Goal: Information Seeking & Learning: Learn about a topic

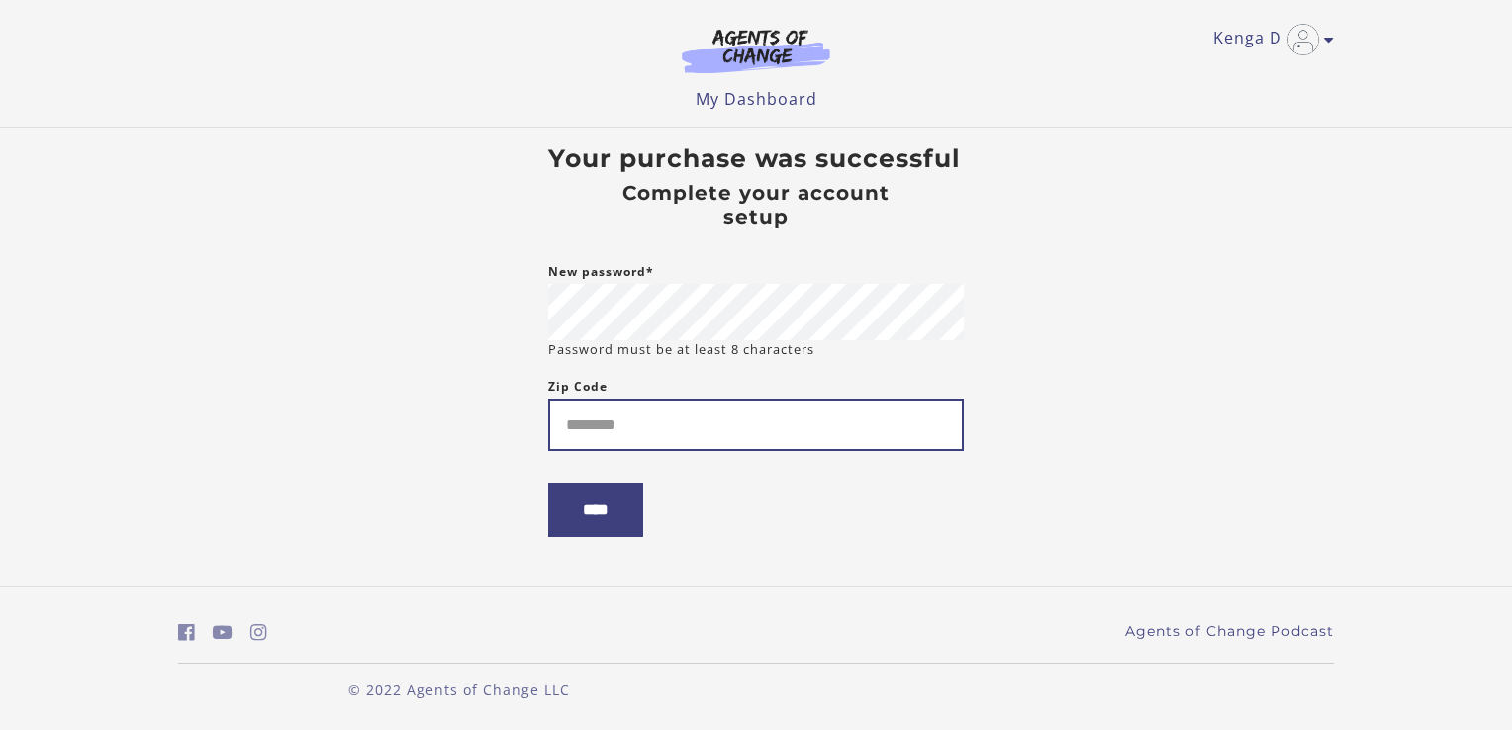
click at [625, 428] on input "Zip Code" at bounding box center [756, 425] width 416 height 52
type input "*****"
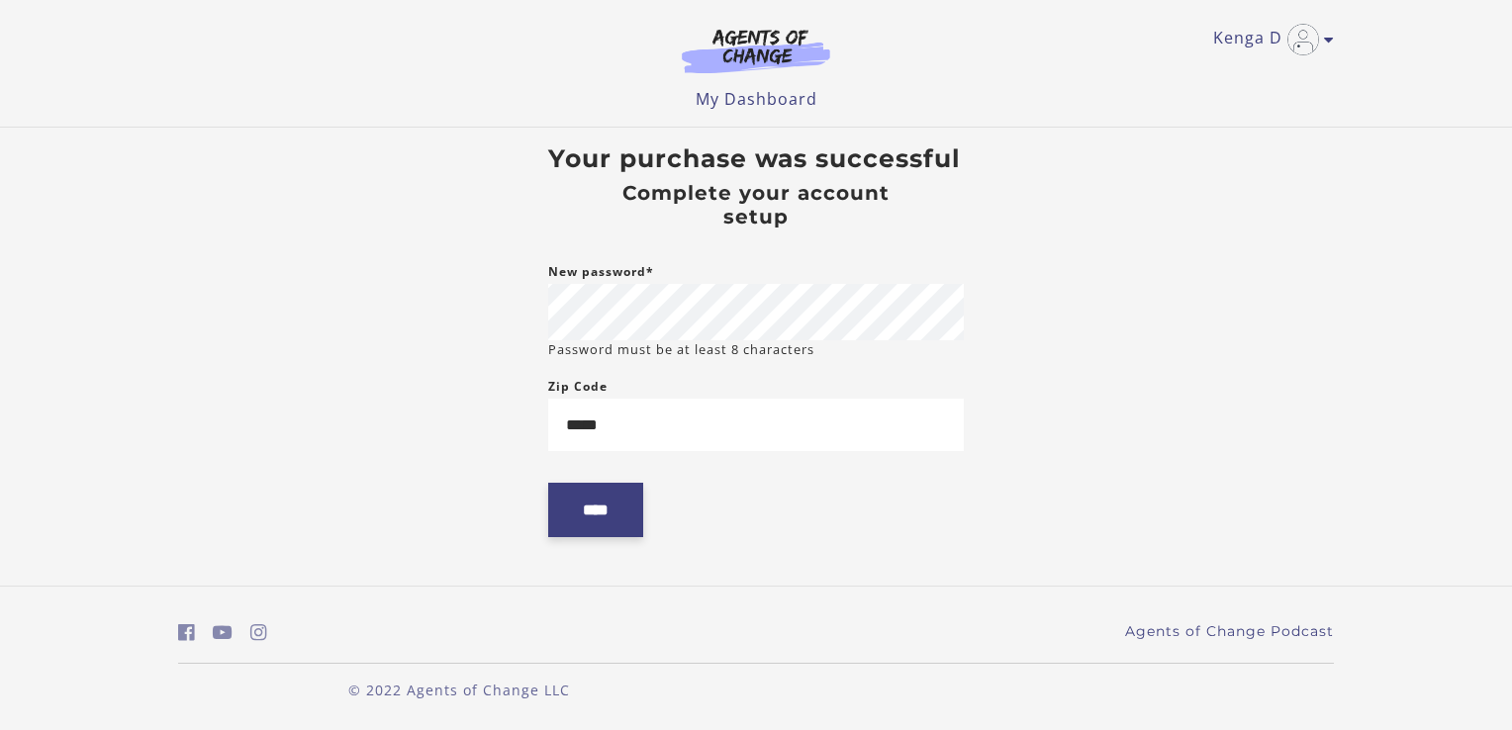
click at [610, 524] on input "****" at bounding box center [595, 510] width 95 height 54
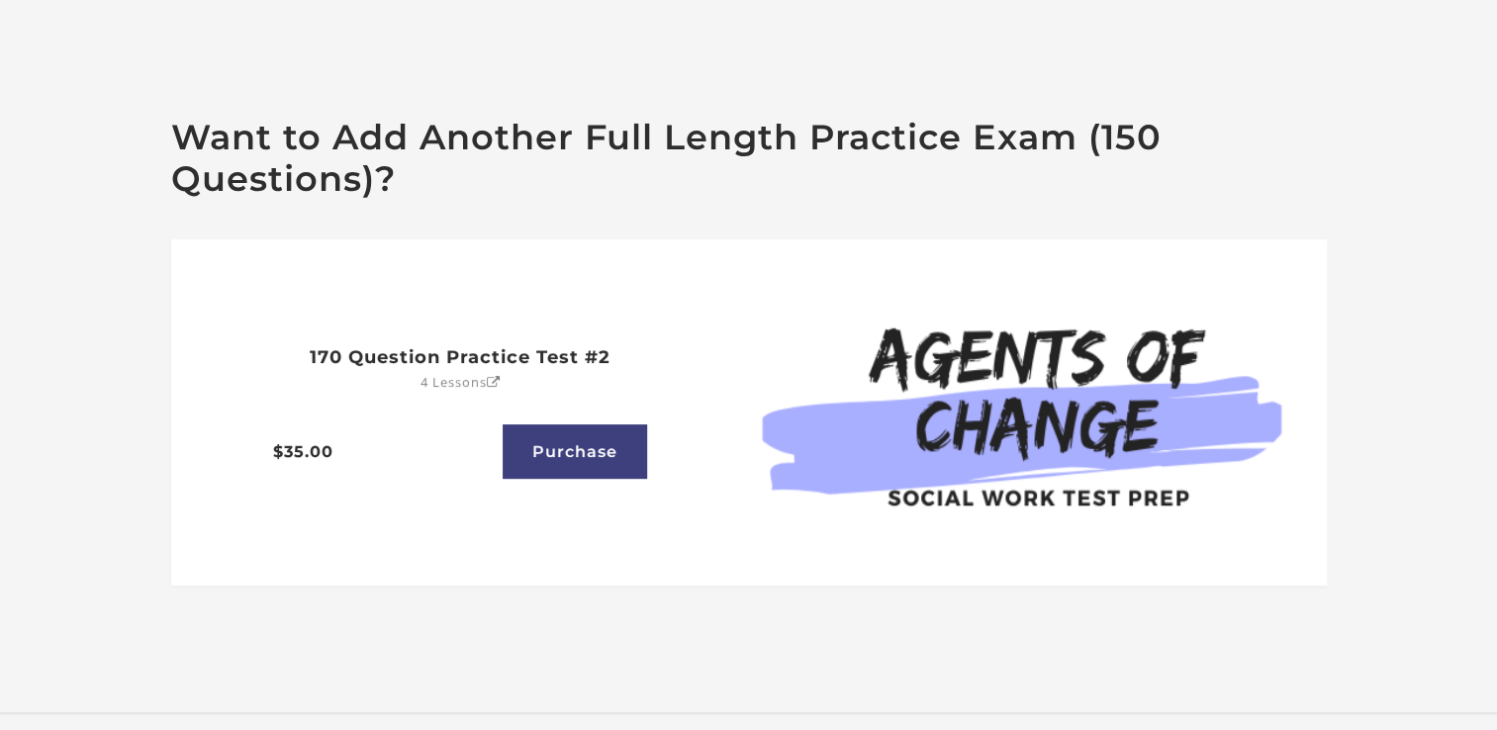
scroll to position [693, 0]
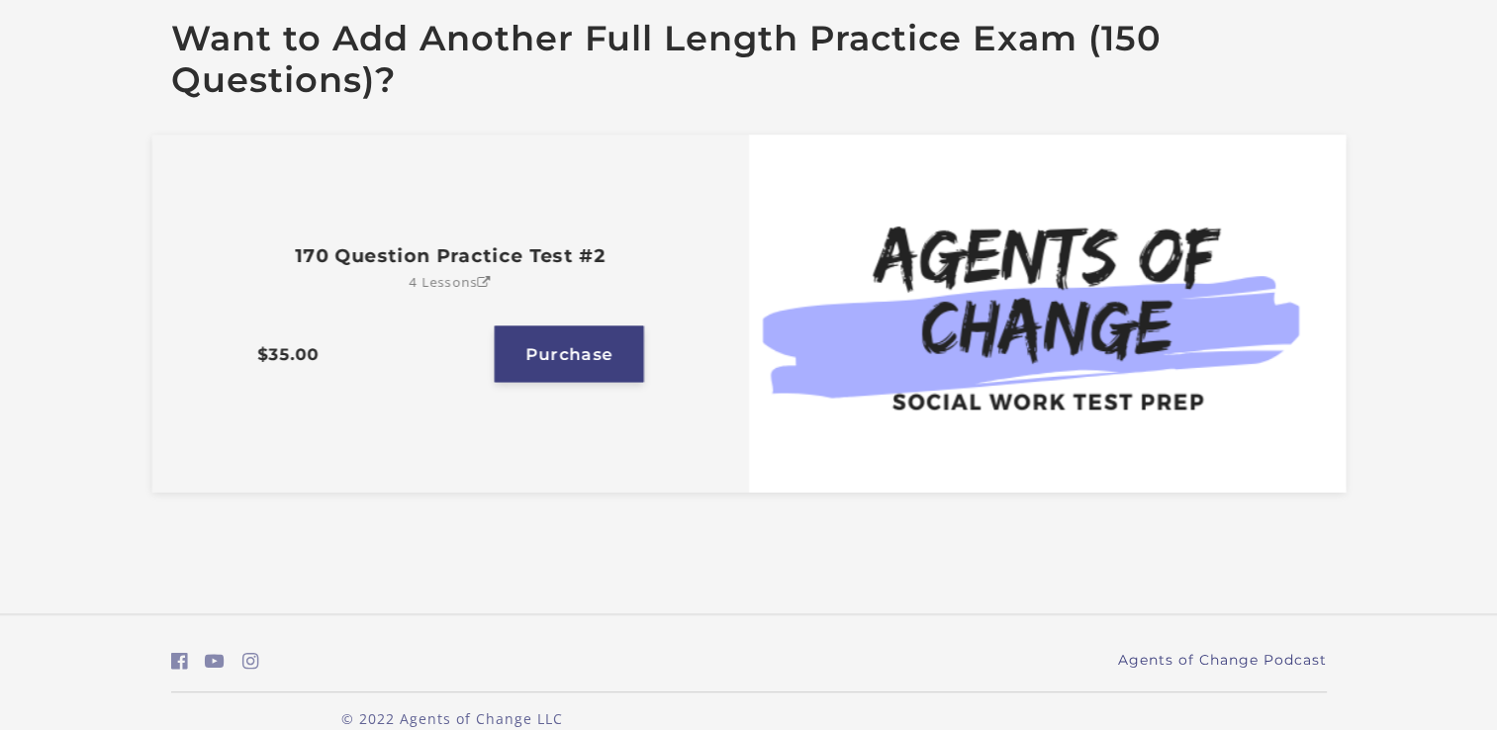
click at [561, 349] on link "Purchase" at bounding box center [569, 355] width 149 height 56
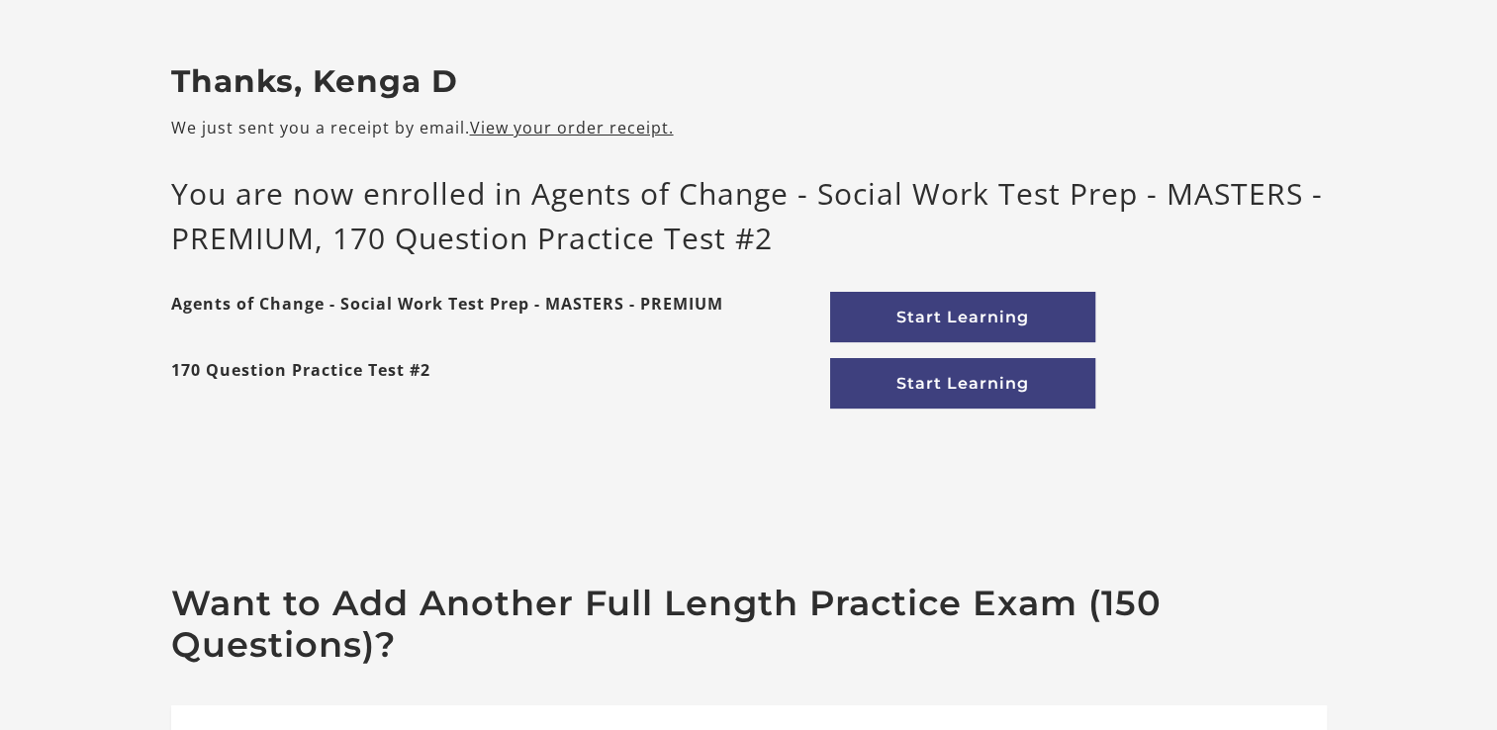
scroll to position [99, 0]
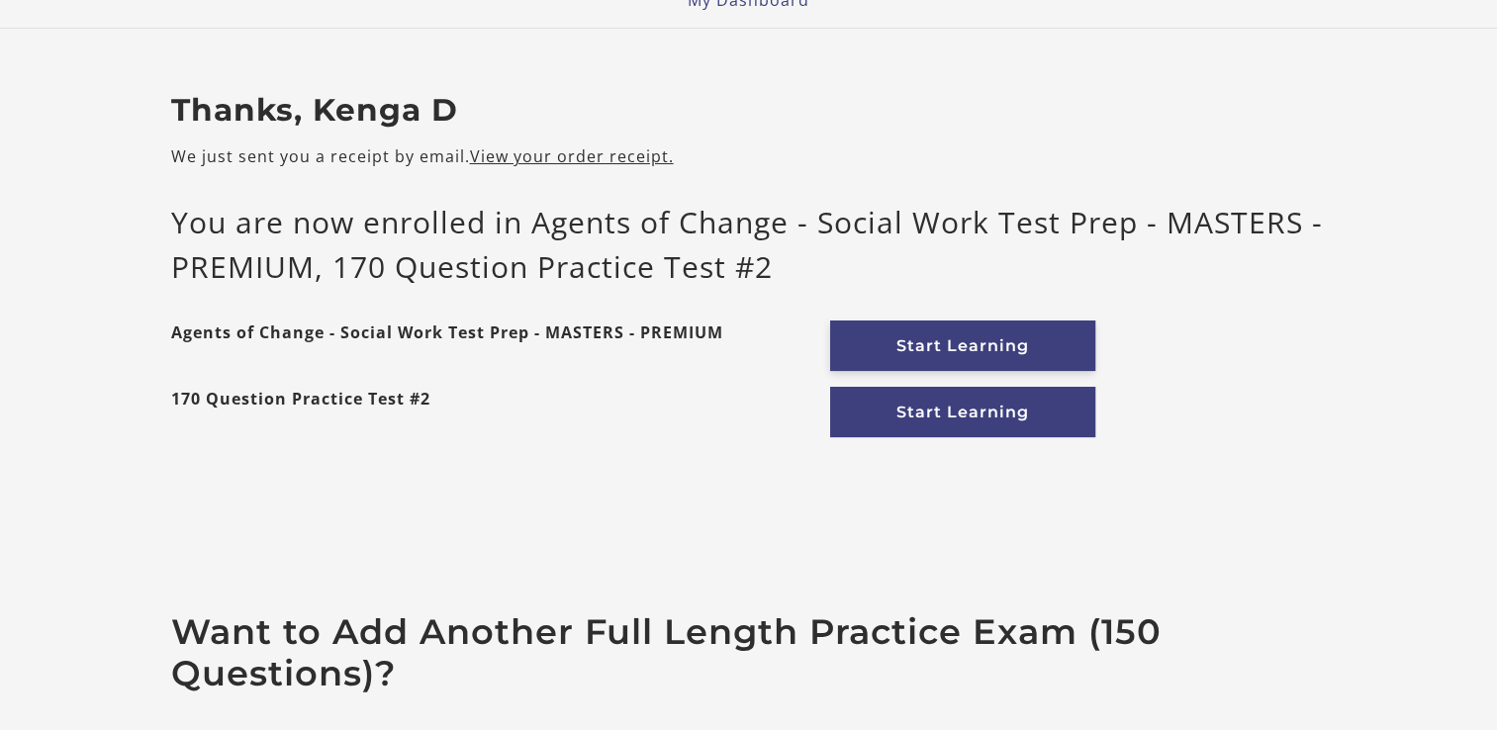
click at [936, 345] on link "Start Learning" at bounding box center [962, 346] width 265 height 50
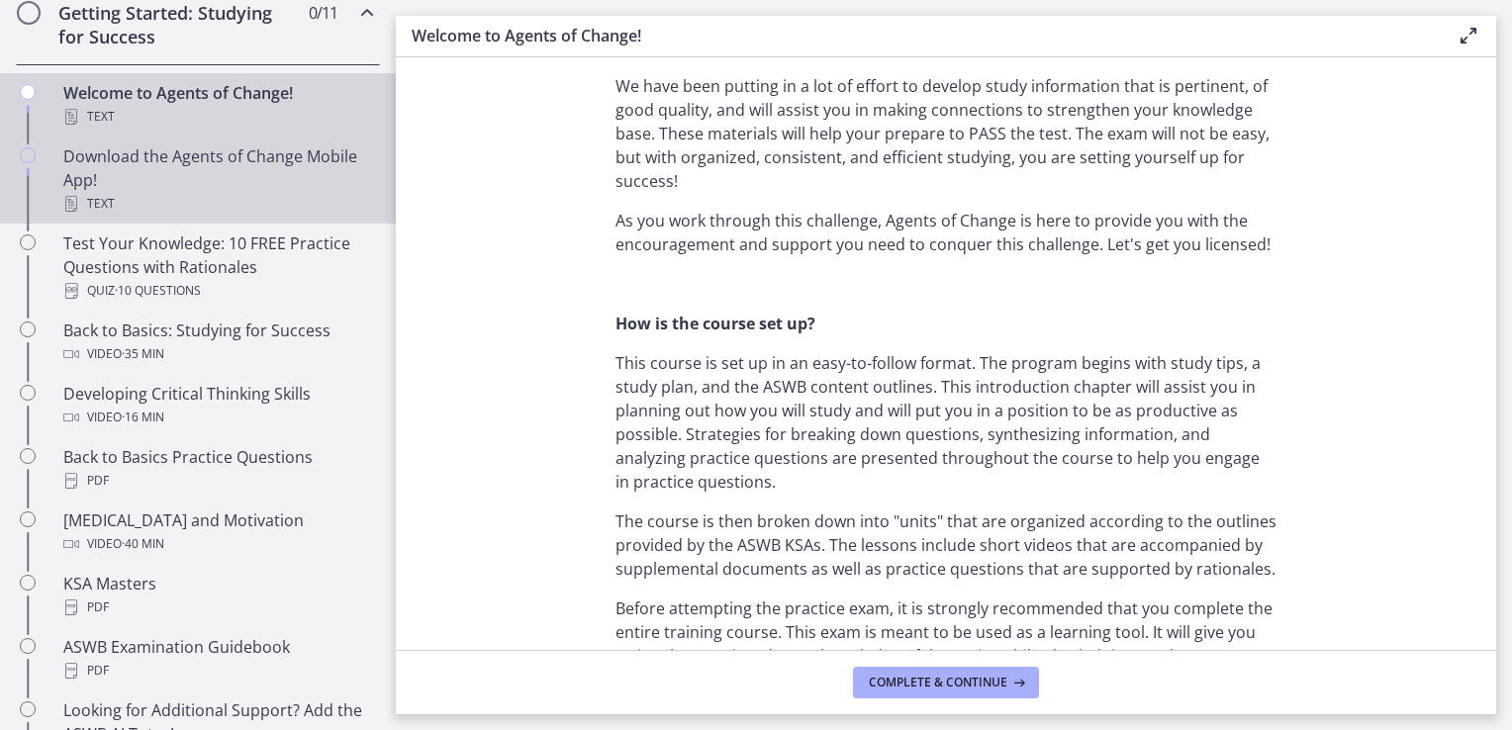
scroll to position [396, 0]
click at [231, 182] on div "Download the Agents of Change Mobile App! Text" at bounding box center [217, 177] width 309 height 71
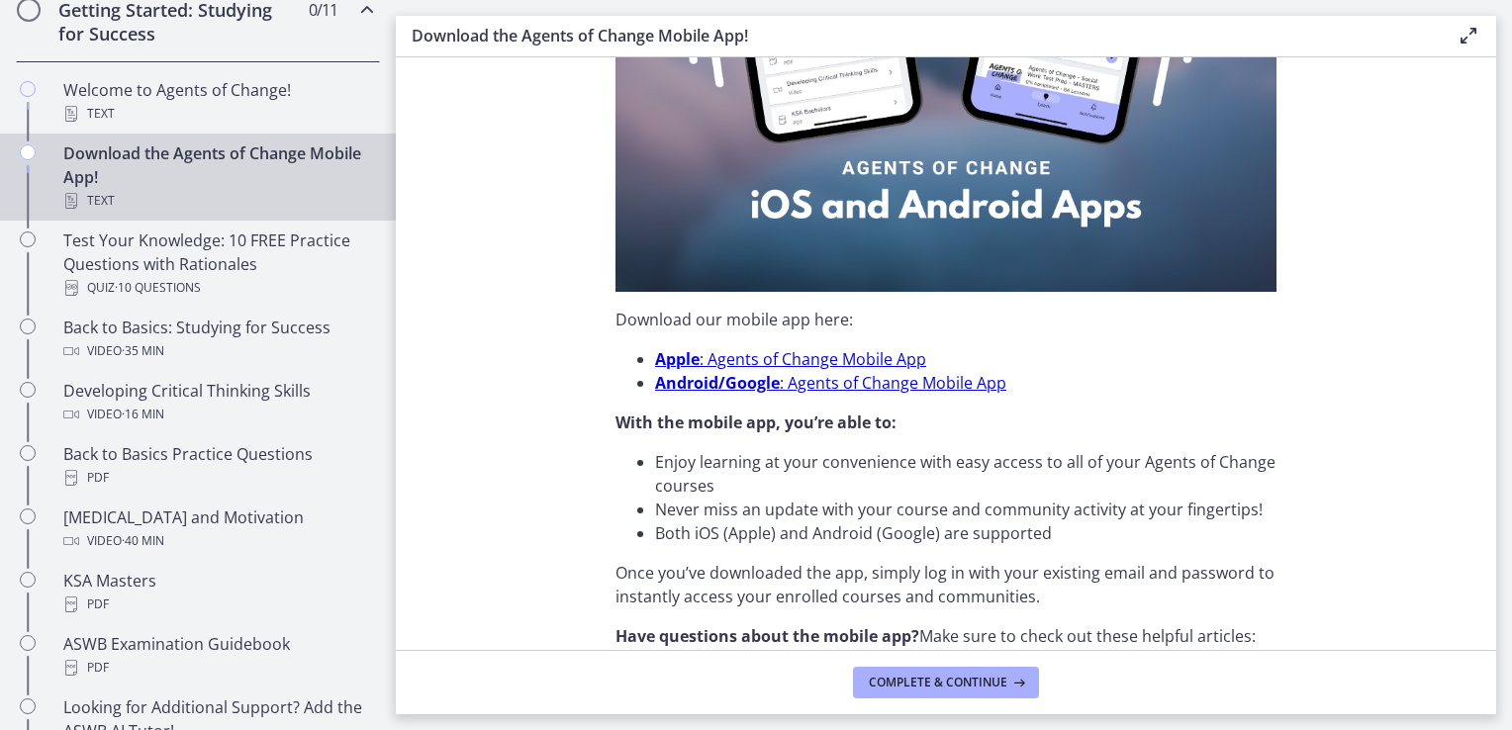
scroll to position [396, 0]
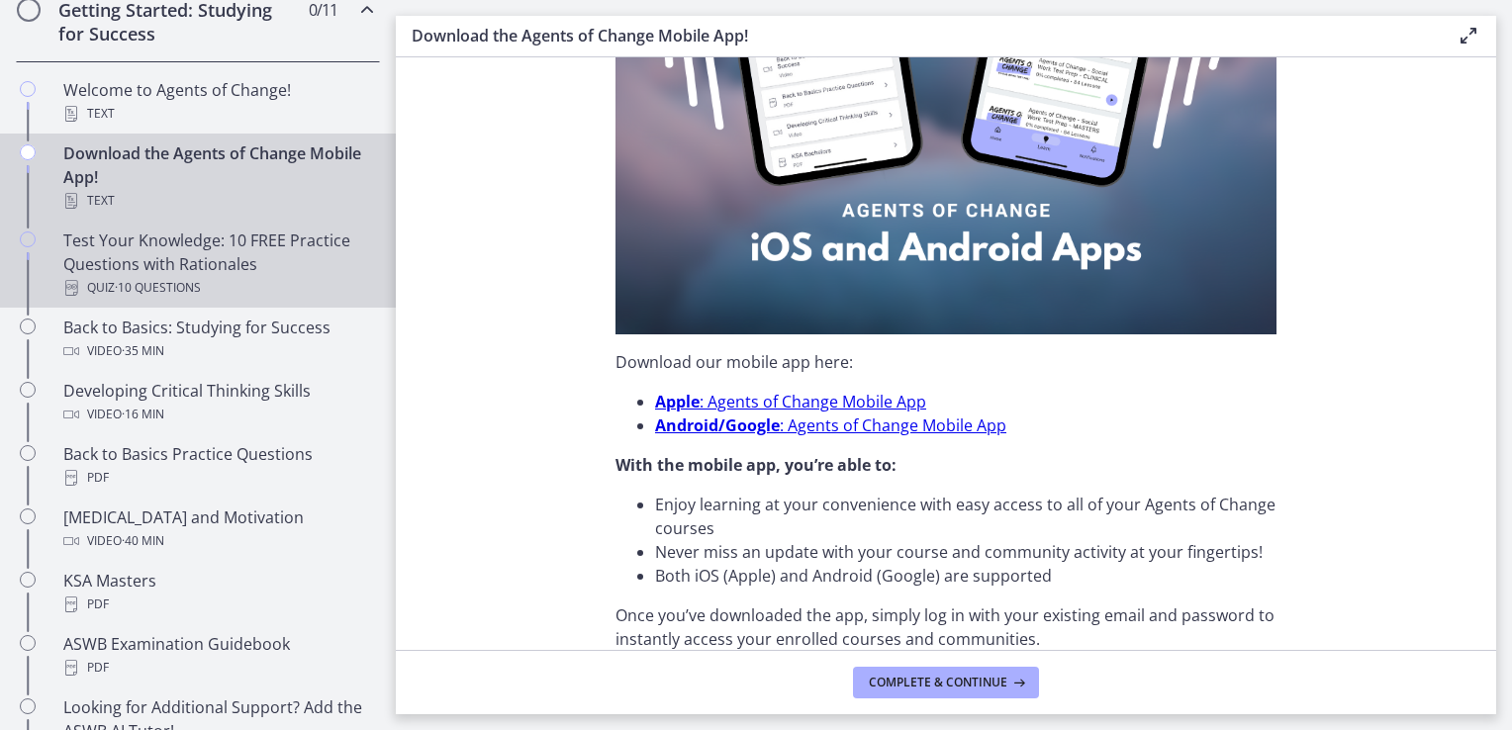
click at [210, 270] on div "Test Your Knowledge: 10 FREE Practice Questions with Rationales Quiz · 10 Quest…" at bounding box center [217, 264] width 309 height 71
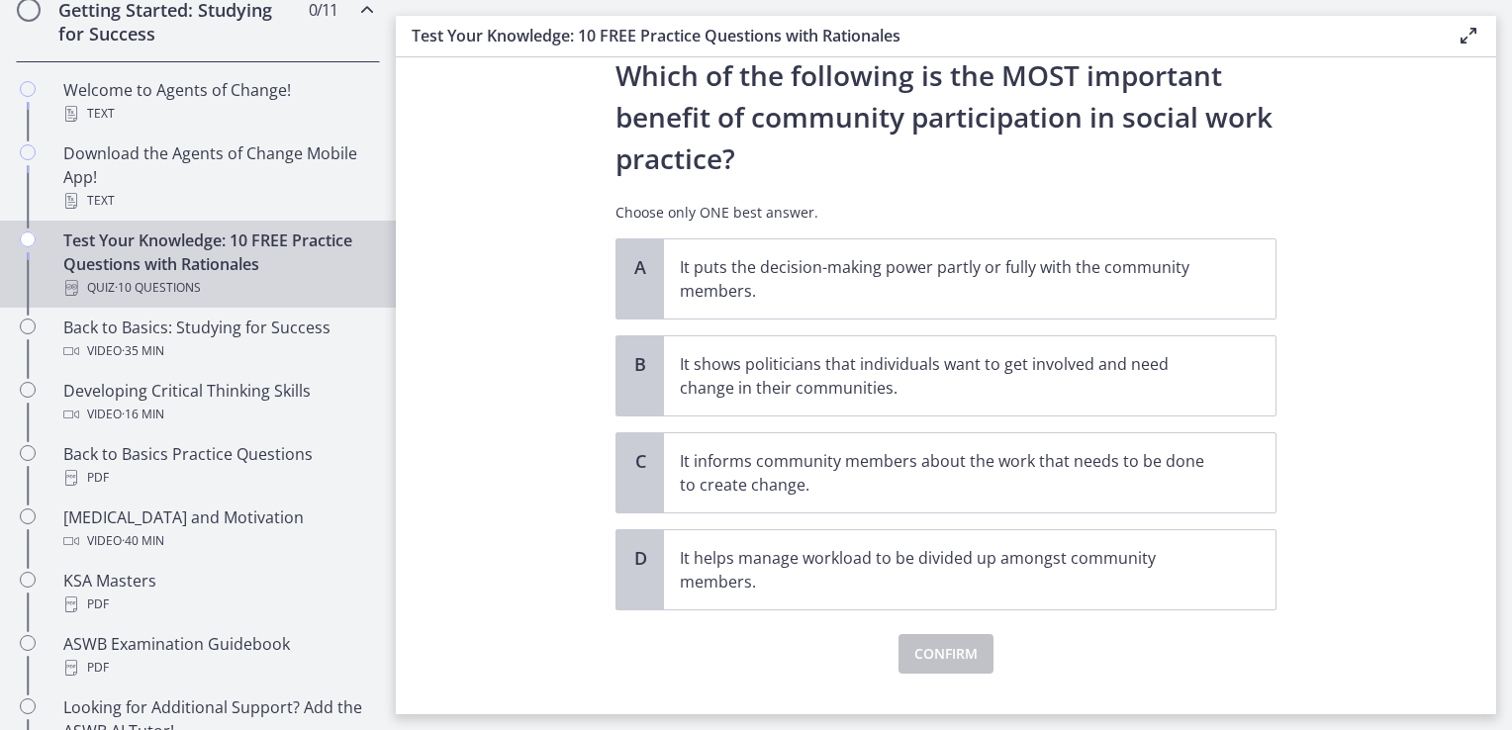
scroll to position [99, 0]
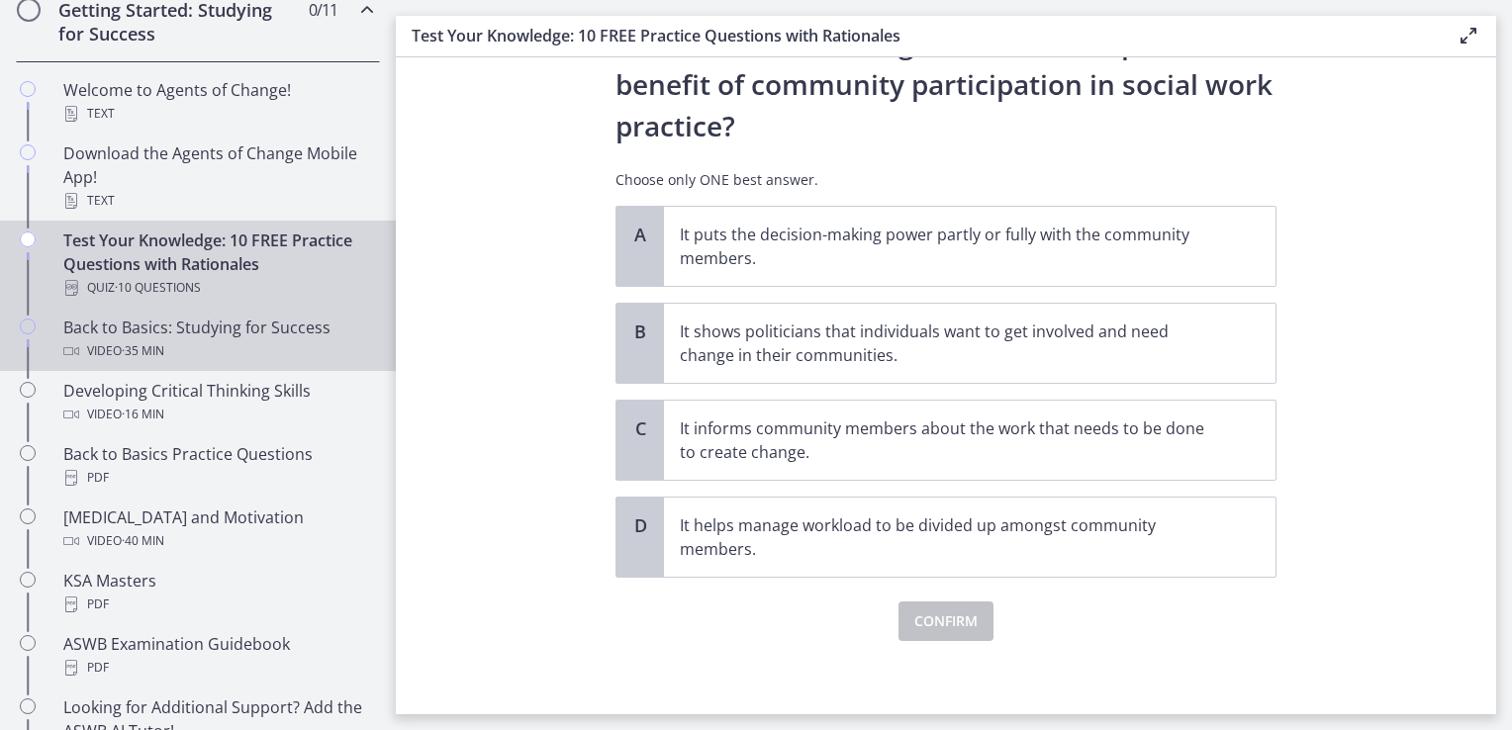
click at [261, 334] on div "Back to Basics: Studying for Success Video · 35 min" at bounding box center [217, 340] width 309 height 48
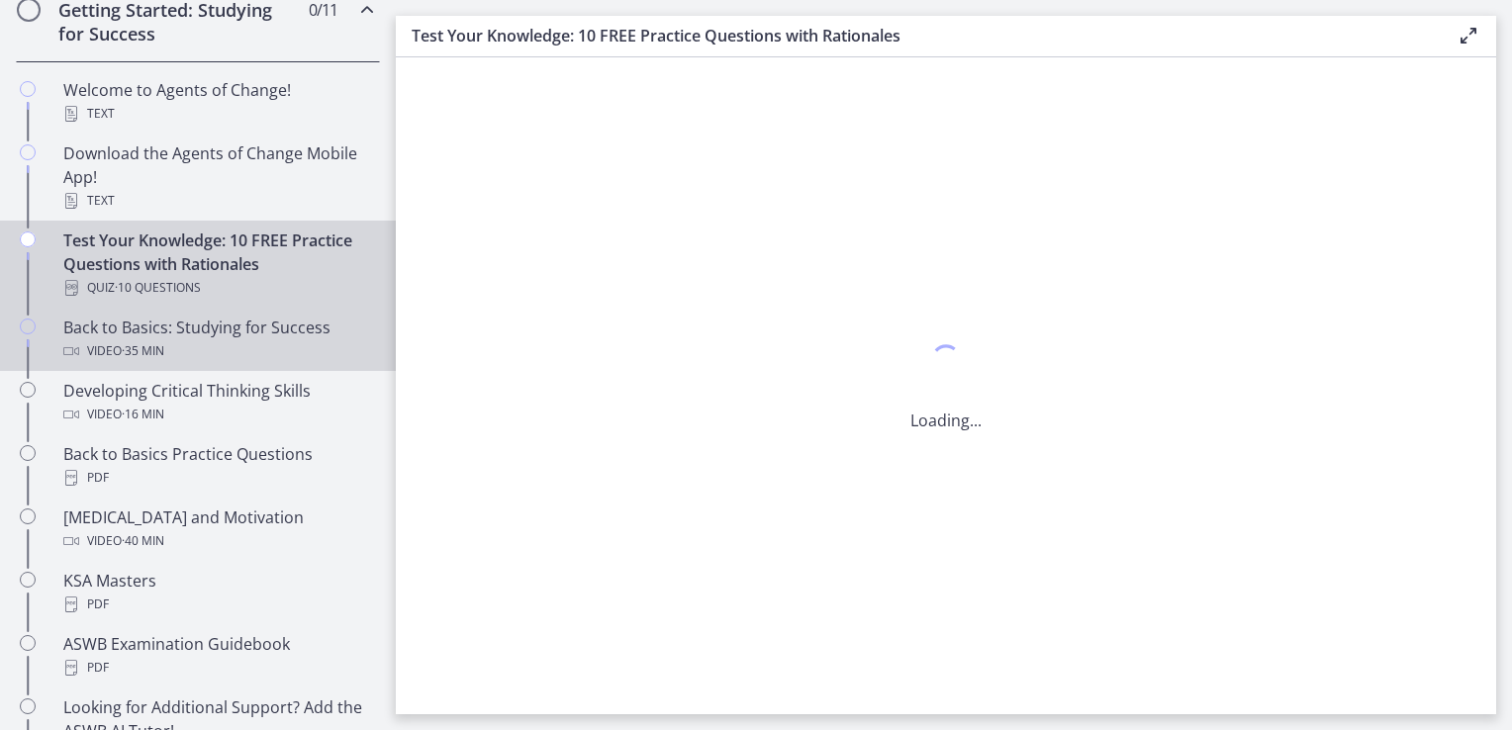
scroll to position [0, 0]
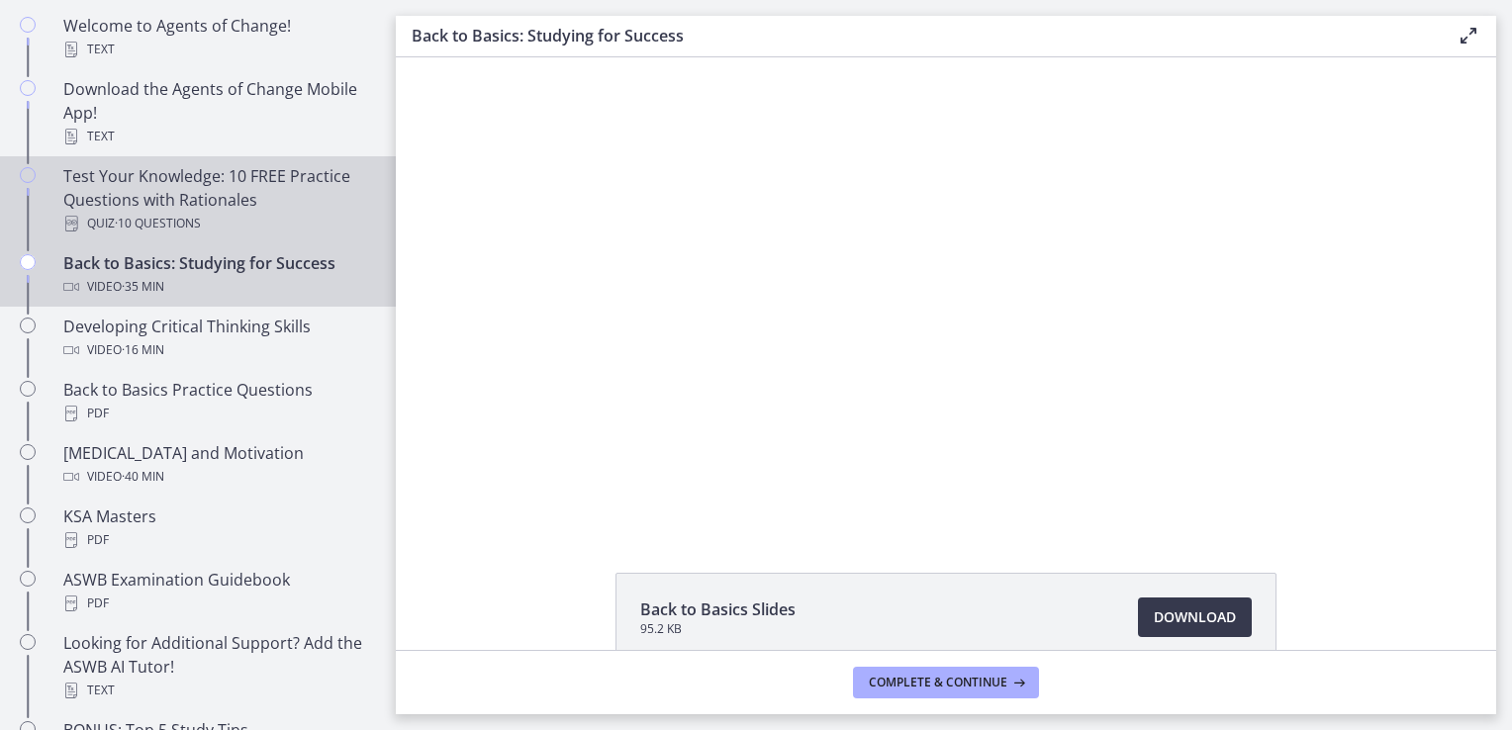
scroll to position [495, 0]
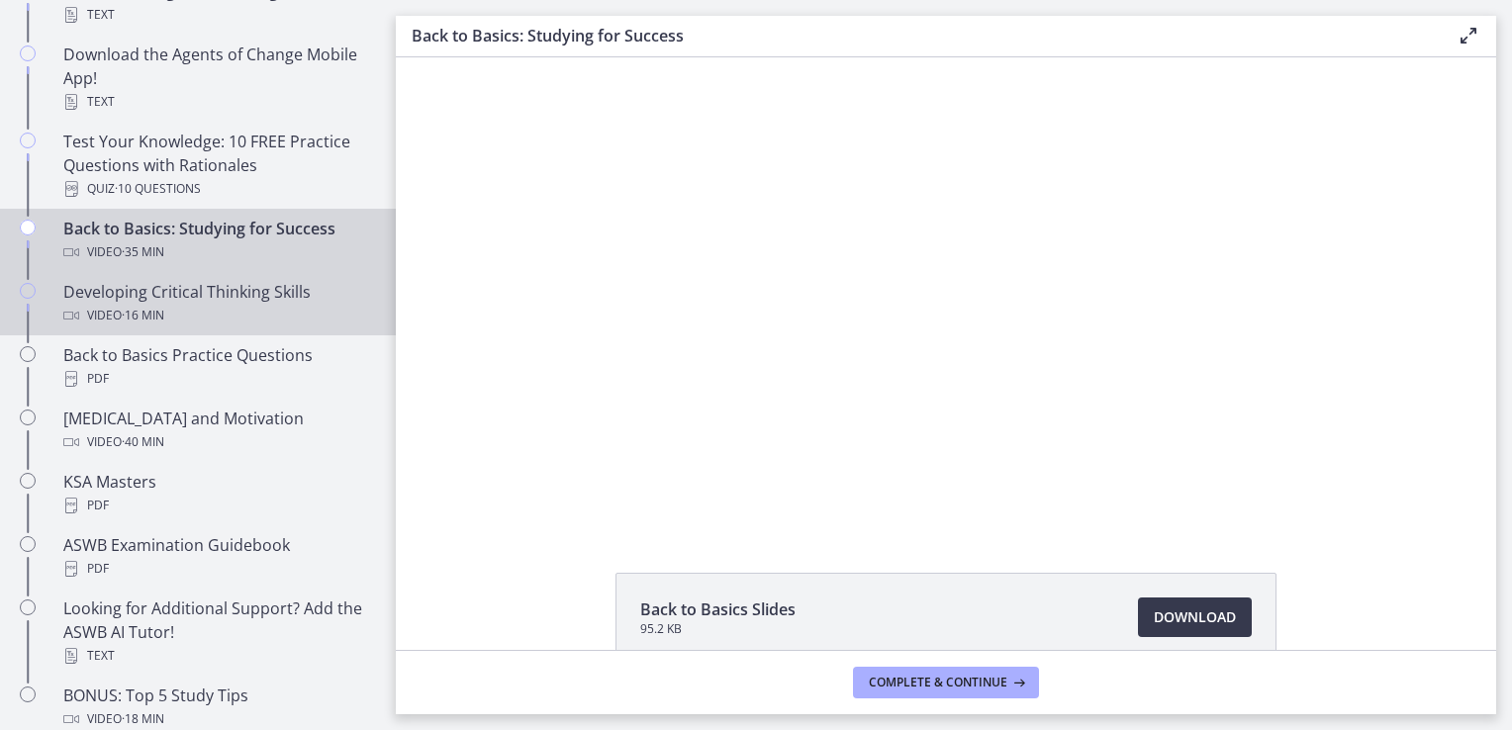
click at [202, 287] on div "Developing Critical Thinking Skills Video · 16 min" at bounding box center [217, 304] width 309 height 48
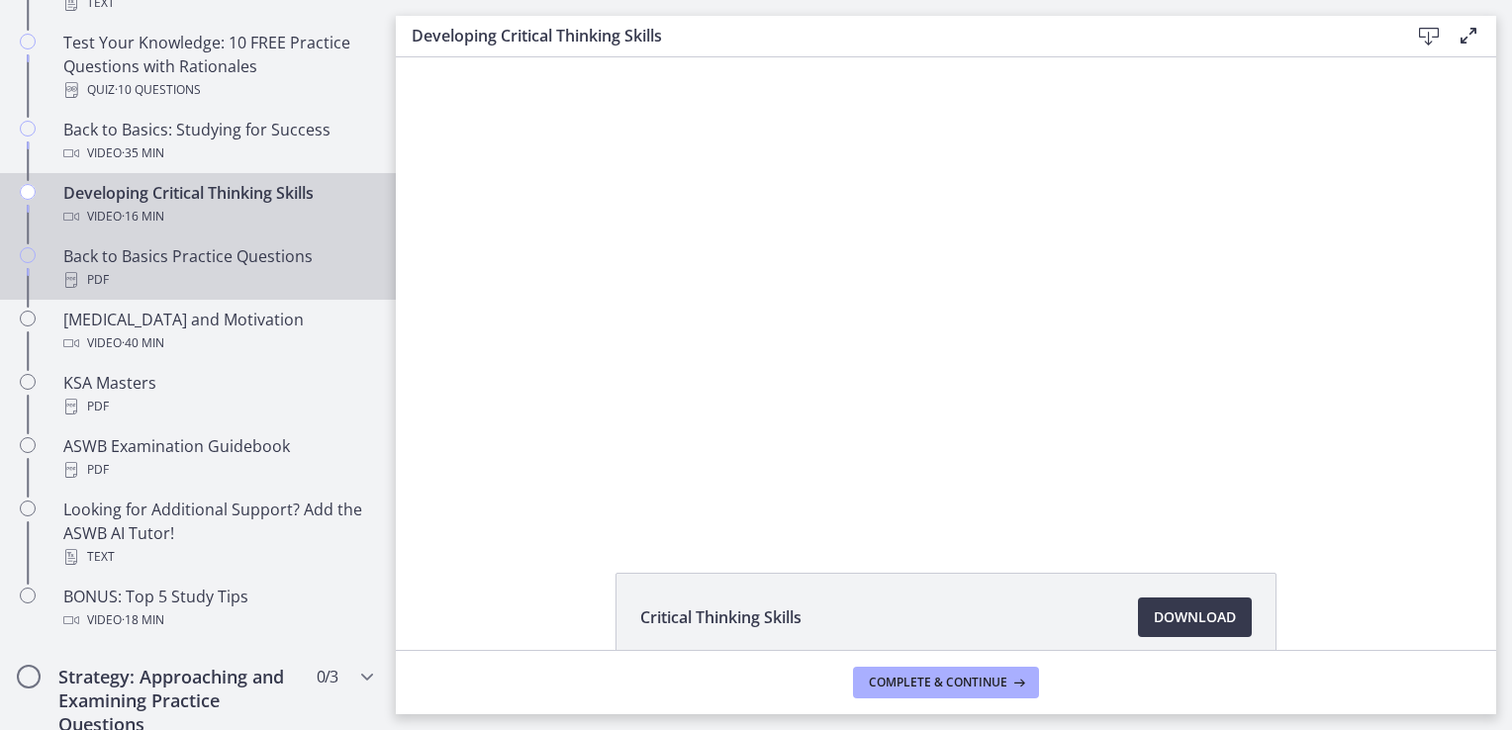
click at [214, 270] on div "PDF" at bounding box center [217, 280] width 309 height 24
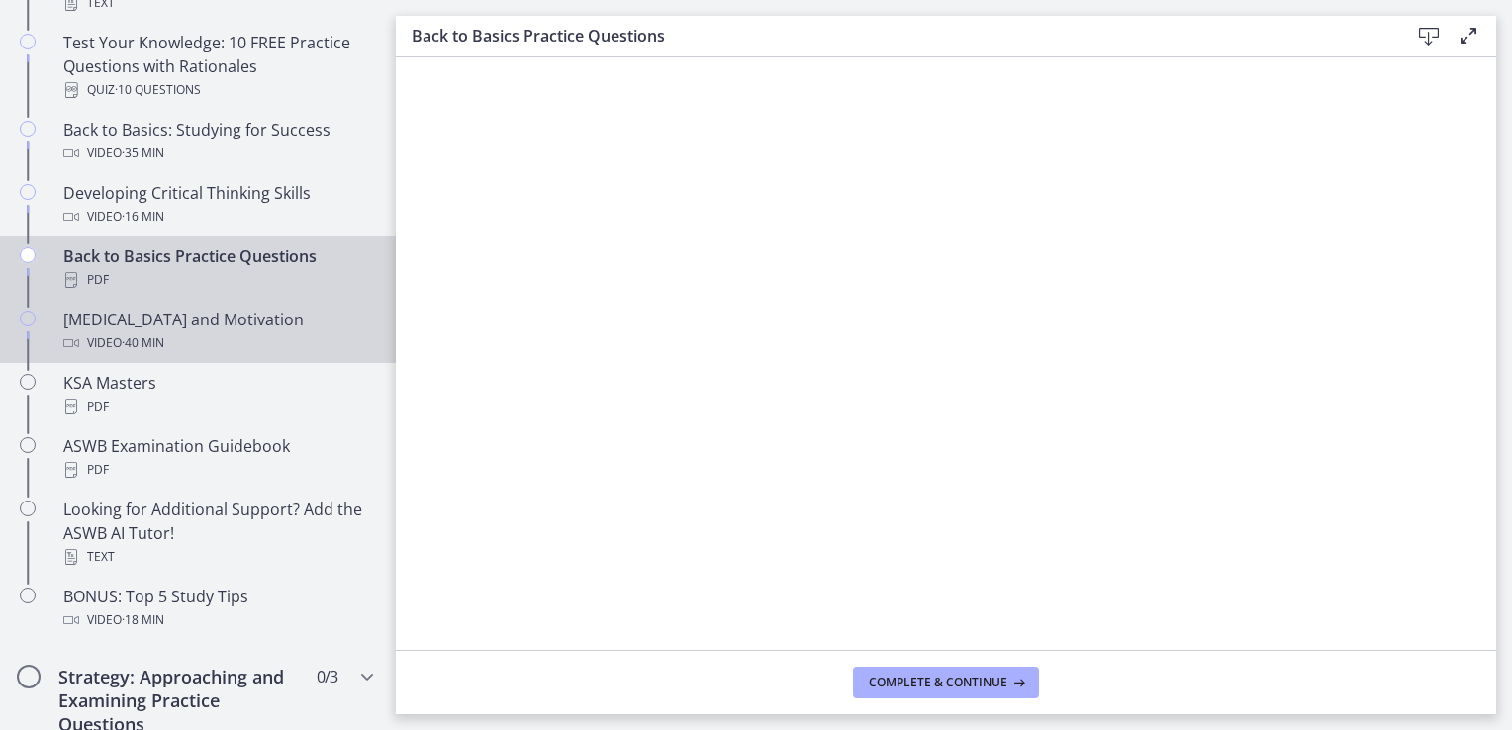
click at [244, 325] on div "Test Anxiety and Motivation Video · 40 min" at bounding box center [217, 332] width 309 height 48
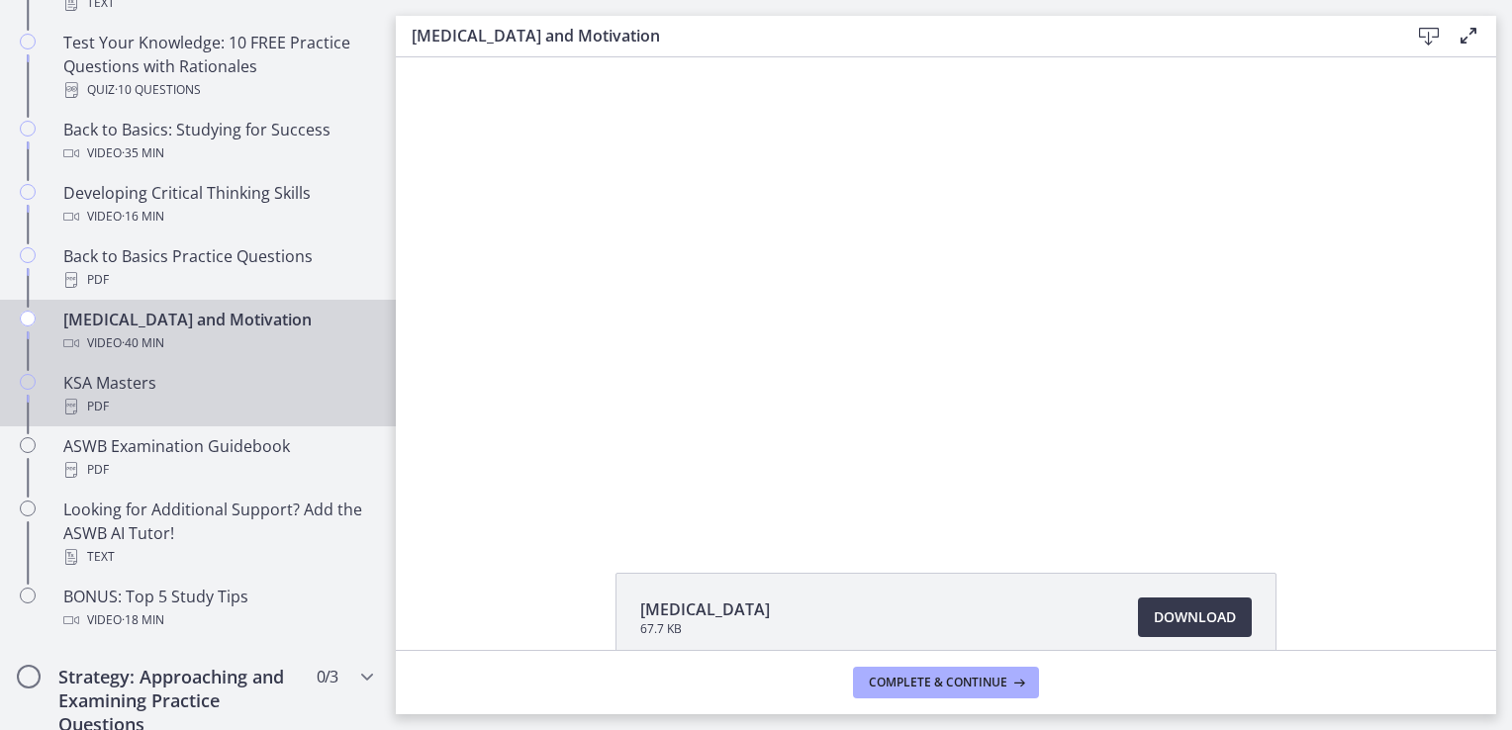
click at [157, 376] on div "KSA Masters PDF" at bounding box center [217, 395] width 309 height 48
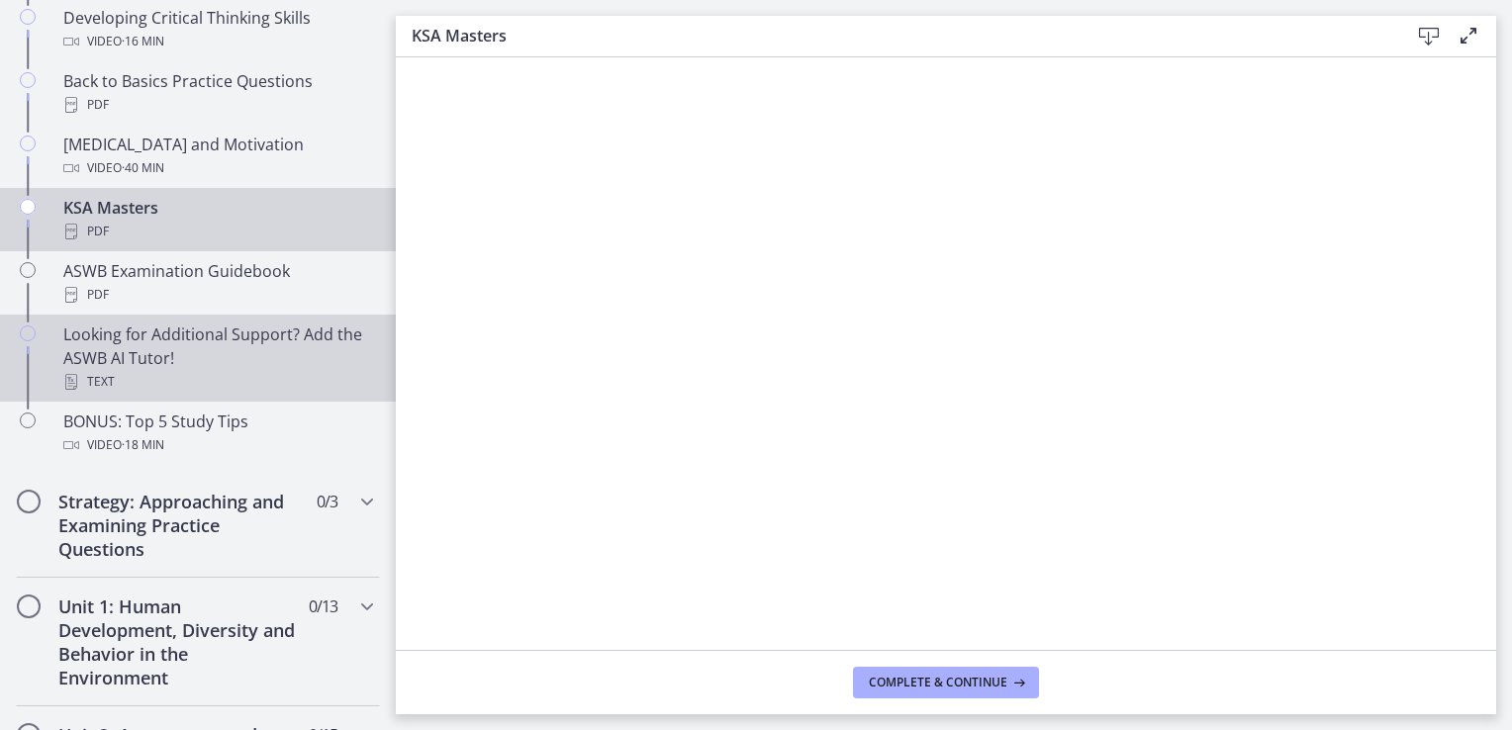
scroll to position [792, 0]
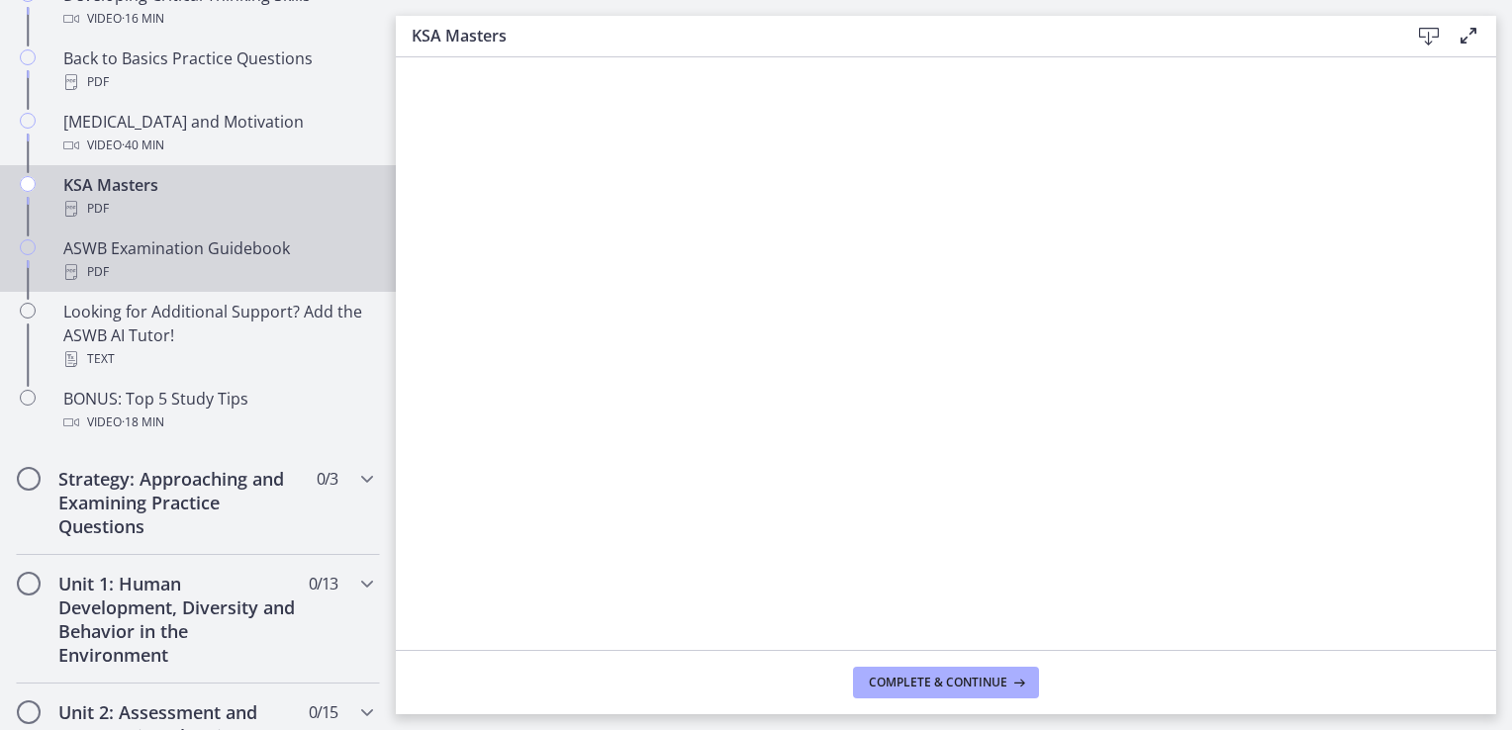
click at [213, 256] on div "ASWB Examination Guidebook PDF" at bounding box center [217, 261] width 309 height 48
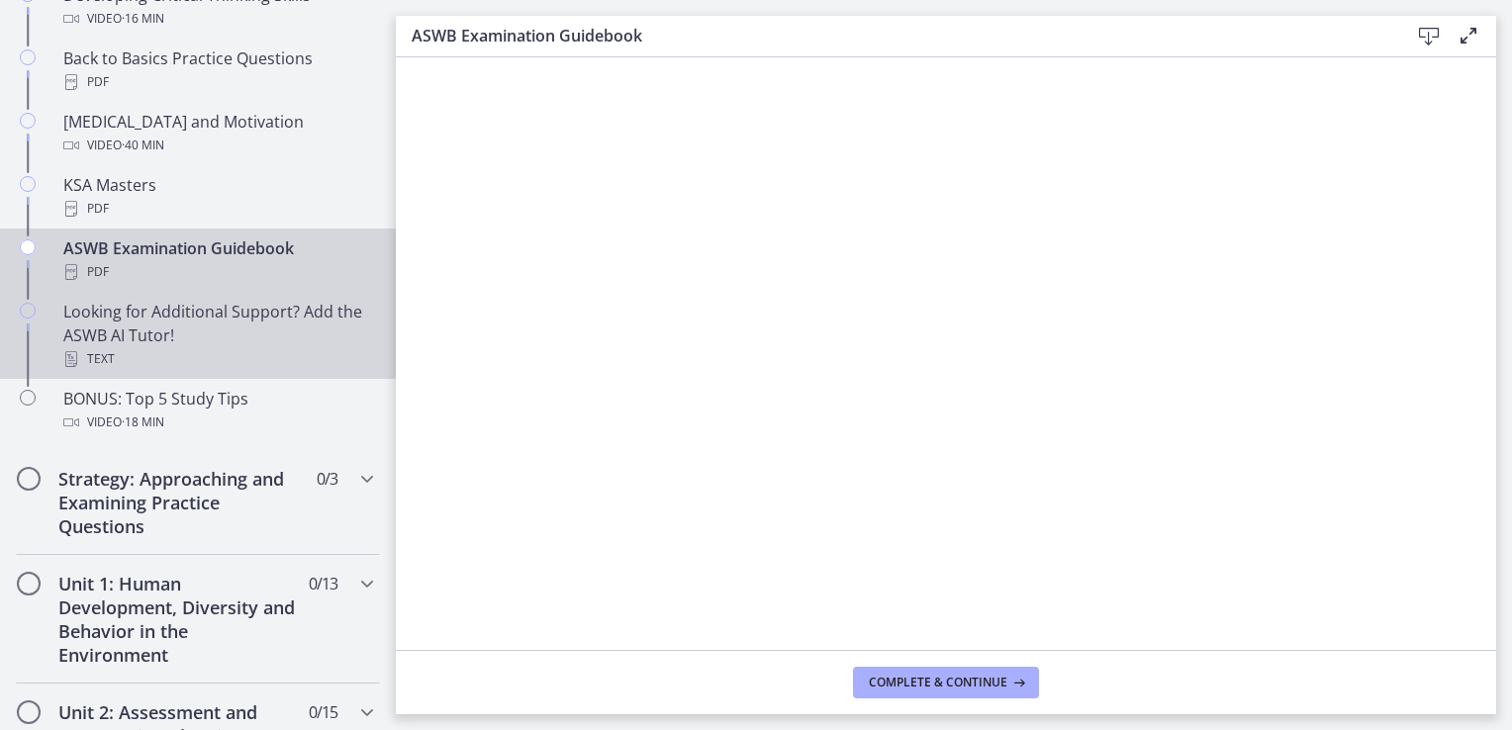
click at [263, 315] on div "Looking for Additional Support? Add the ASWB AI Tutor! Text" at bounding box center [217, 335] width 309 height 71
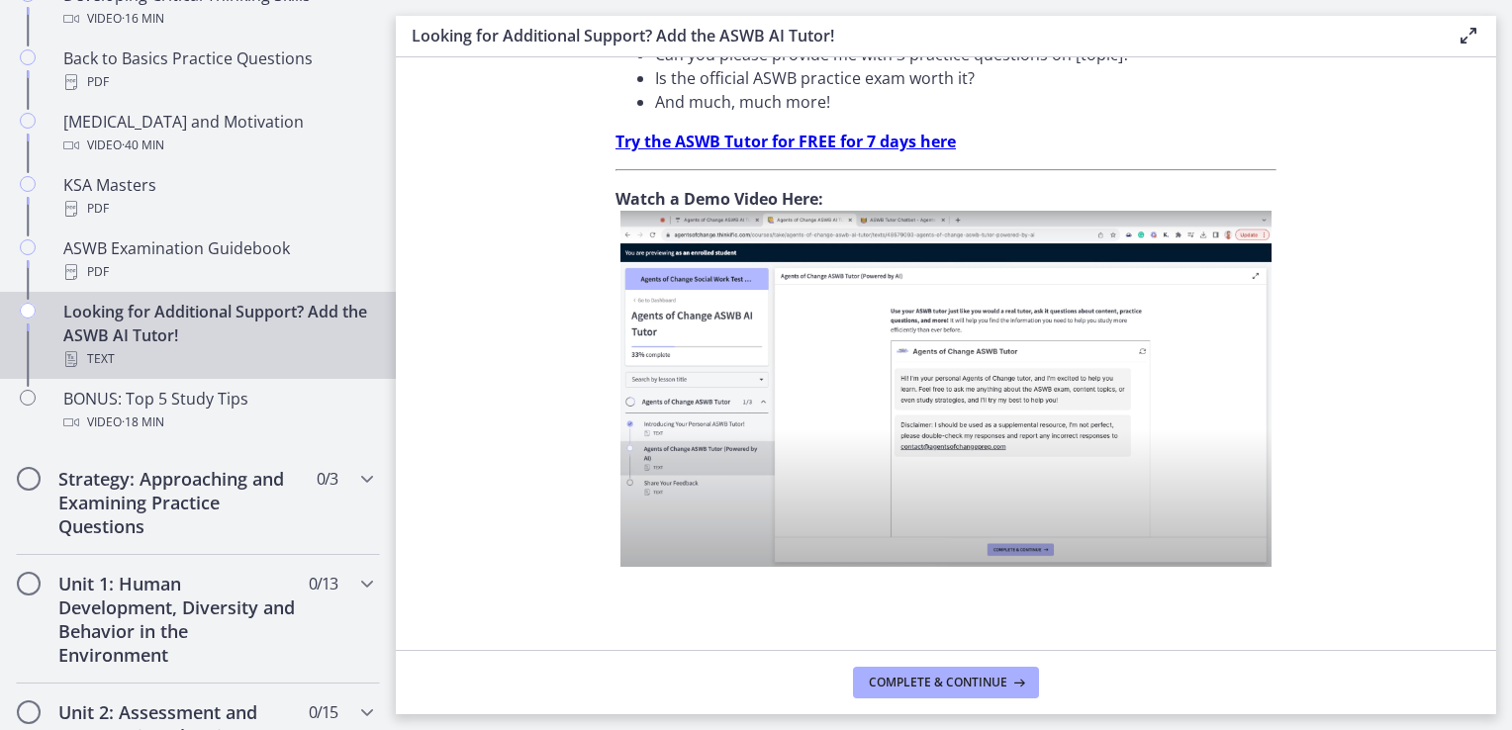
scroll to position [742, 0]
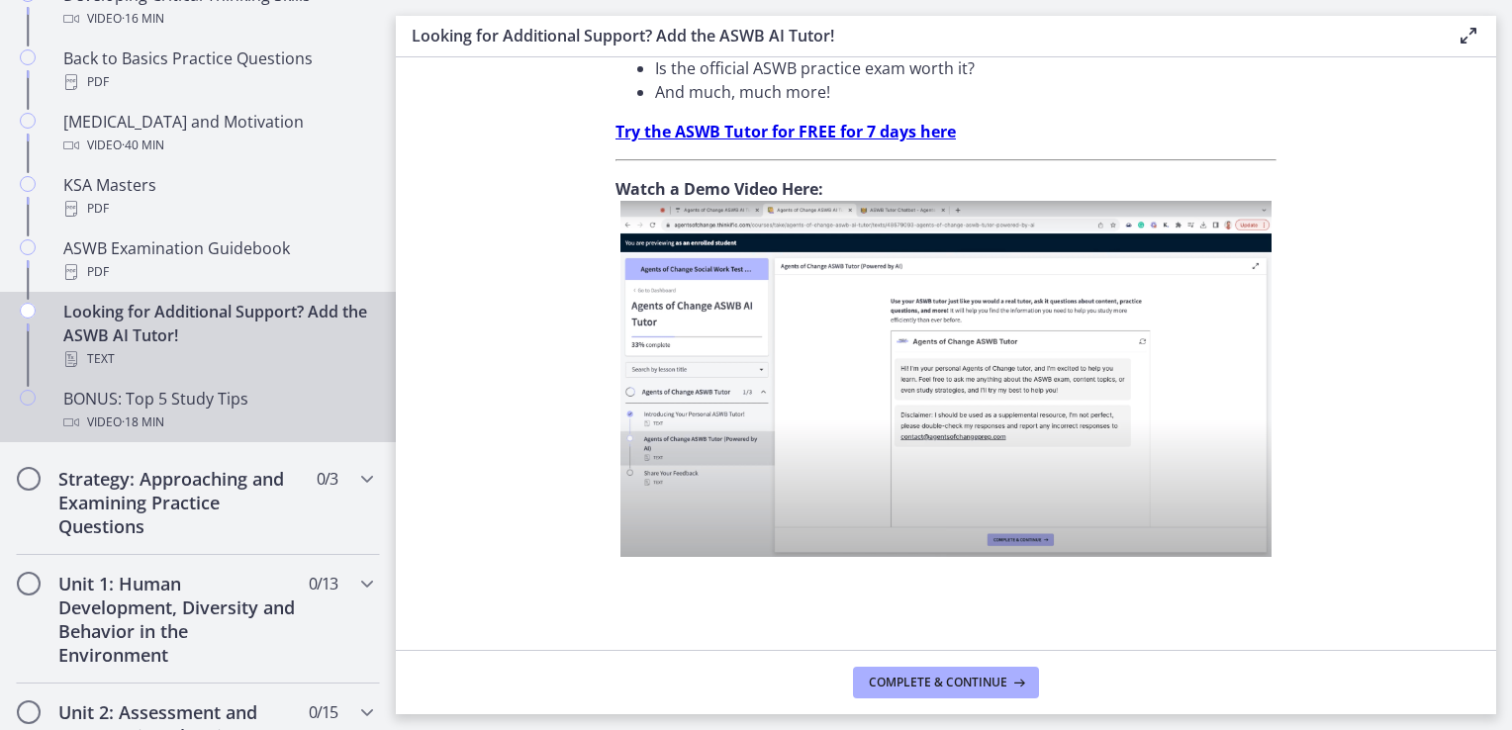
click at [165, 401] on div "BONUS: Top 5 Study Tips Video · 18 min" at bounding box center [217, 411] width 309 height 48
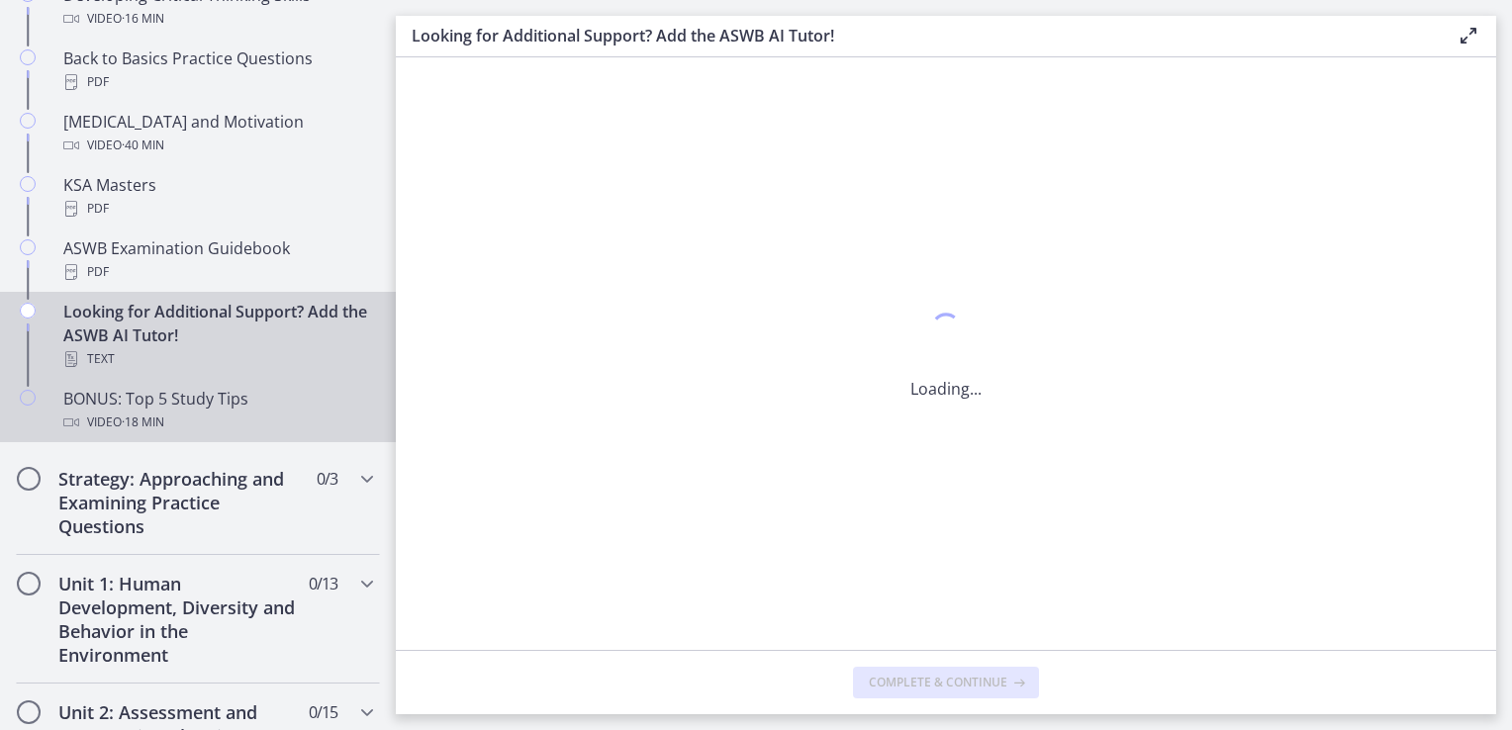
scroll to position [0, 0]
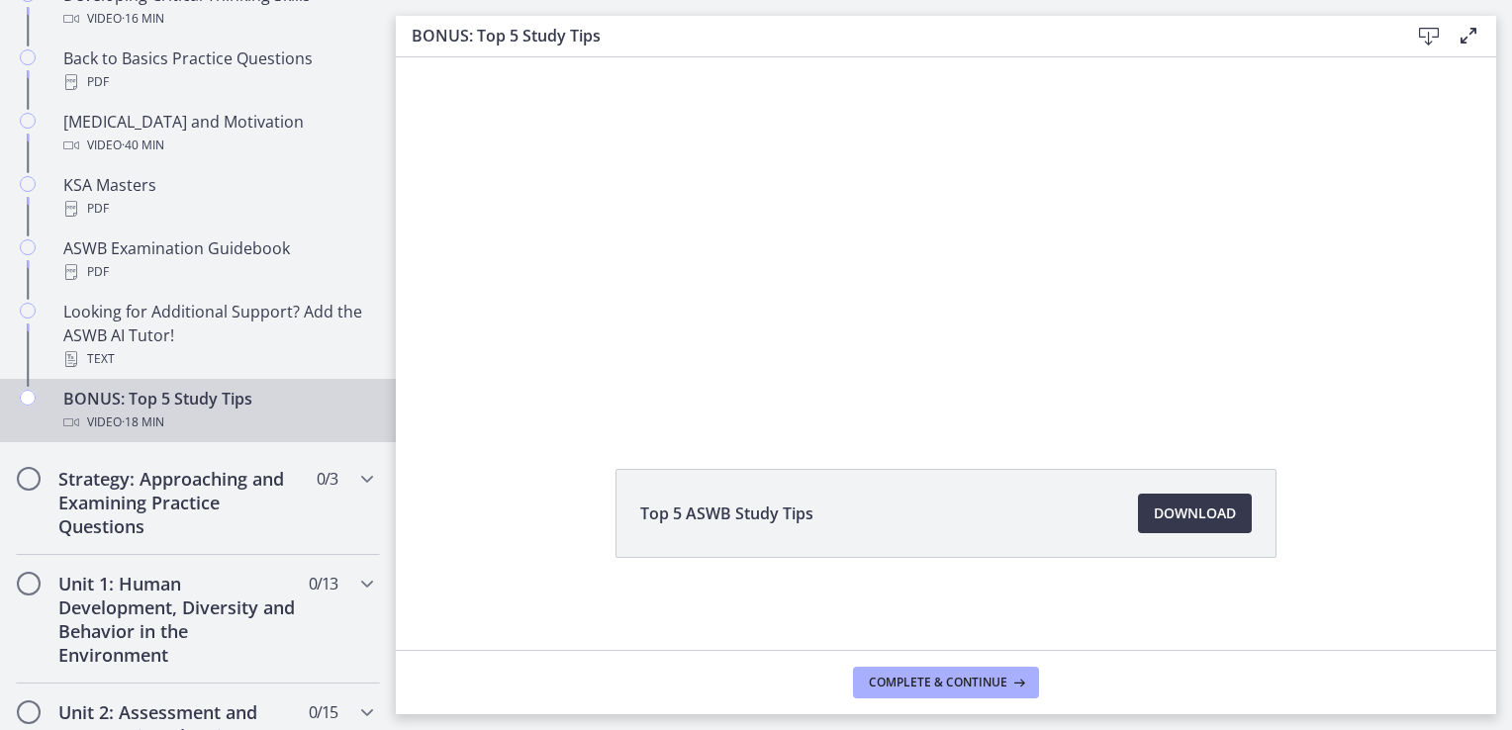
scroll to position [106, 0]
click at [1205, 516] on span "Download Opens in a new window" at bounding box center [1195, 512] width 82 height 24
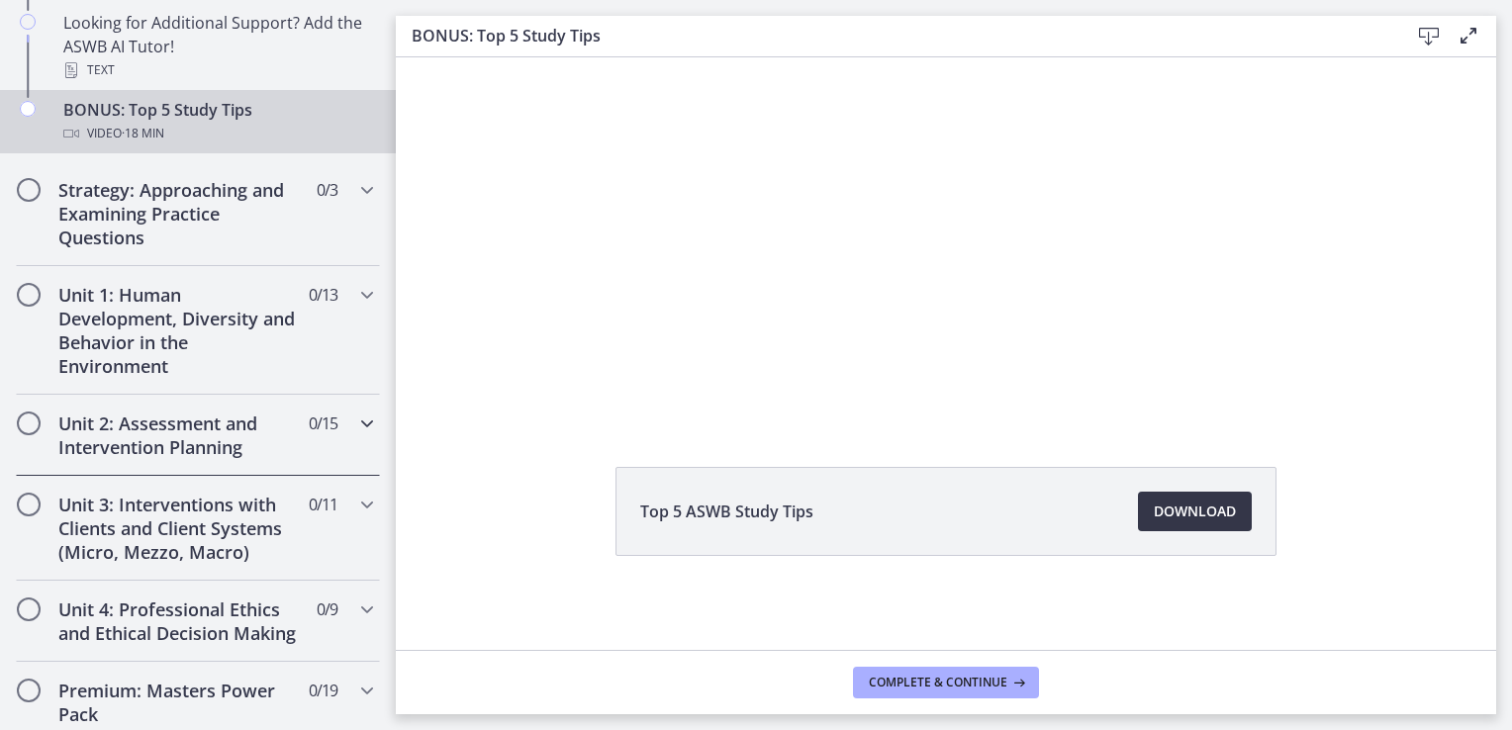
scroll to position [1089, 0]
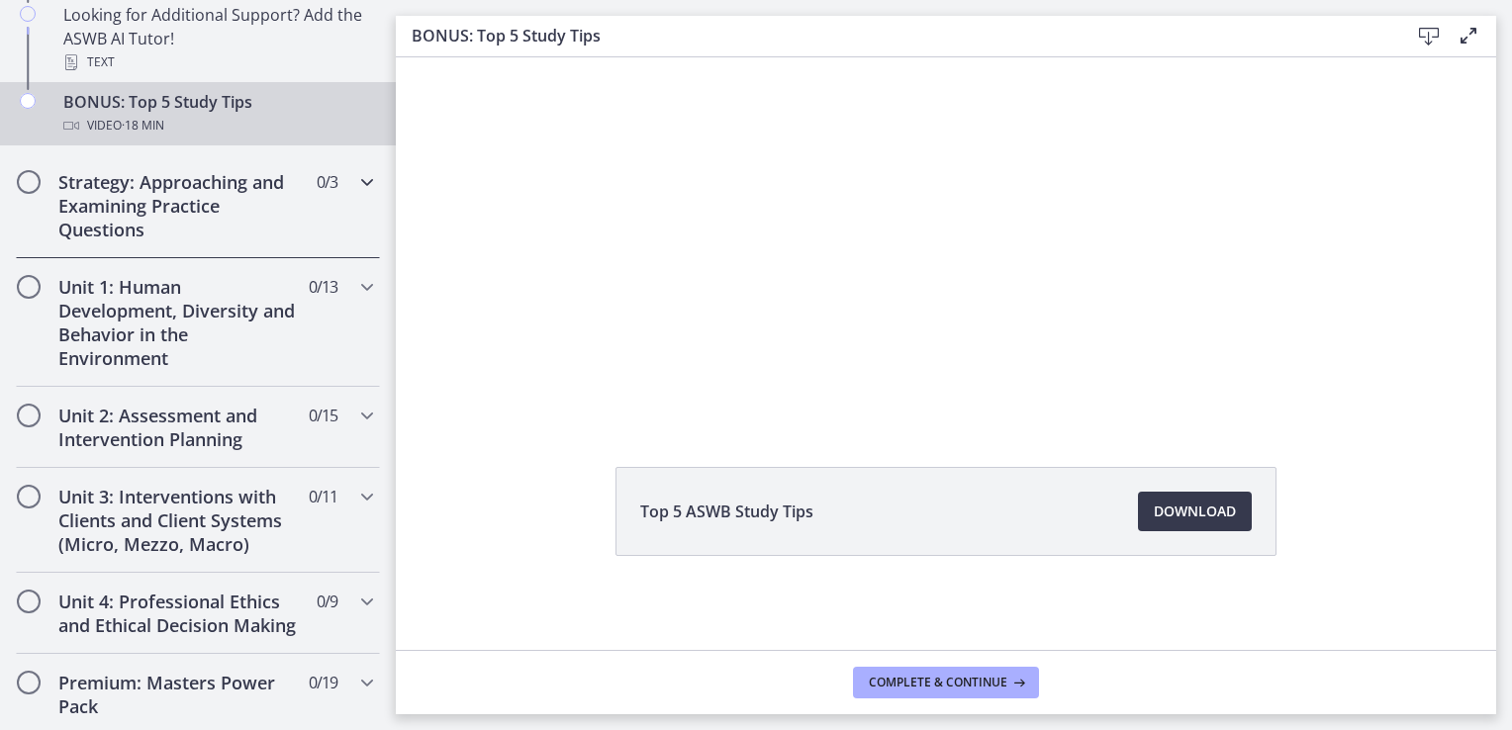
click at [167, 186] on h2 "Strategy: Approaching and Examining Practice Questions" at bounding box center [178, 205] width 241 height 71
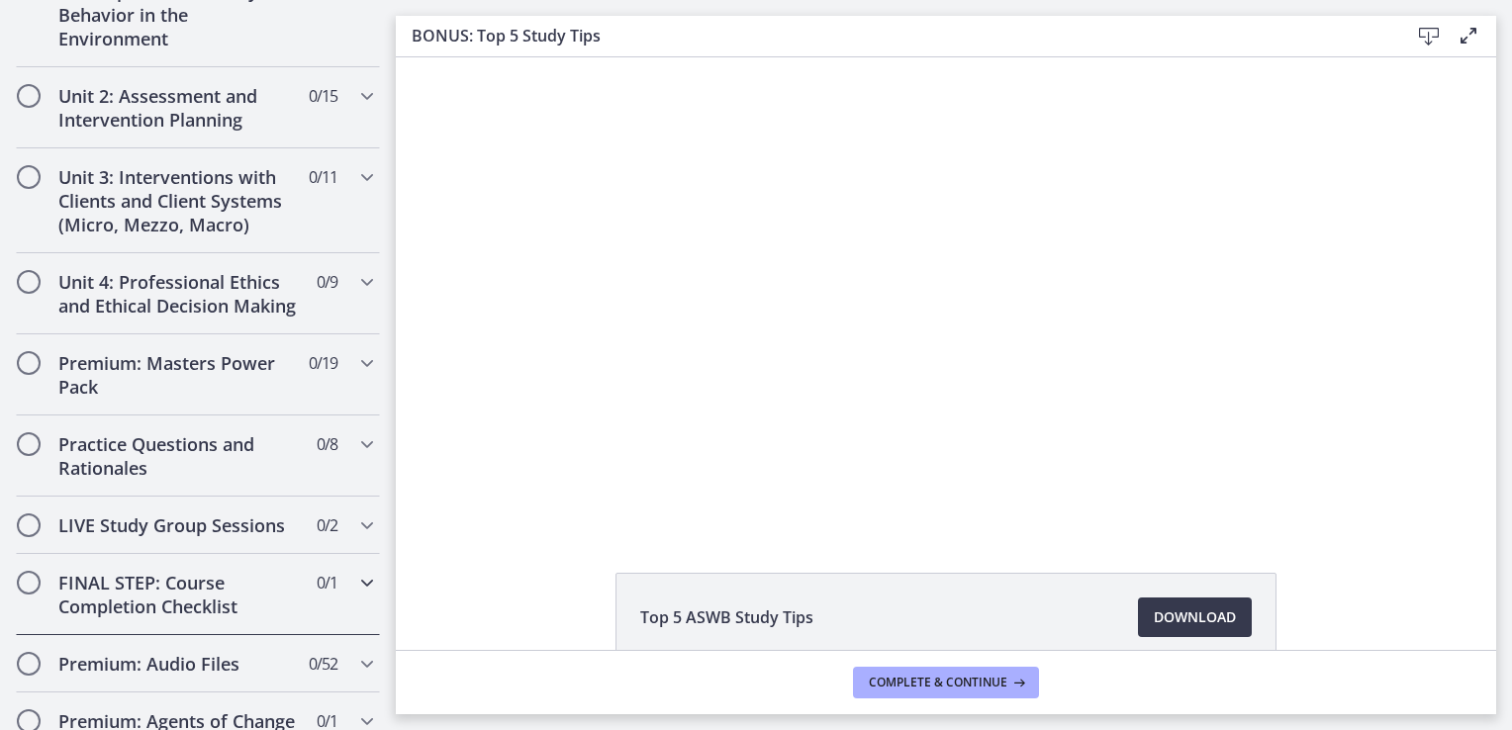
scroll to position [594, 0]
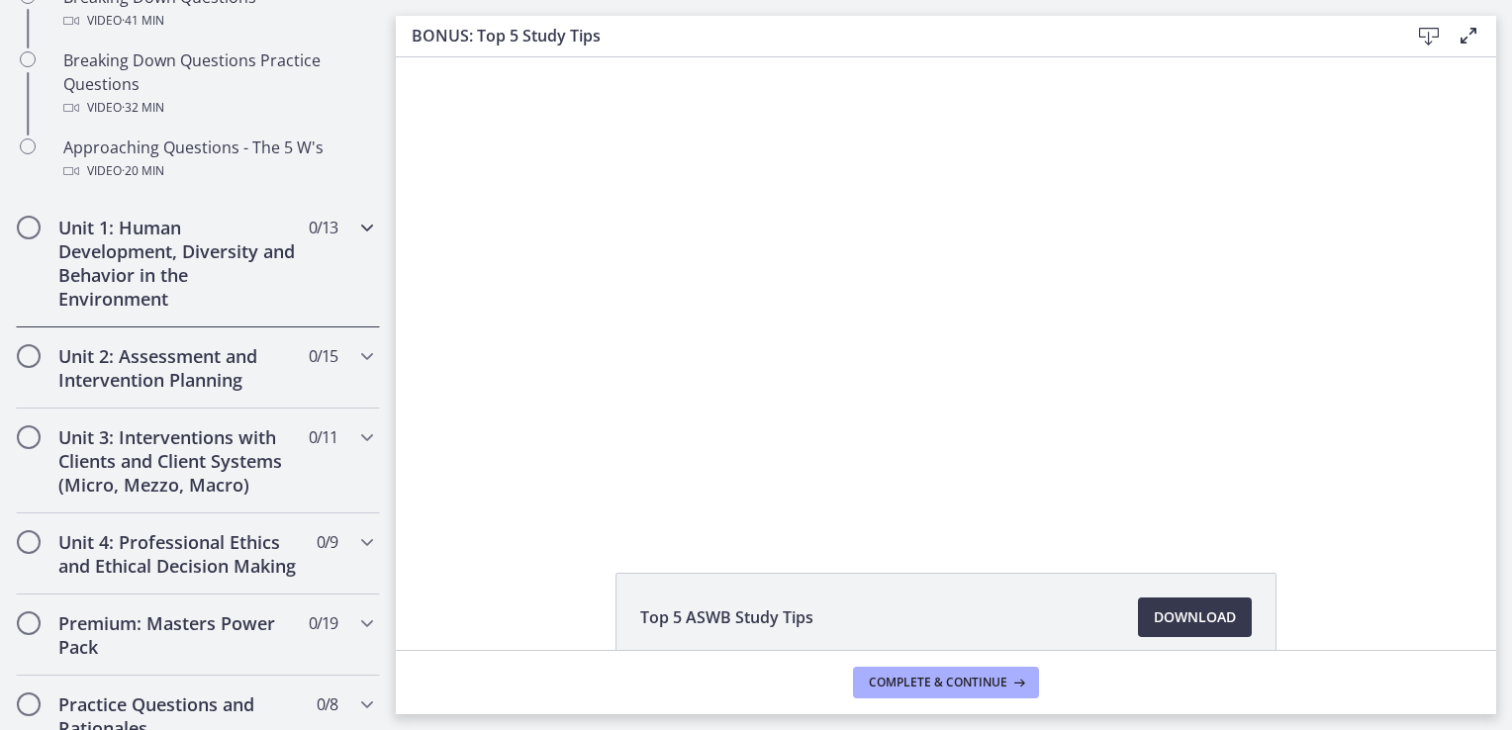
click at [199, 272] on h2 "Unit 1: Human Development, Diversity and Behavior in the Environment" at bounding box center [178, 263] width 241 height 95
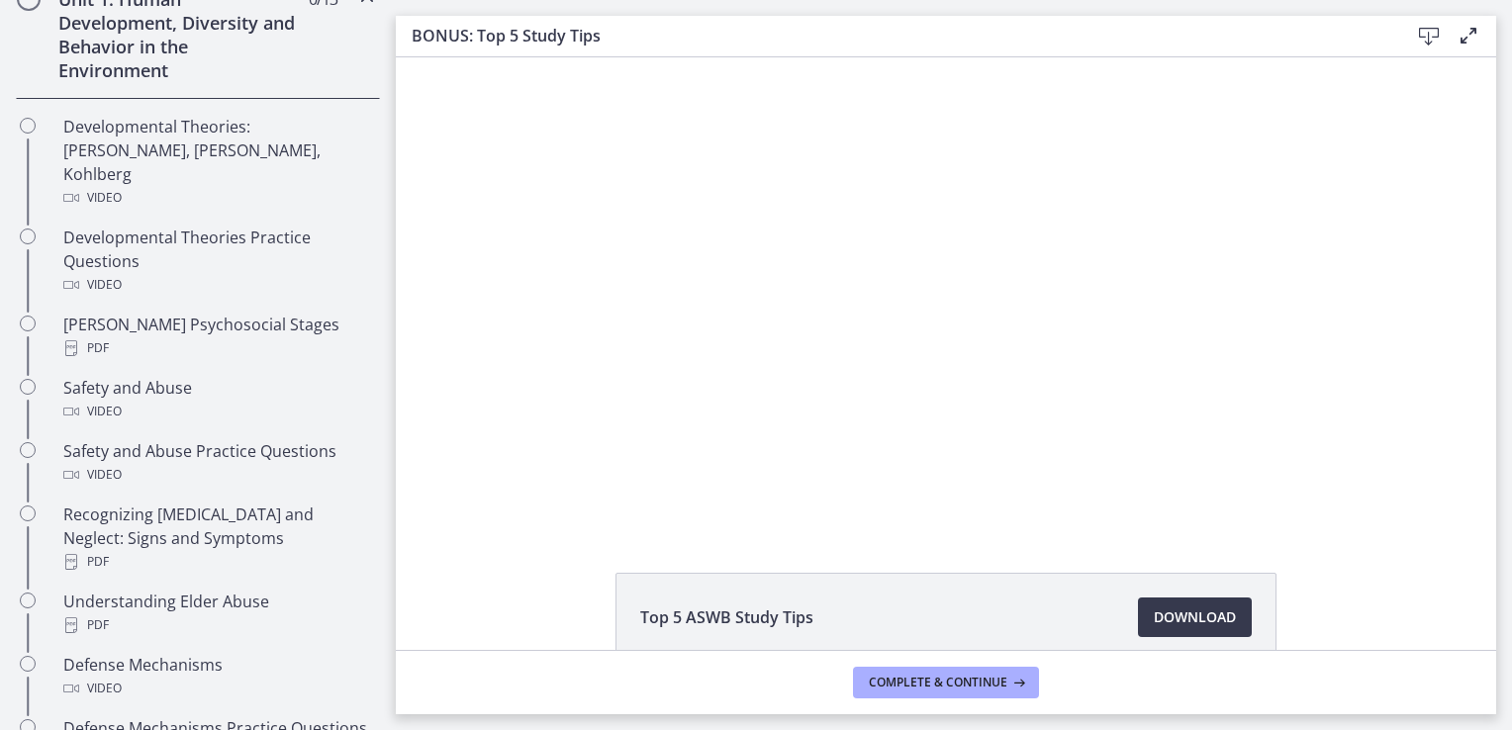
scroll to position [593, 0]
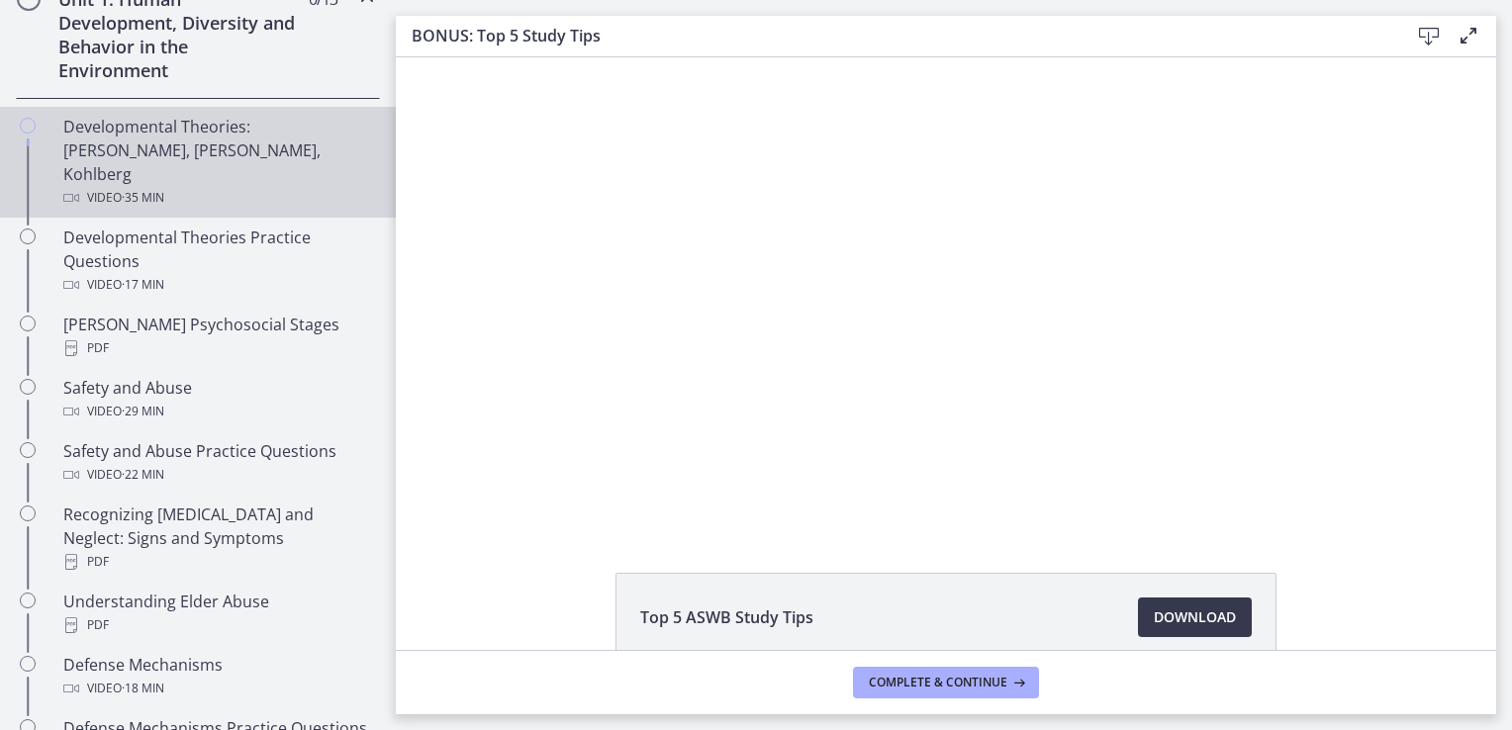
click at [163, 156] on div "Developmental Theories: Erikson, Piaget, Kohlberg Video · 35 min" at bounding box center [217, 162] width 309 height 95
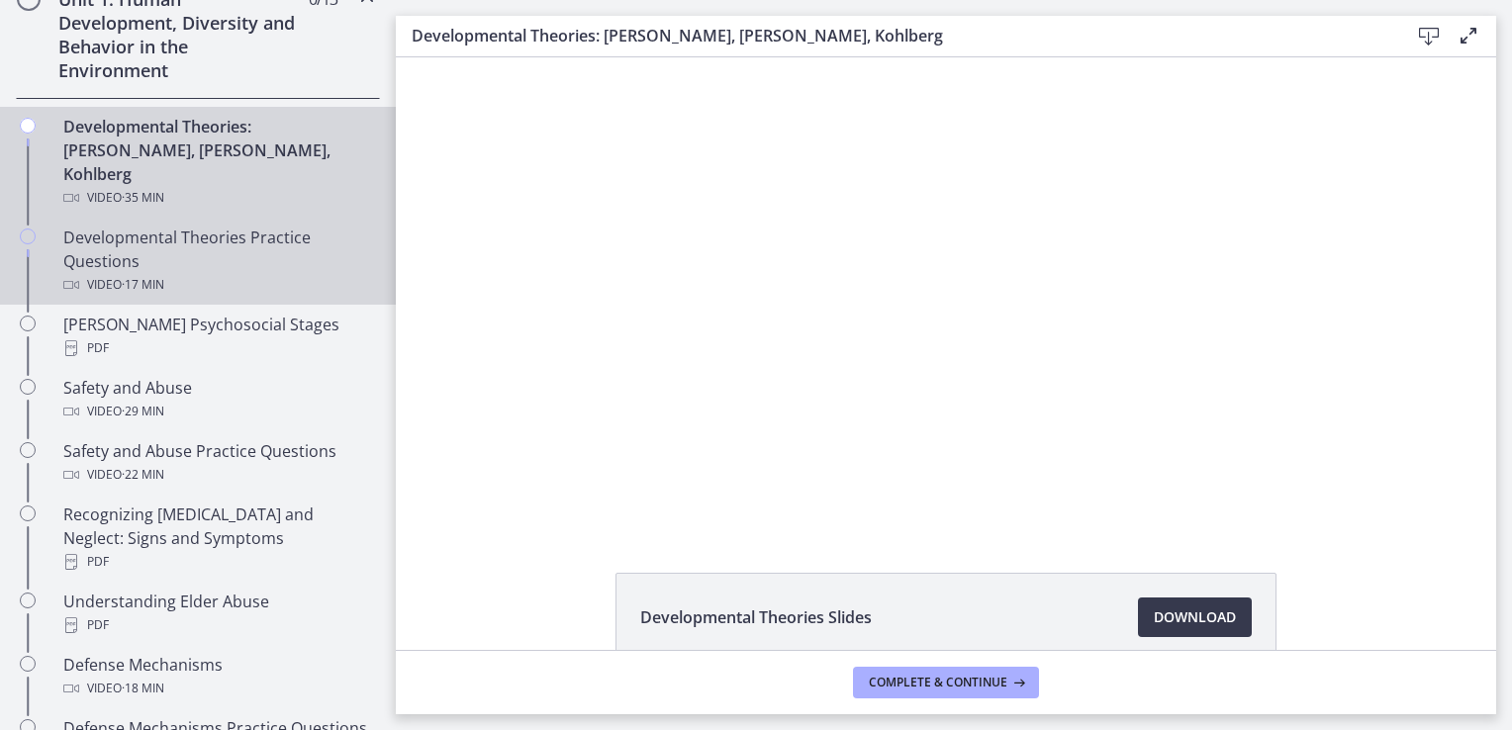
scroll to position [692, 0]
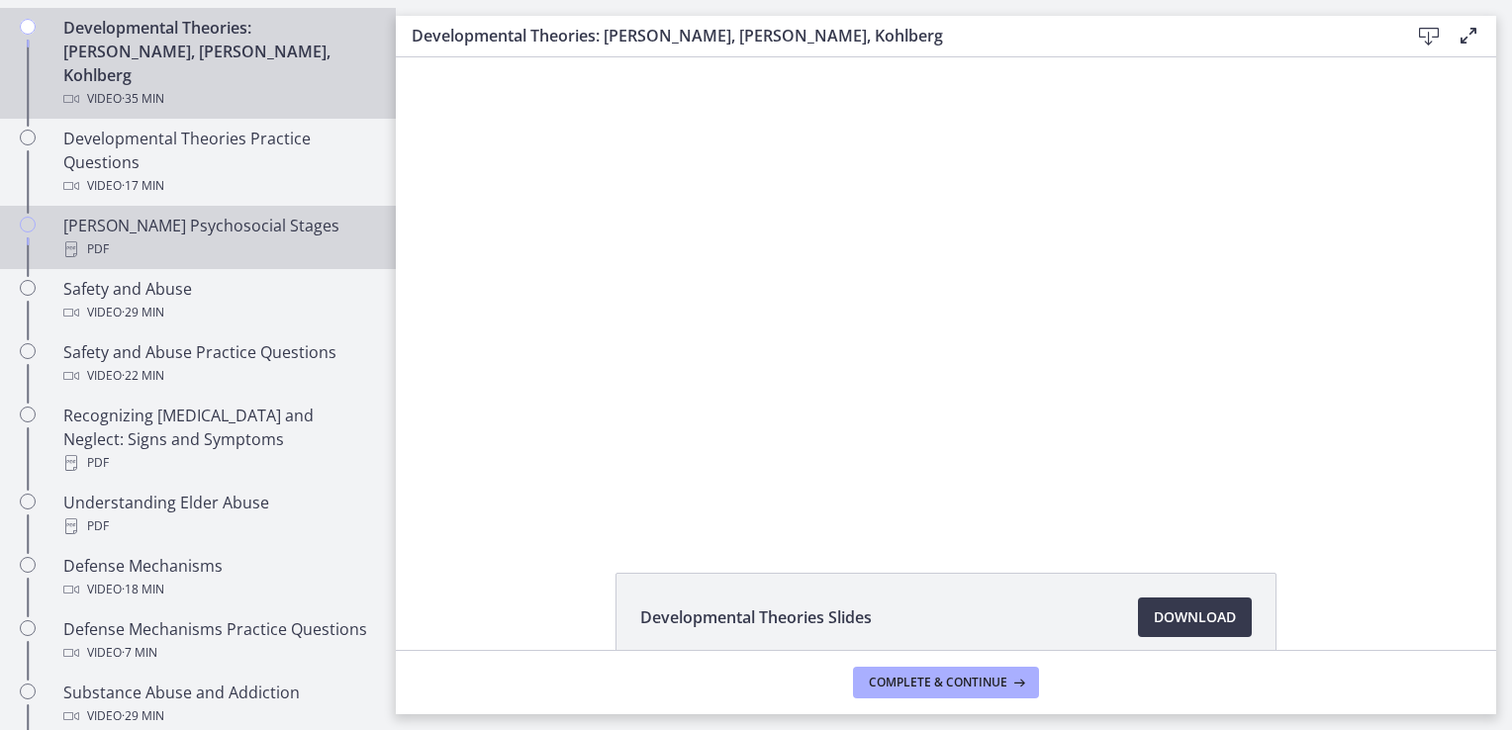
click at [200, 238] on div "PDF" at bounding box center [217, 250] width 309 height 24
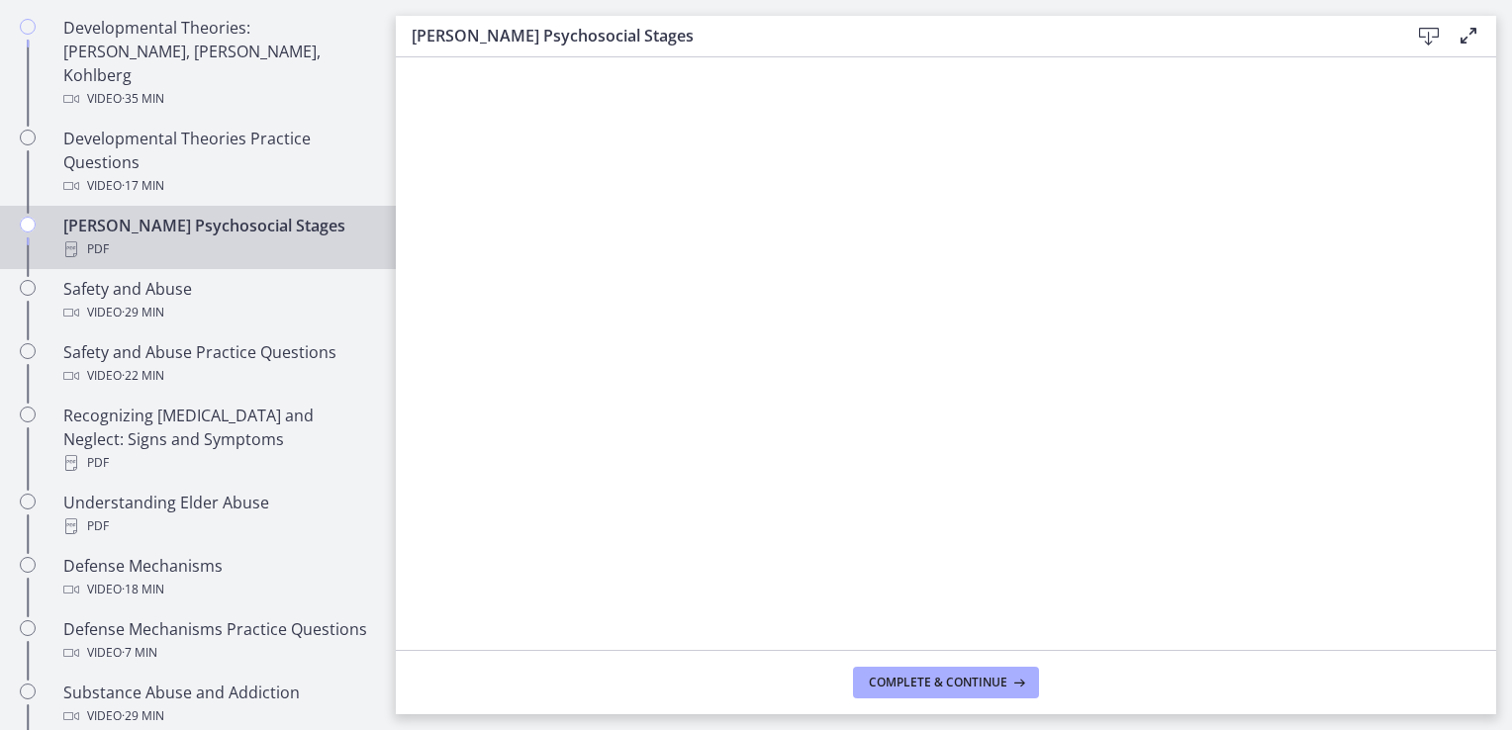
scroll to position [791, 0]
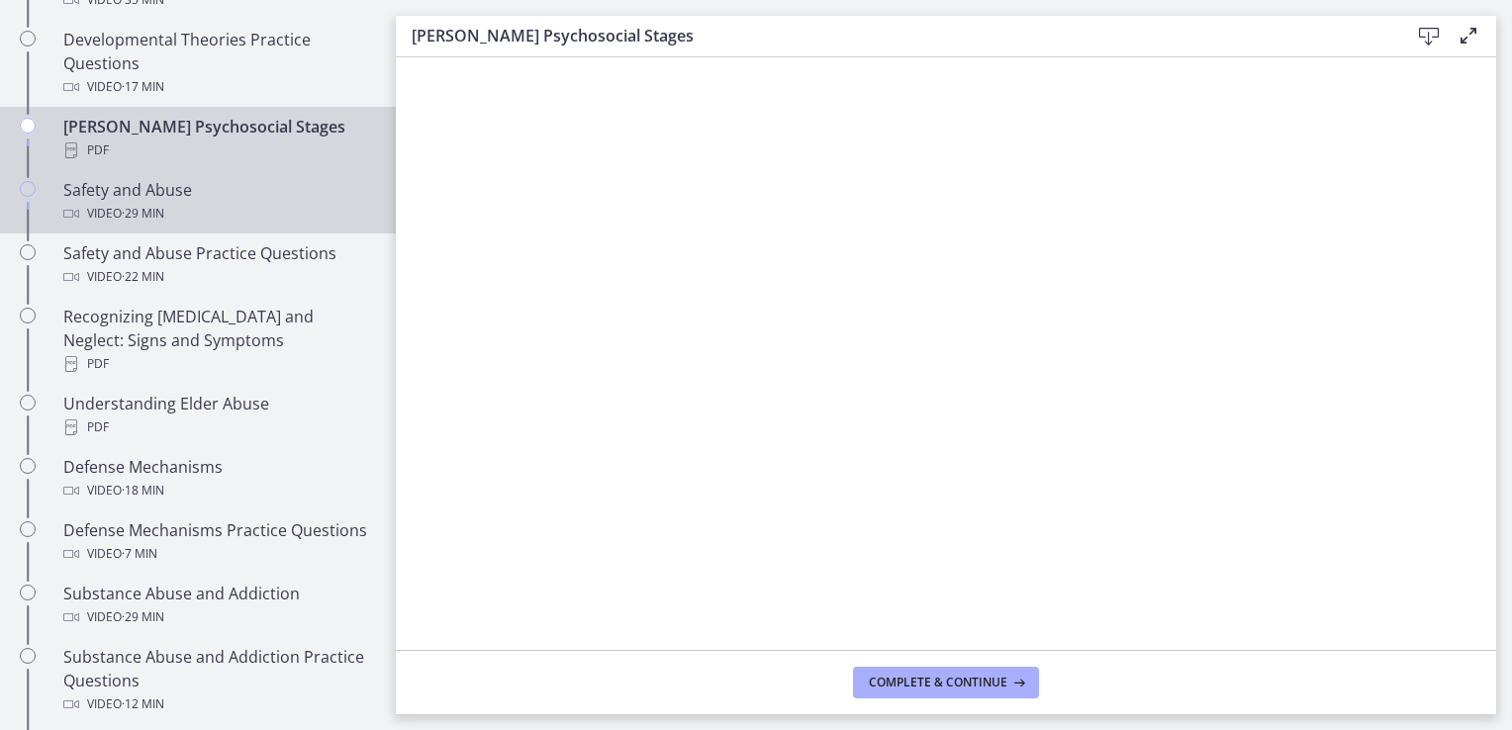
click at [207, 178] on div "Safety and Abuse Video · 29 min" at bounding box center [217, 202] width 309 height 48
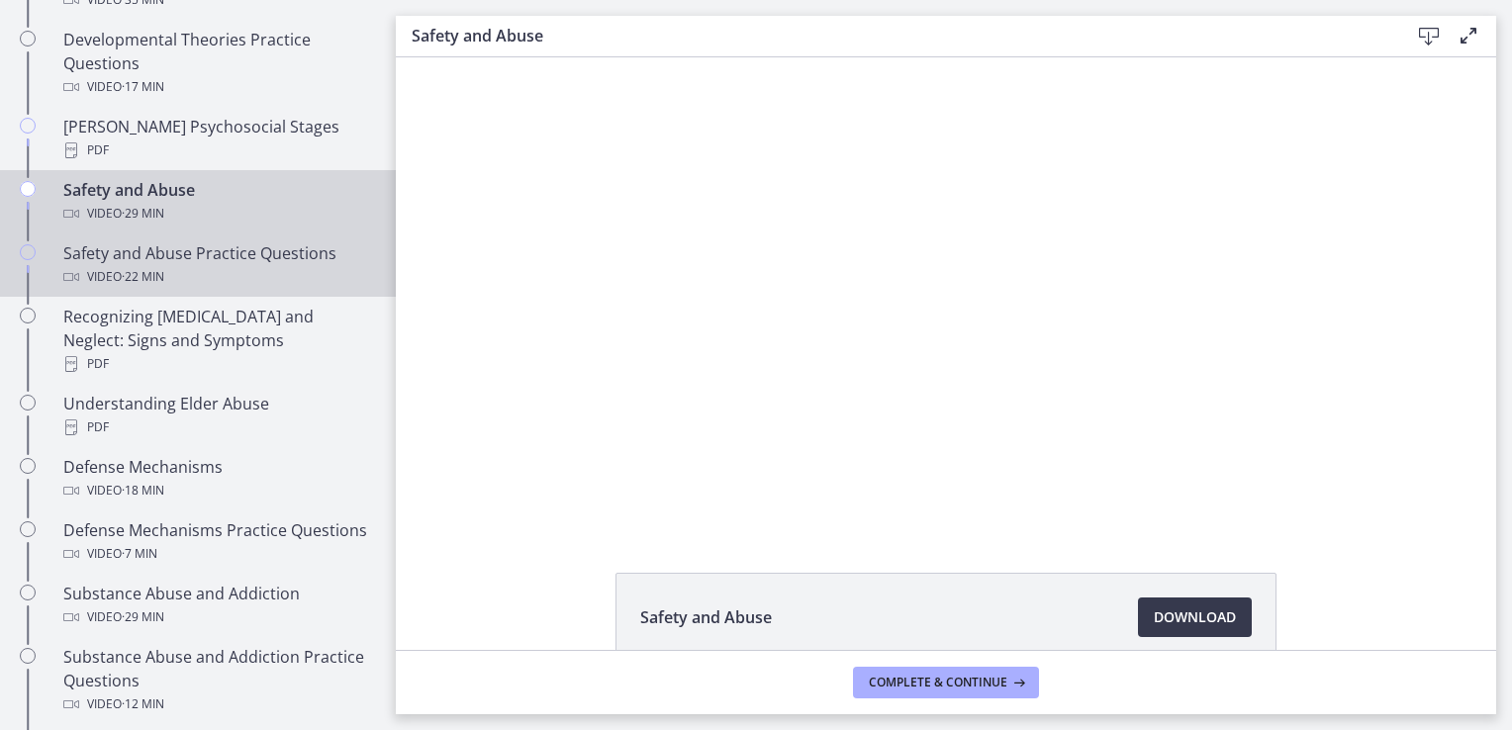
scroll to position [890, 0]
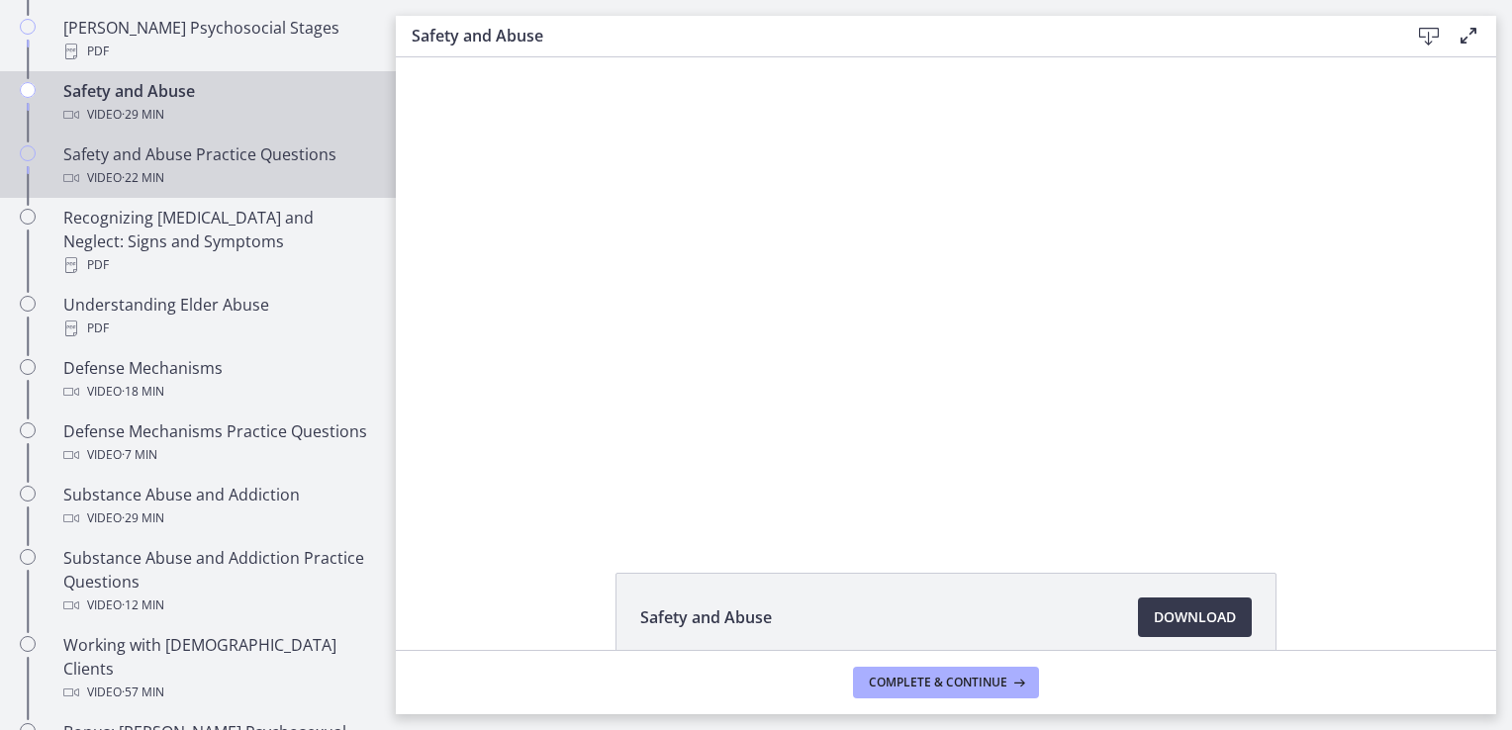
click at [237, 166] on div "Video · 22 min" at bounding box center [217, 178] width 309 height 24
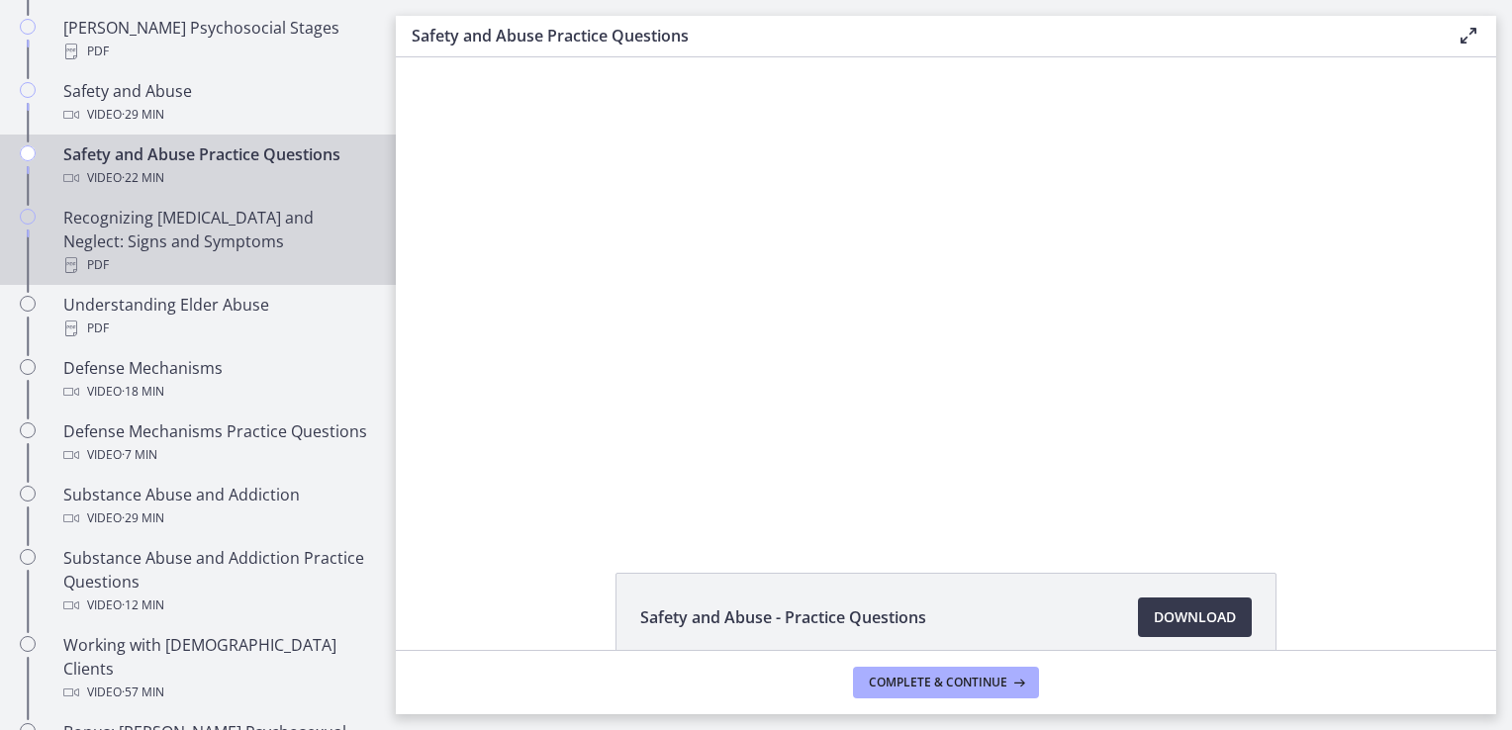
click at [236, 210] on div "Recognizing Child Abuse and Neglect: Signs and Symptoms PDF" at bounding box center [217, 241] width 309 height 71
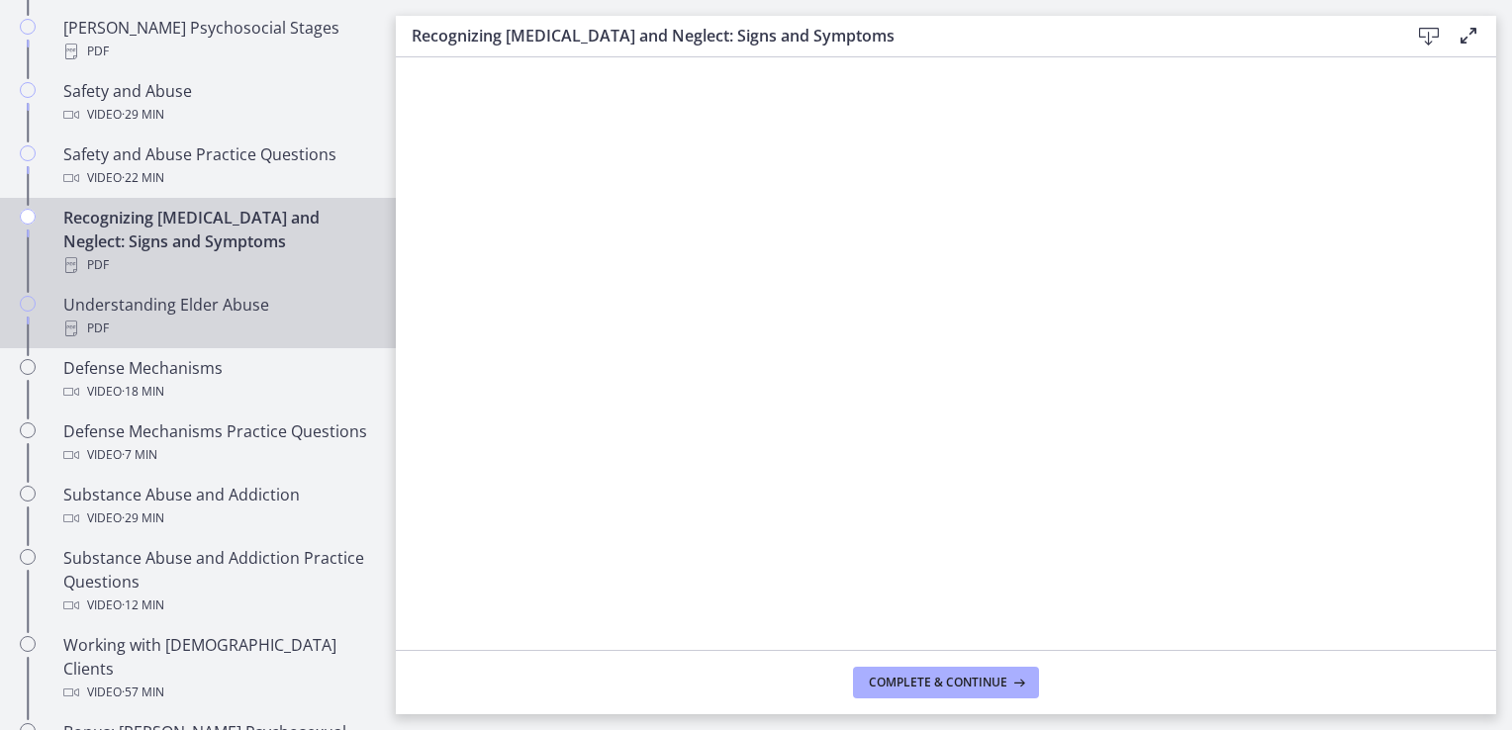
click at [234, 293] on div "Understanding Elder Abuse PDF" at bounding box center [217, 317] width 309 height 48
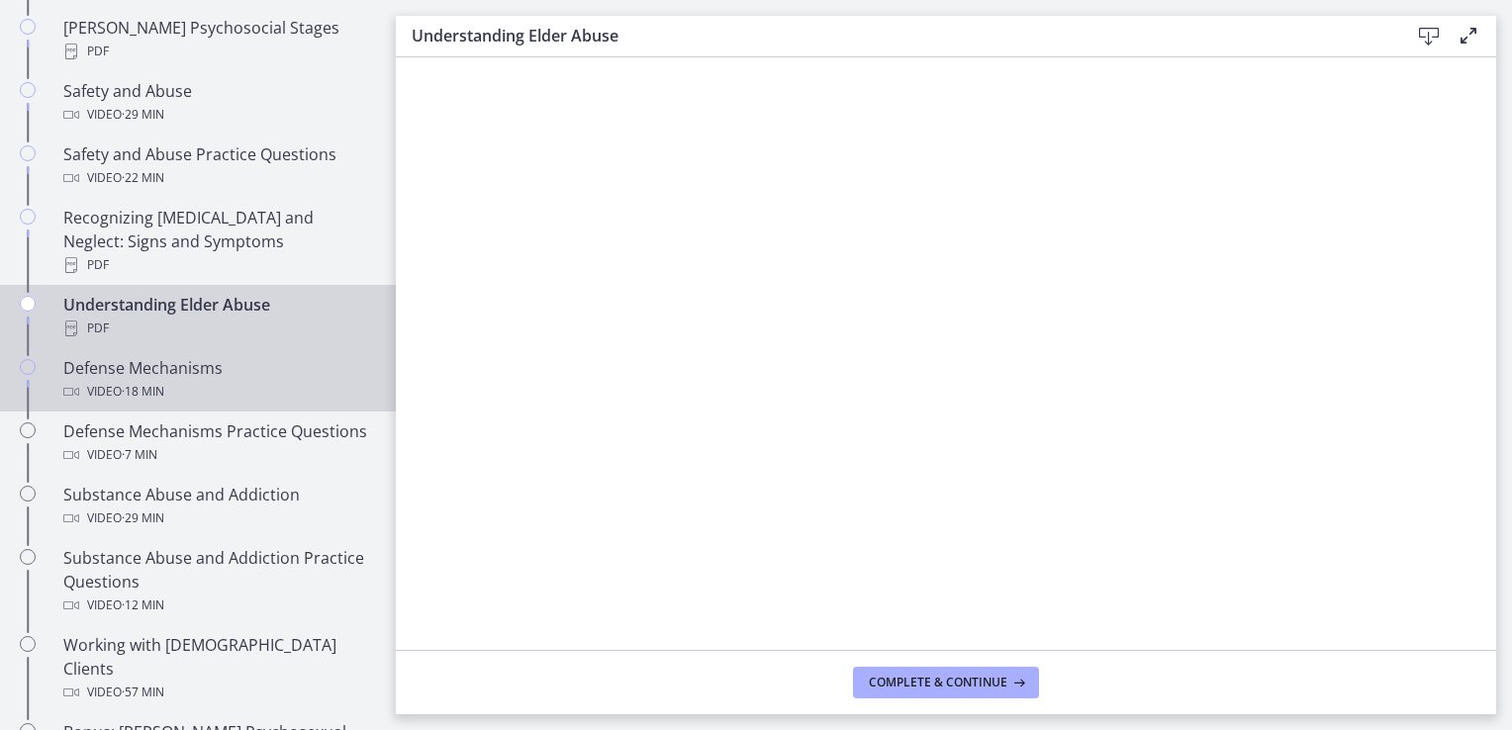
click at [214, 356] on div "Defense Mechanisms Video · 18 min" at bounding box center [217, 380] width 309 height 48
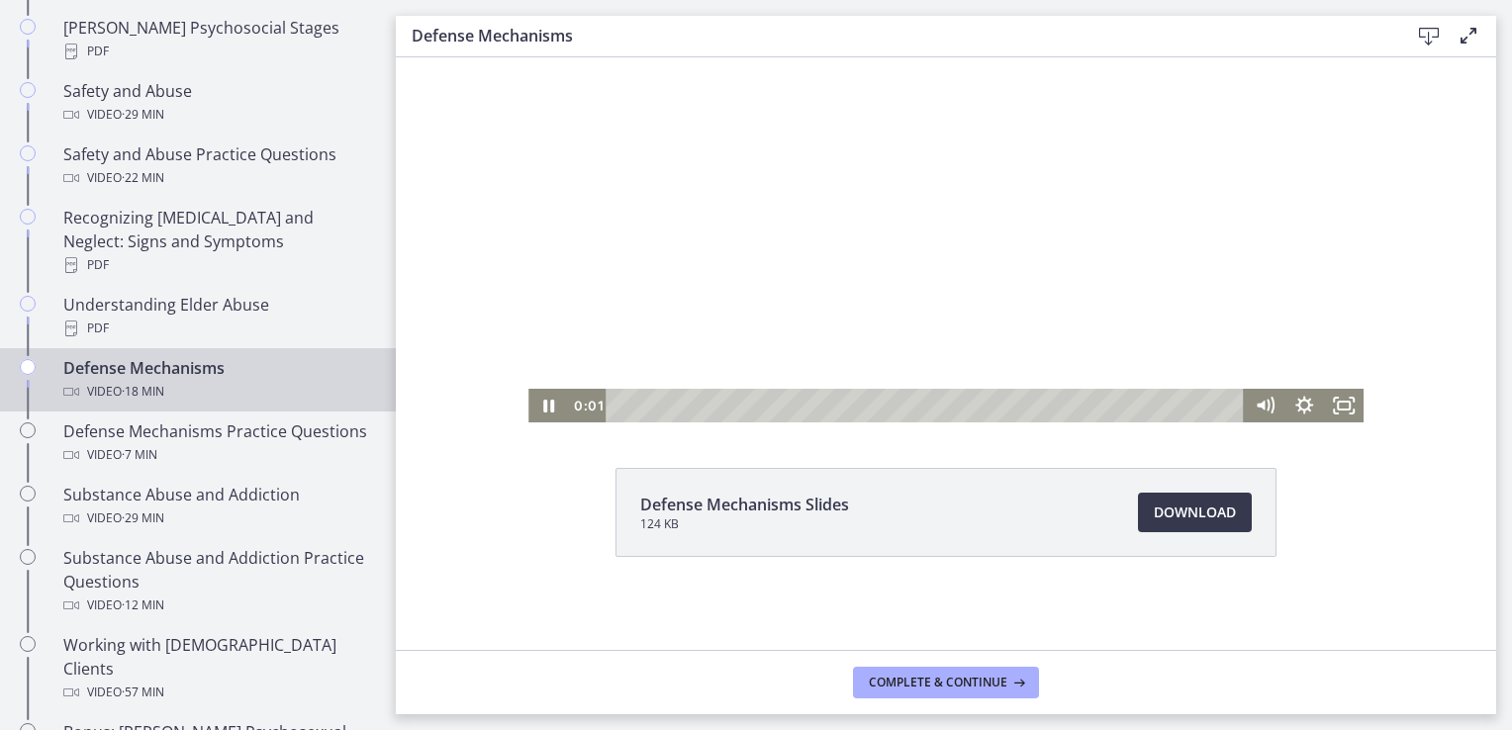
scroll to position [106, 0]
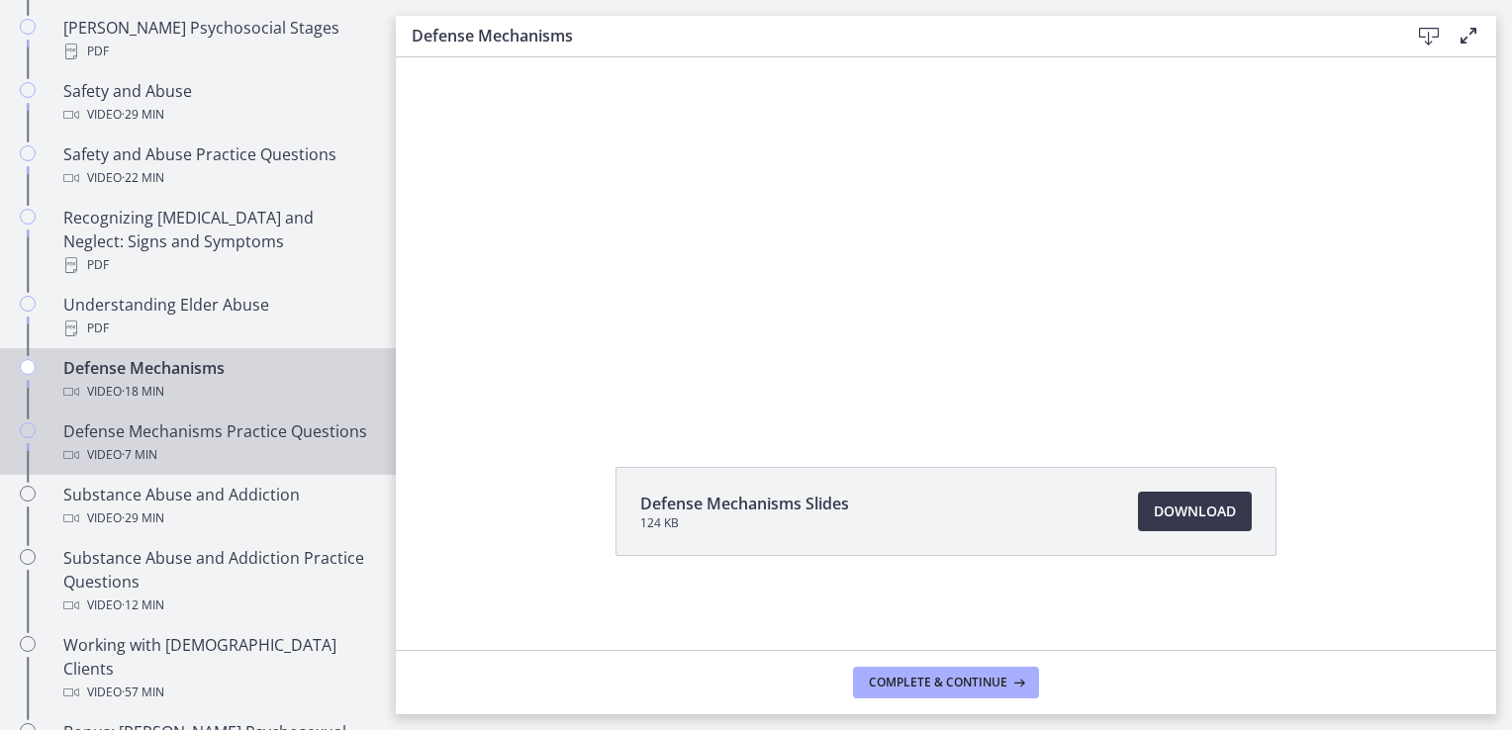
click at [139, 420] on div "Defense Mechanisms Practice Questions Video · 7 min" at bounding box center [217, 444] width 309 height 48
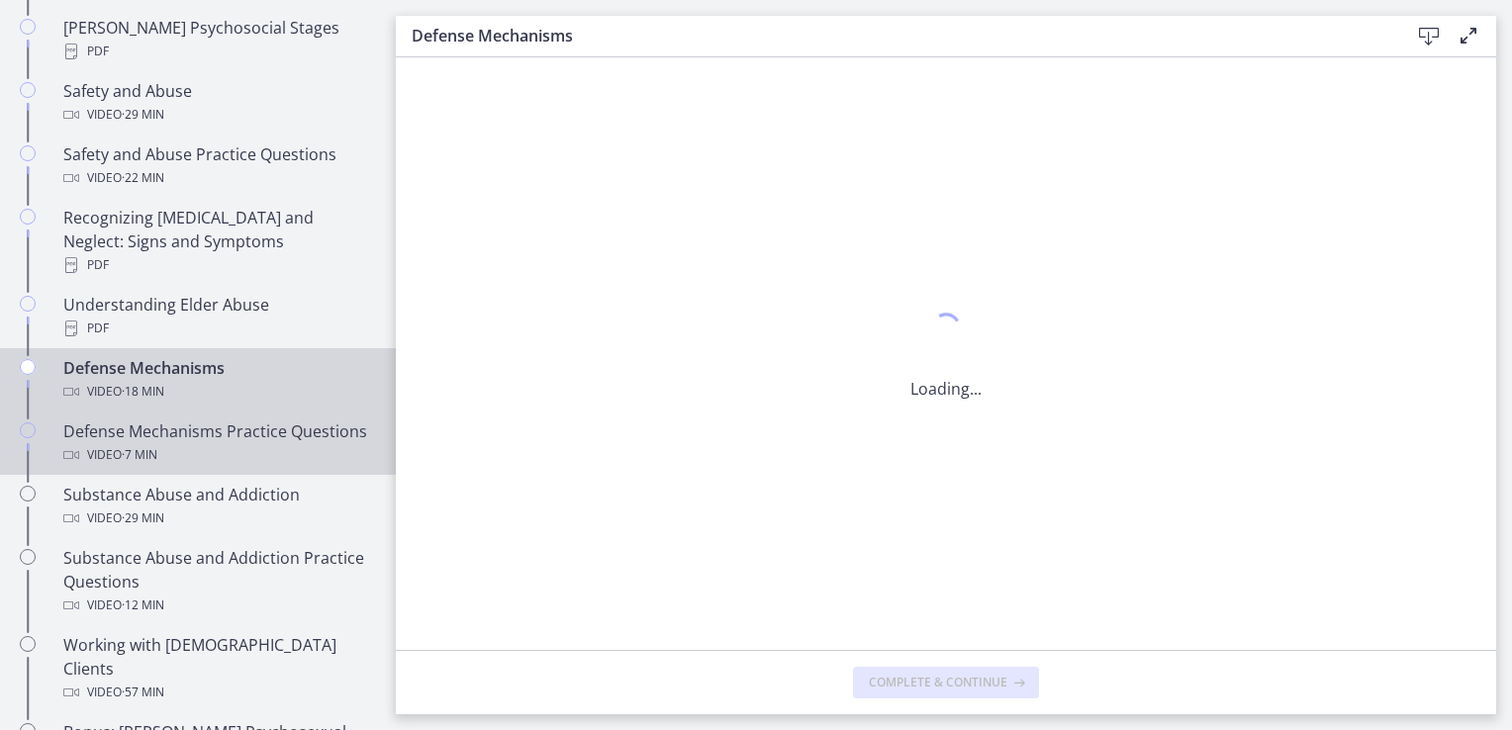
scroll to position [0, 0]
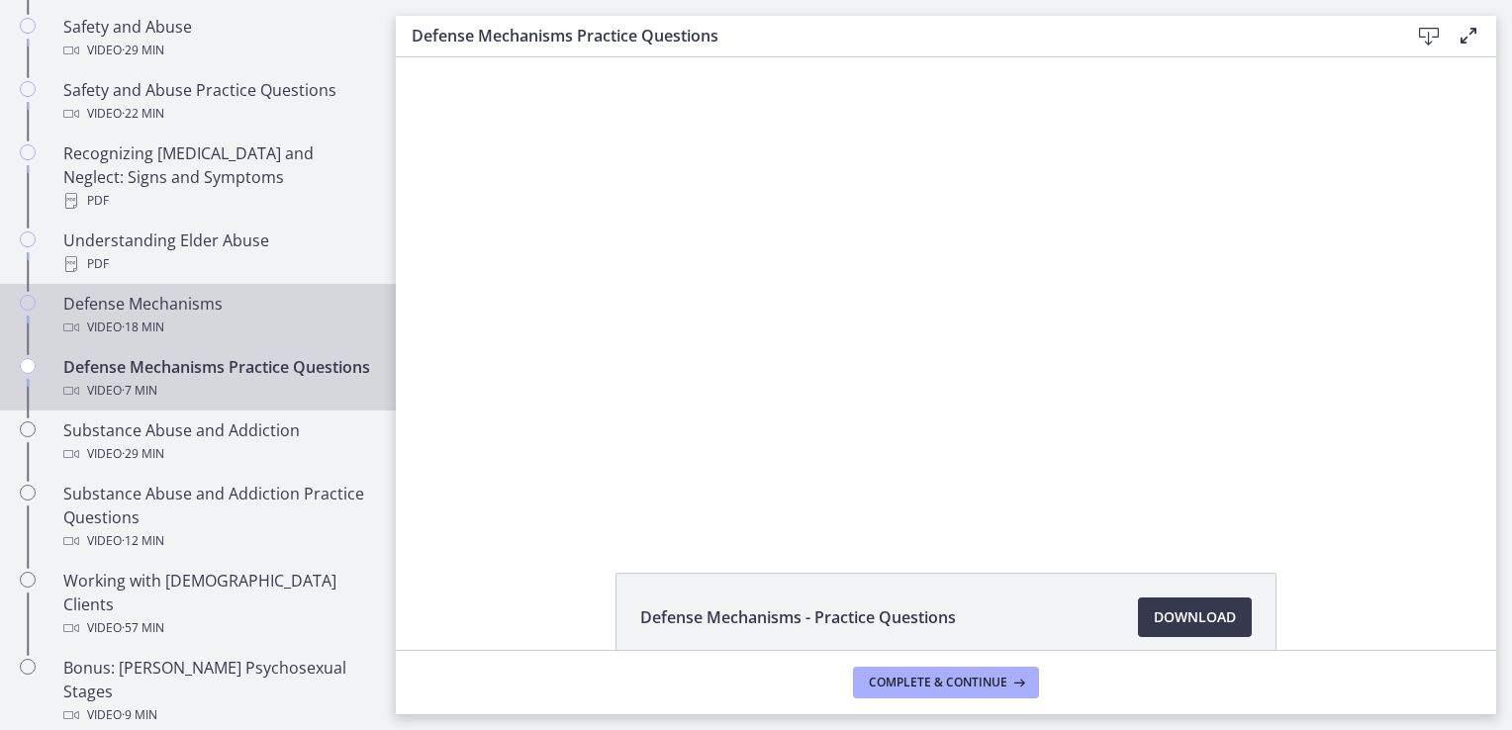
scroll to position [989, 0]
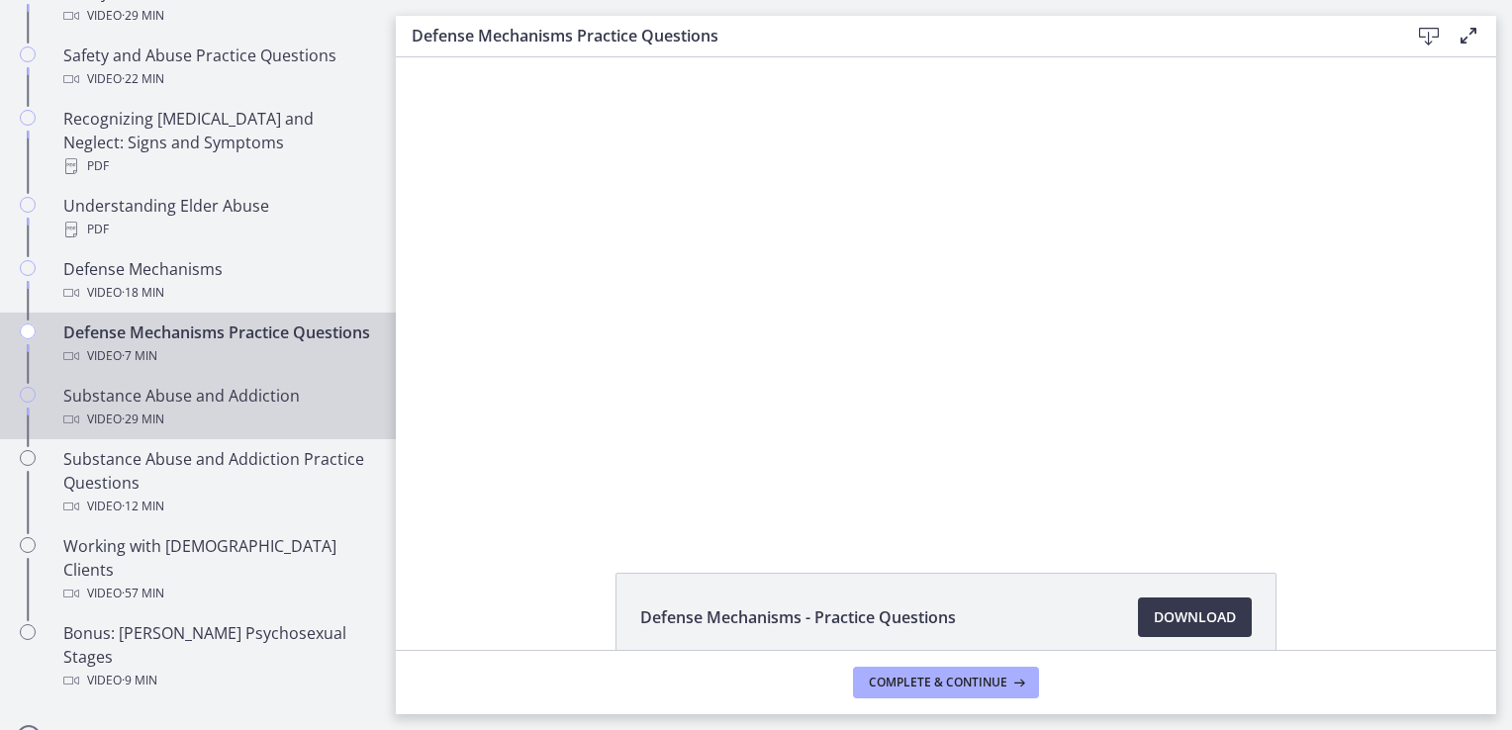
click at [214, 401] on div "Substance Abuse and Addiction Video · 29 min" at bounding box center [217, 408] width 309 height 48
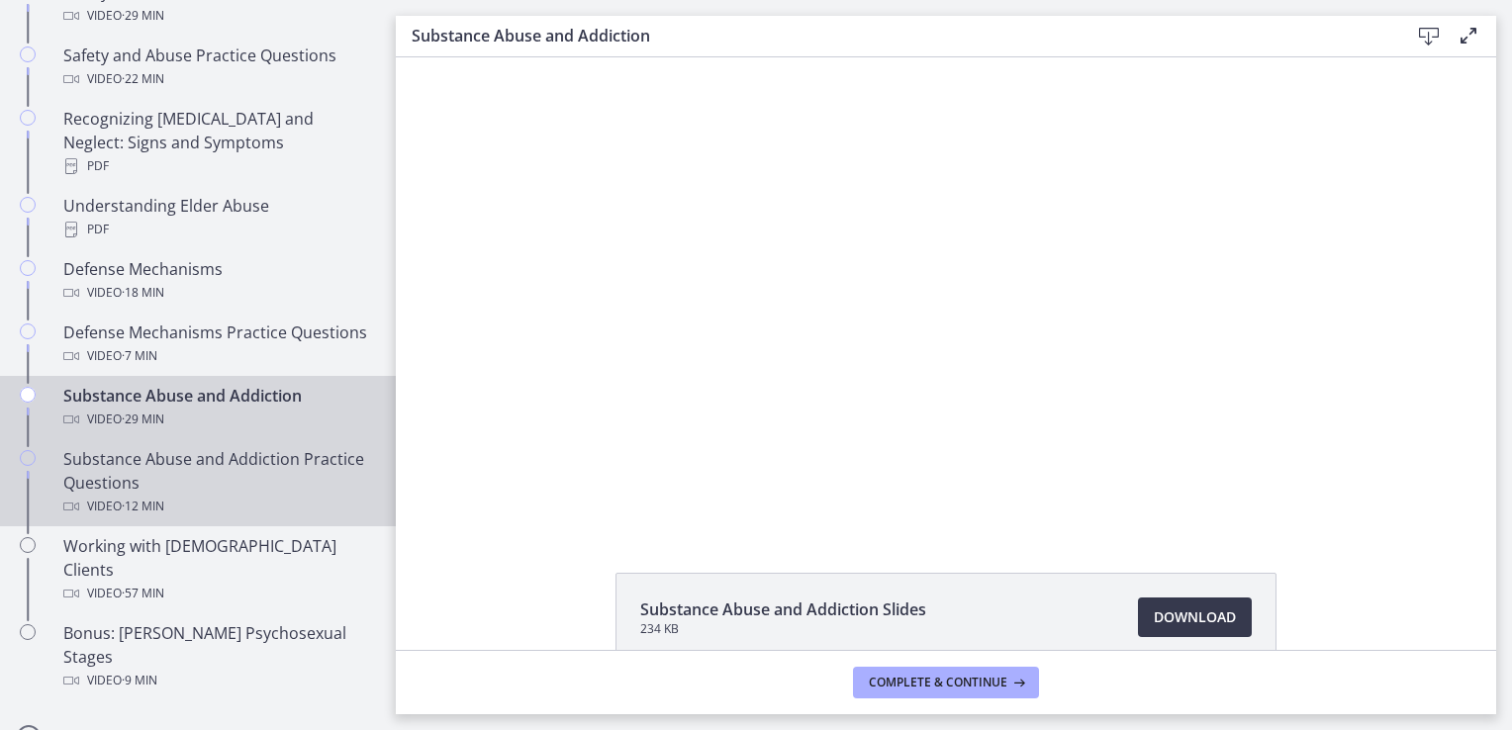
click at [209, 449] on div "Substance Abuse and Addiction Practice Questions Video · 12 min" at bounding box center [217, 482] width 309 height 71
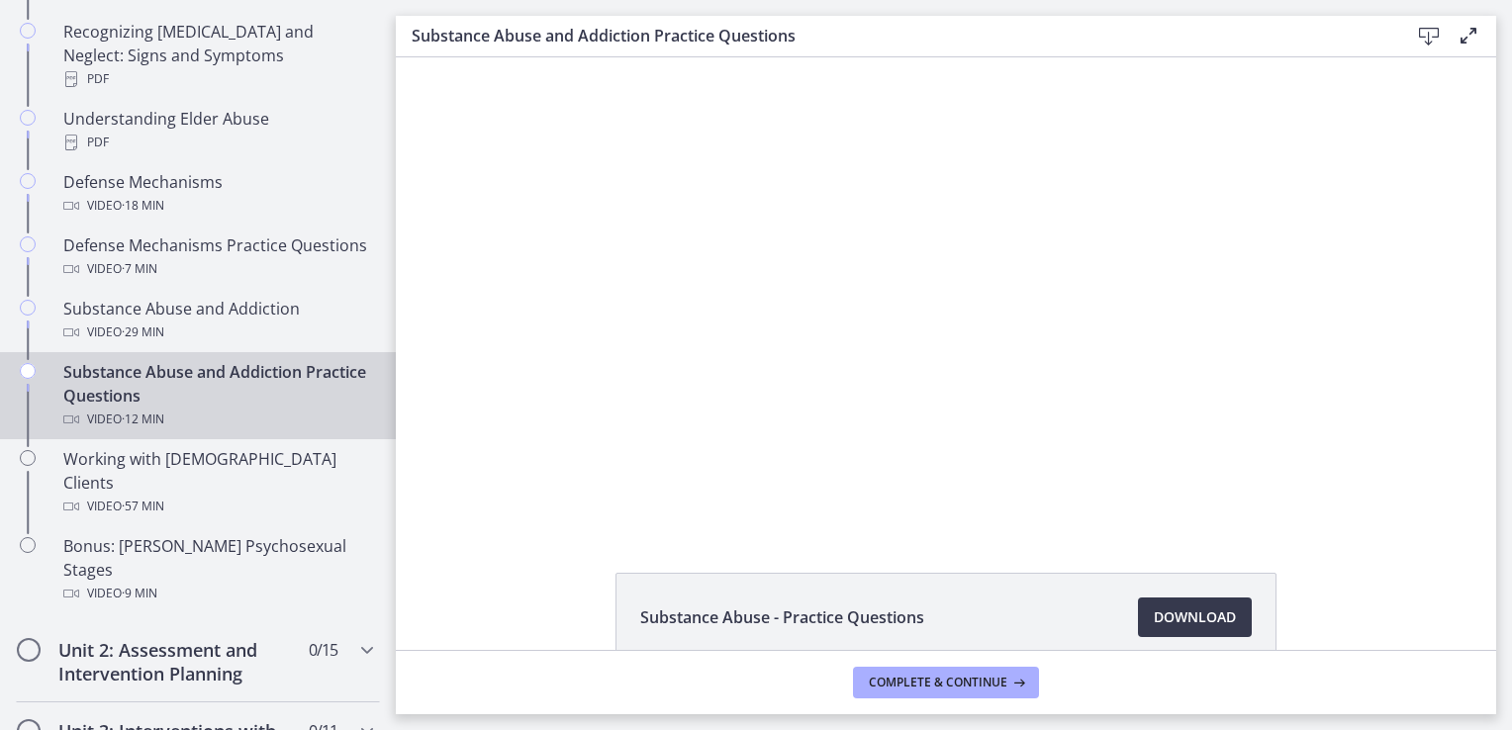
scroll to position [1088, 0]
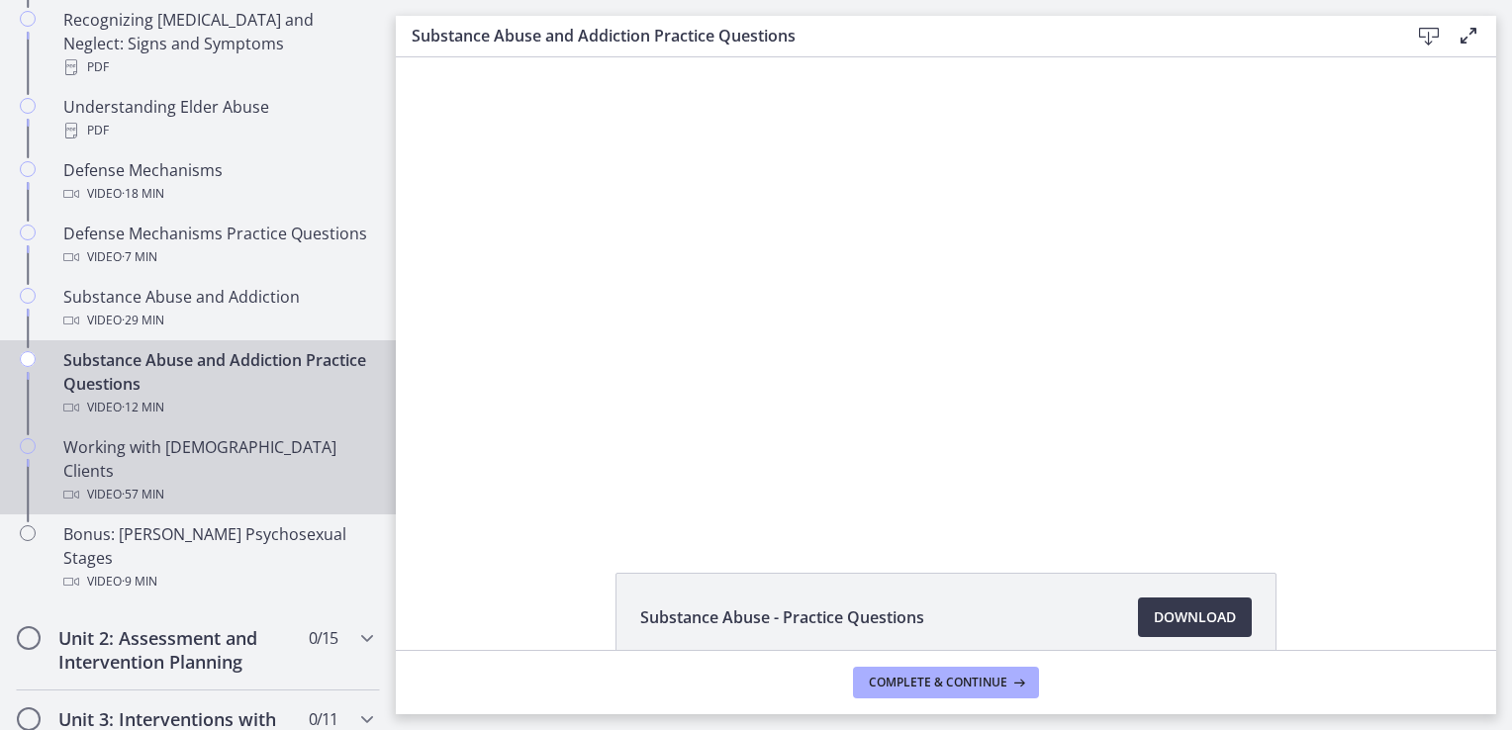
click at [209, 437] on div "Working with LGBTQ+ Clients Video · 57 min" at bounding box center [217, 470] width 309 height 71
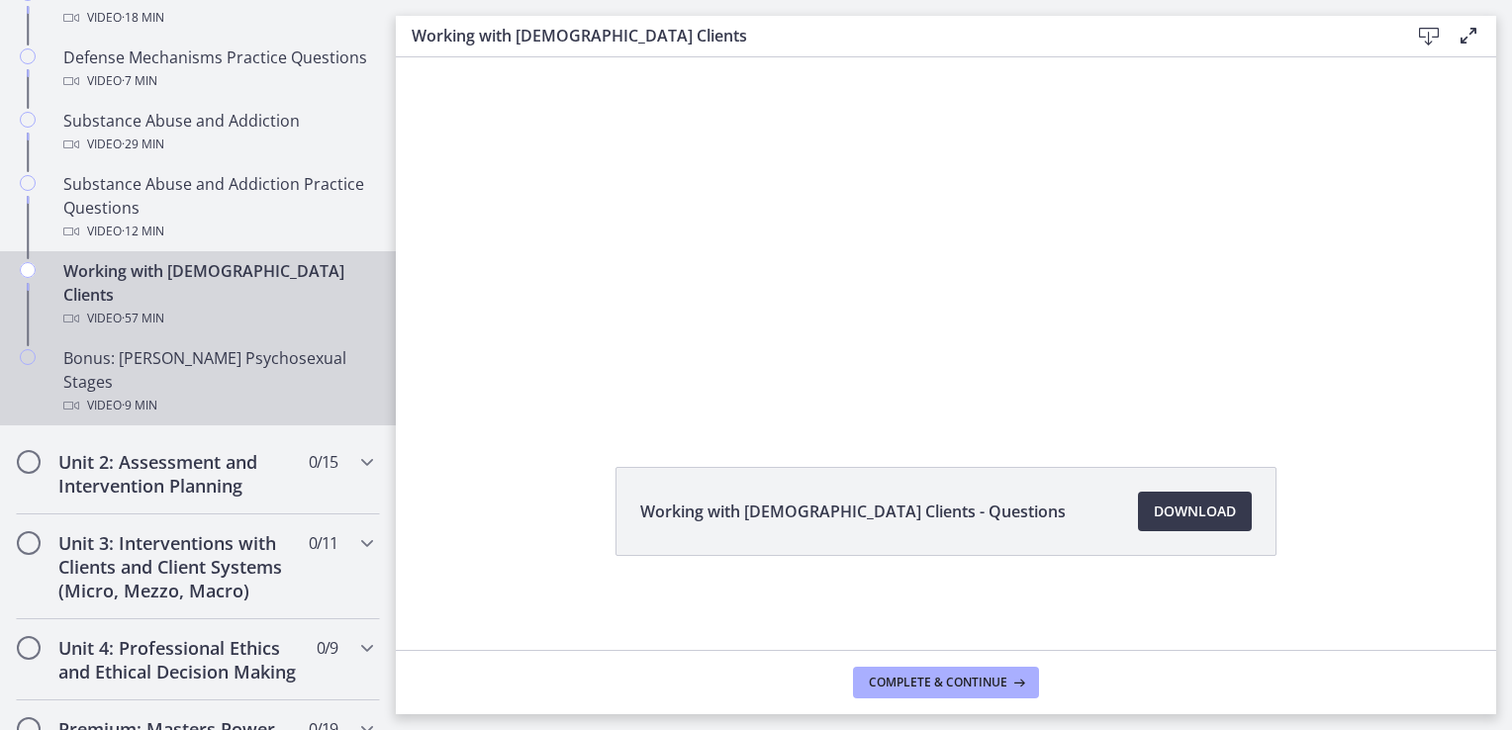
scroll to position [1286, 0]
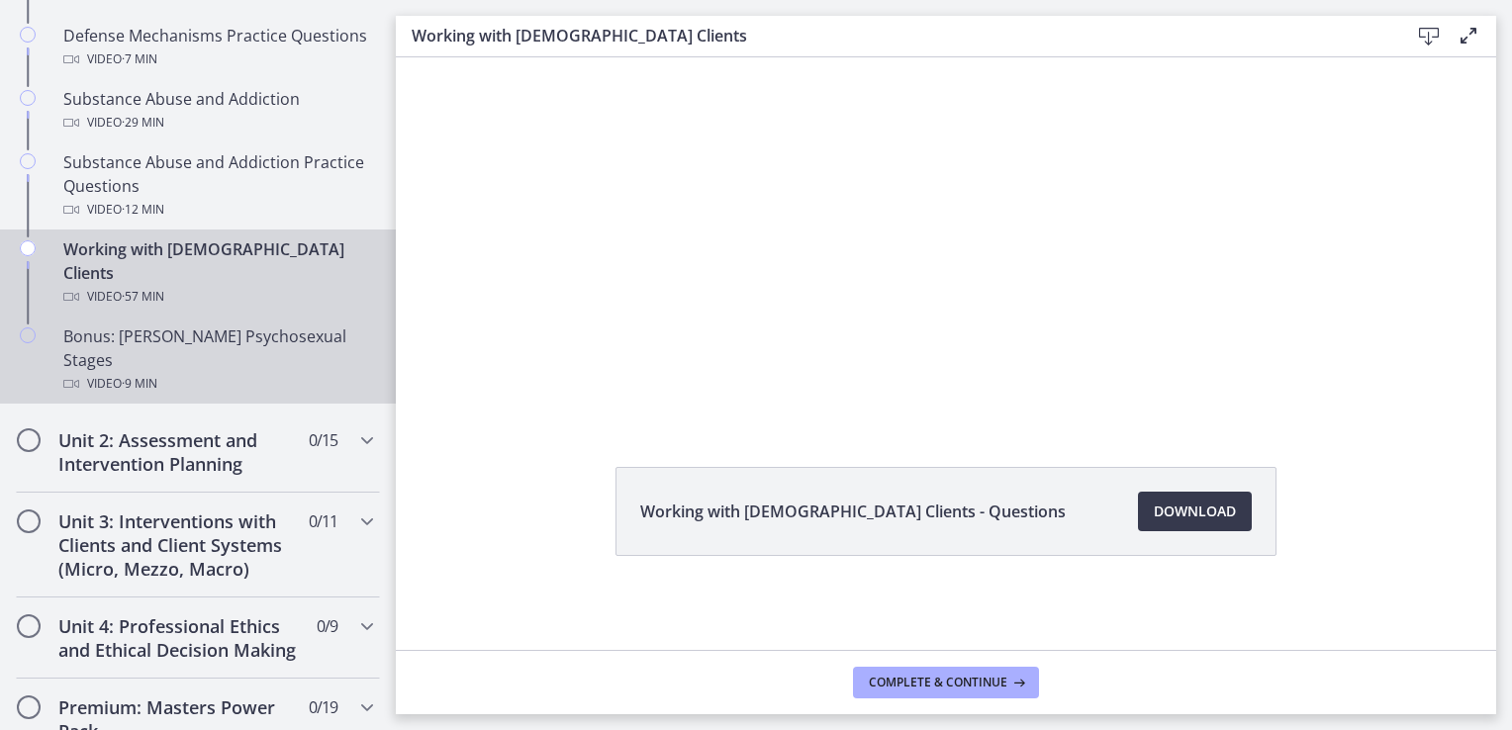
click at [193, 372] on div "Video · 9 min" at bounding box center [217, 384] width 309 height 24
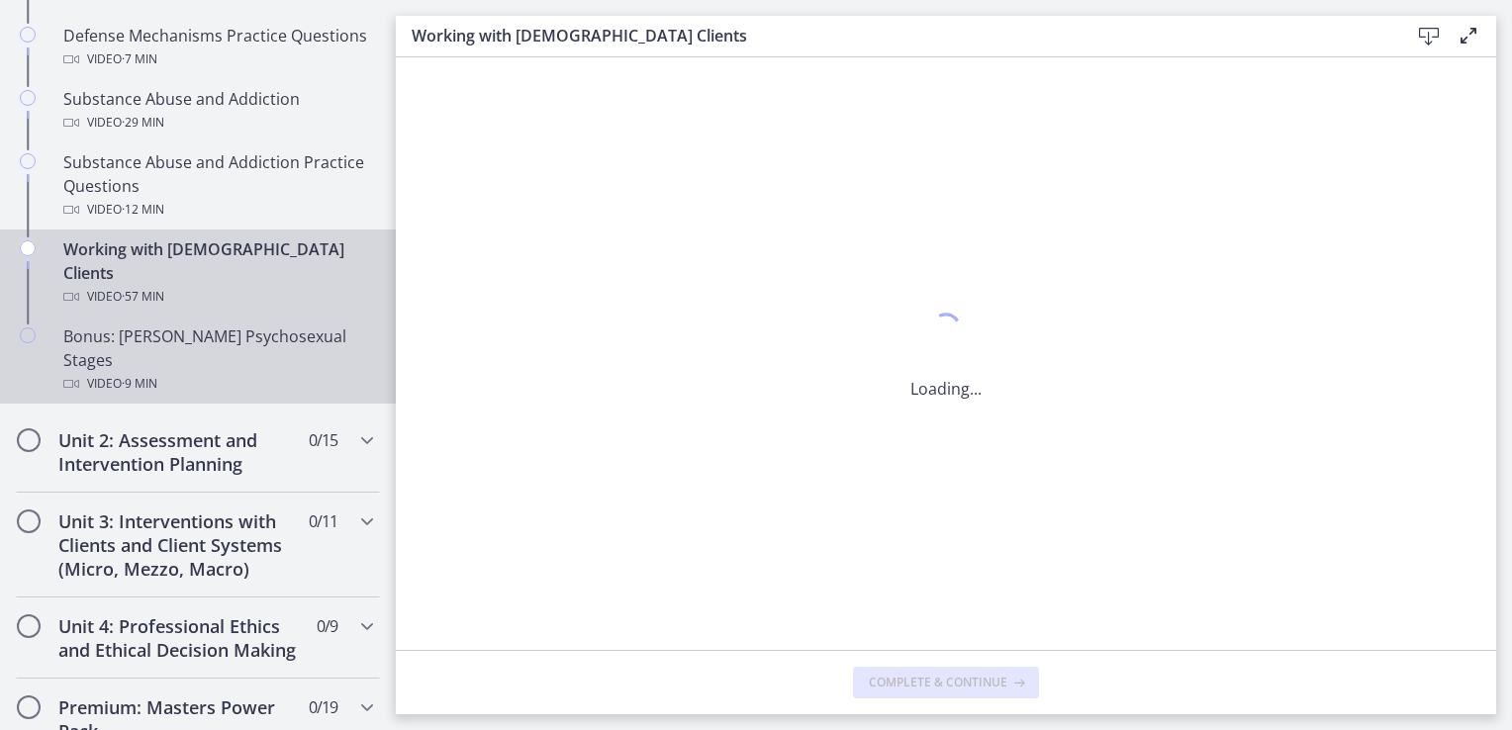
scroll to position [0, 0]
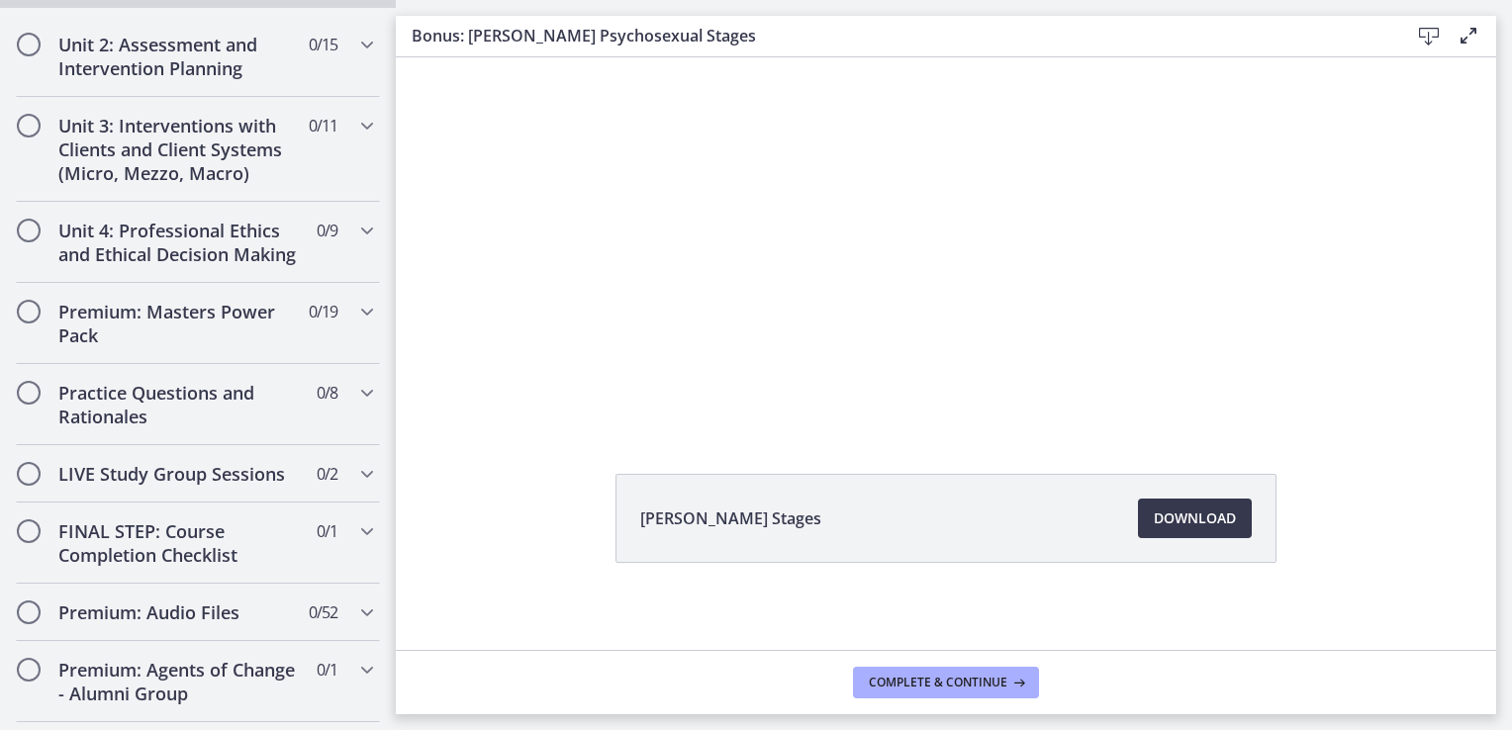
scroll to position [1583, 0]
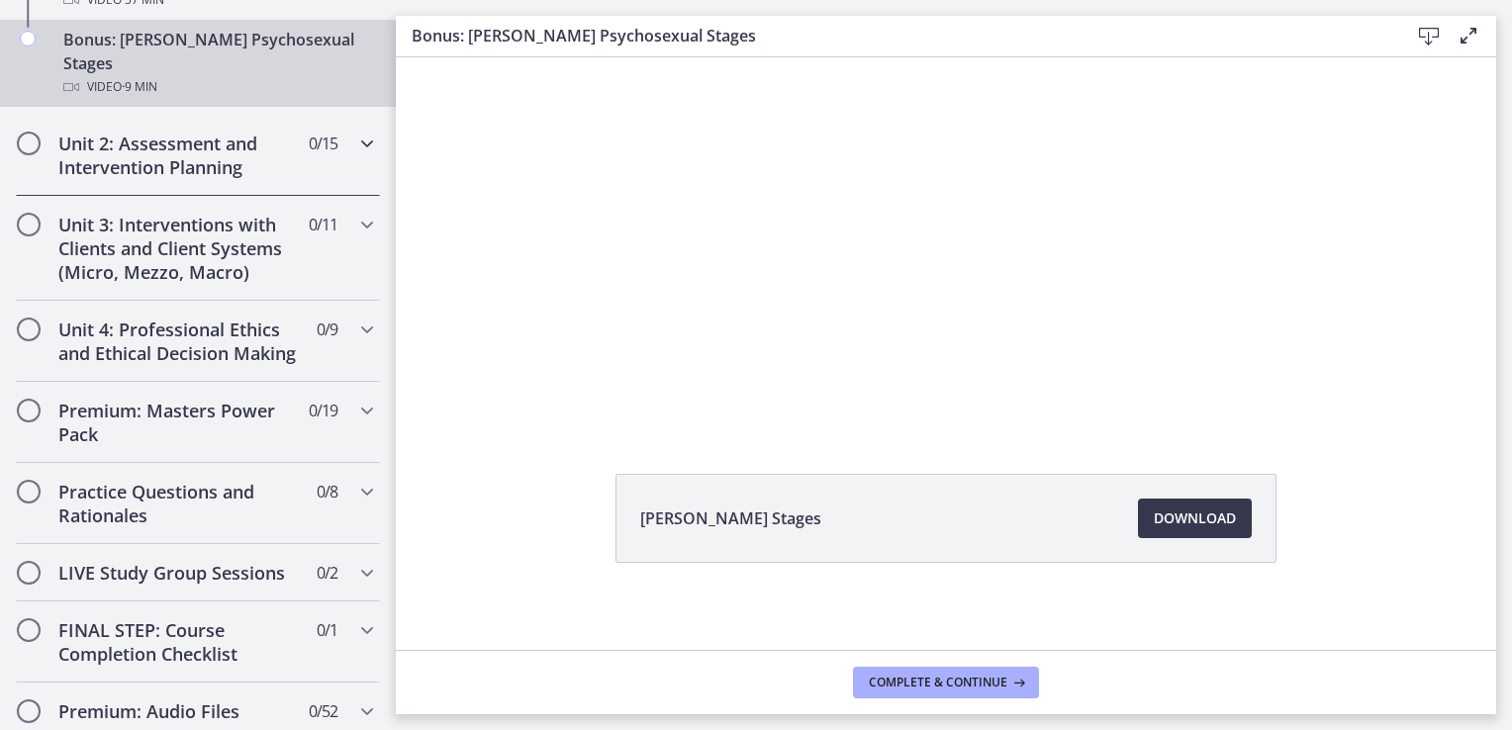
click at [129, 132] on h2 "Unit 2: Assessment and Intervention Planning" at bounding box center [178, 156] width 241 height 48
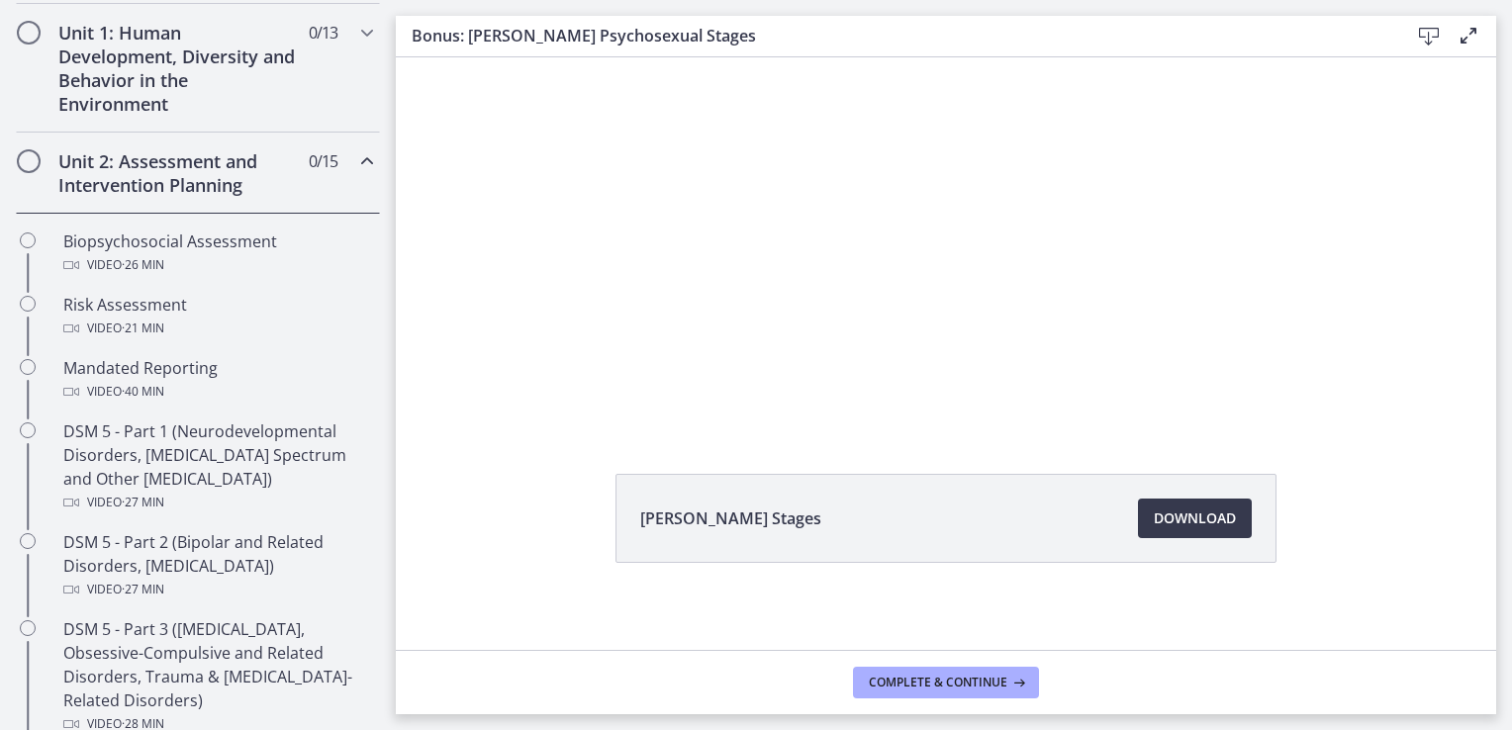
scroll to position [494, 0]
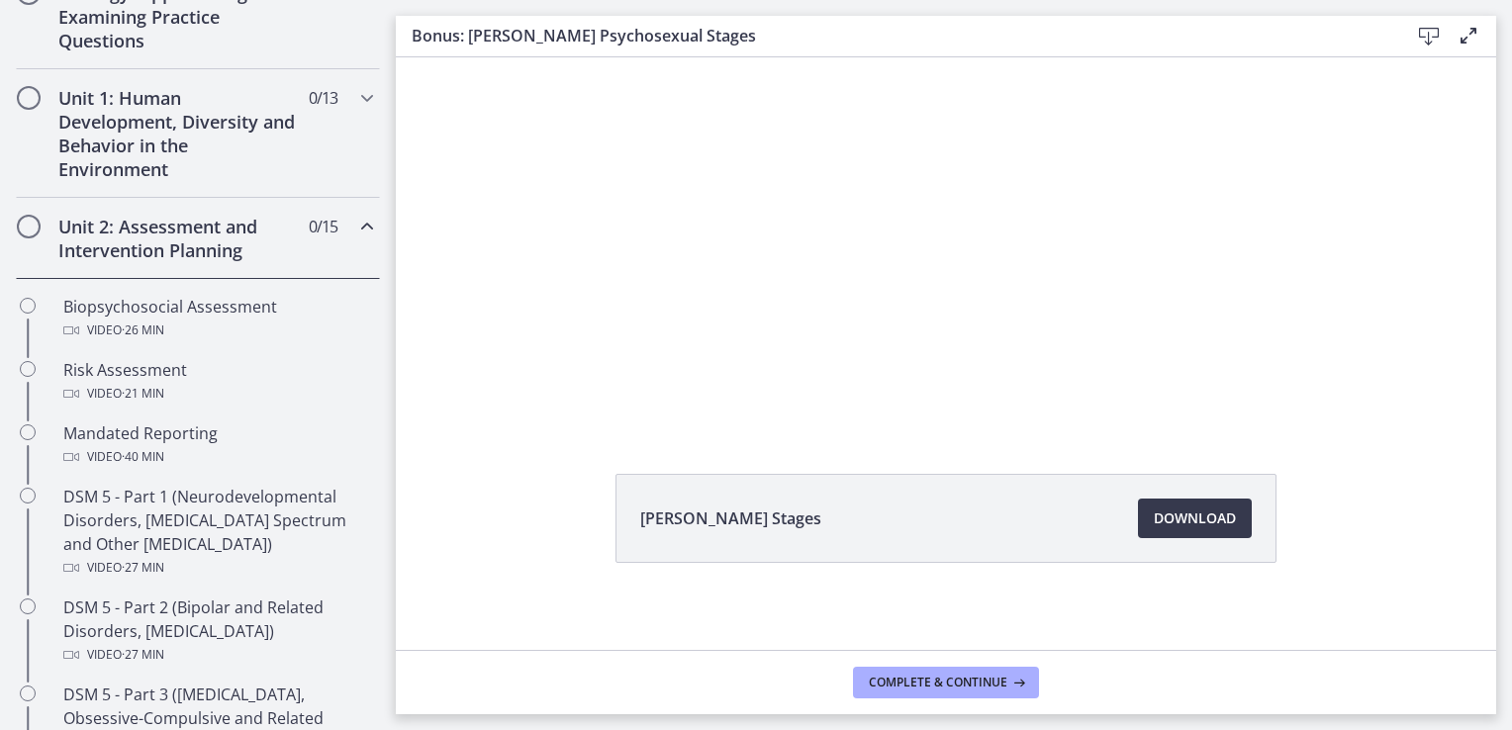
click at [355, 224] on icon "Chapters" at bounding box center [367, 227] width 24 height 24
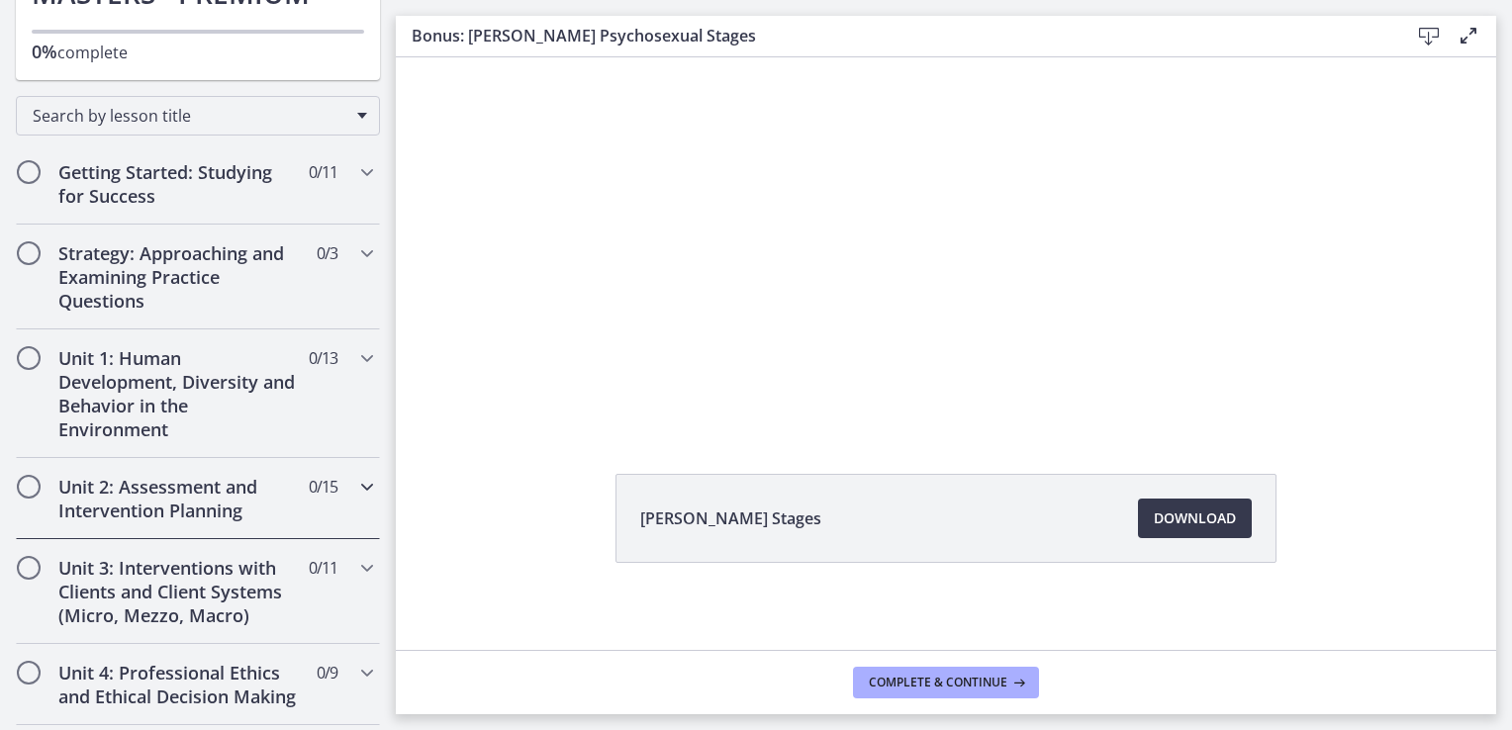
scroll to position [197, 0]
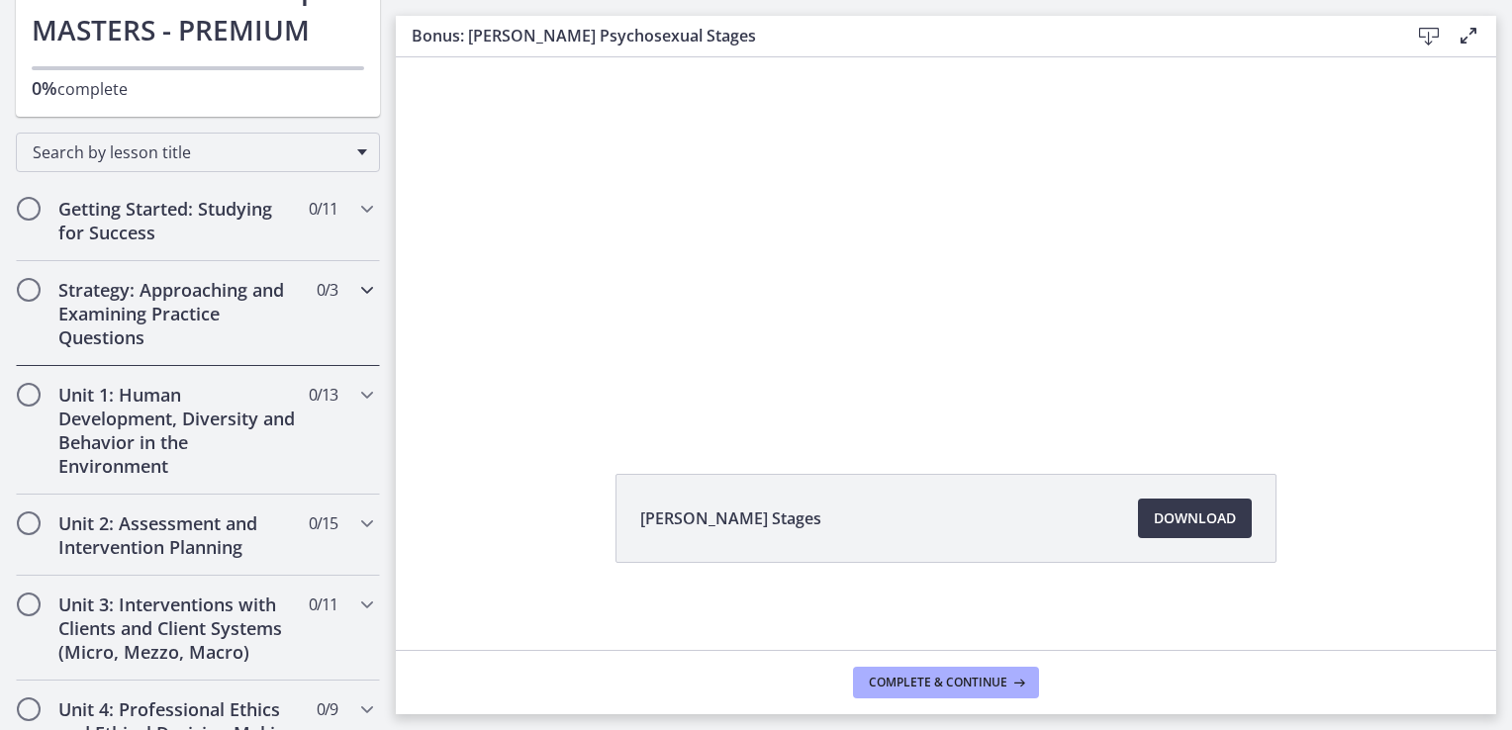
click at [355, 287] on icon "Chapters" at bounding box center [367, 290] width 24 height 24
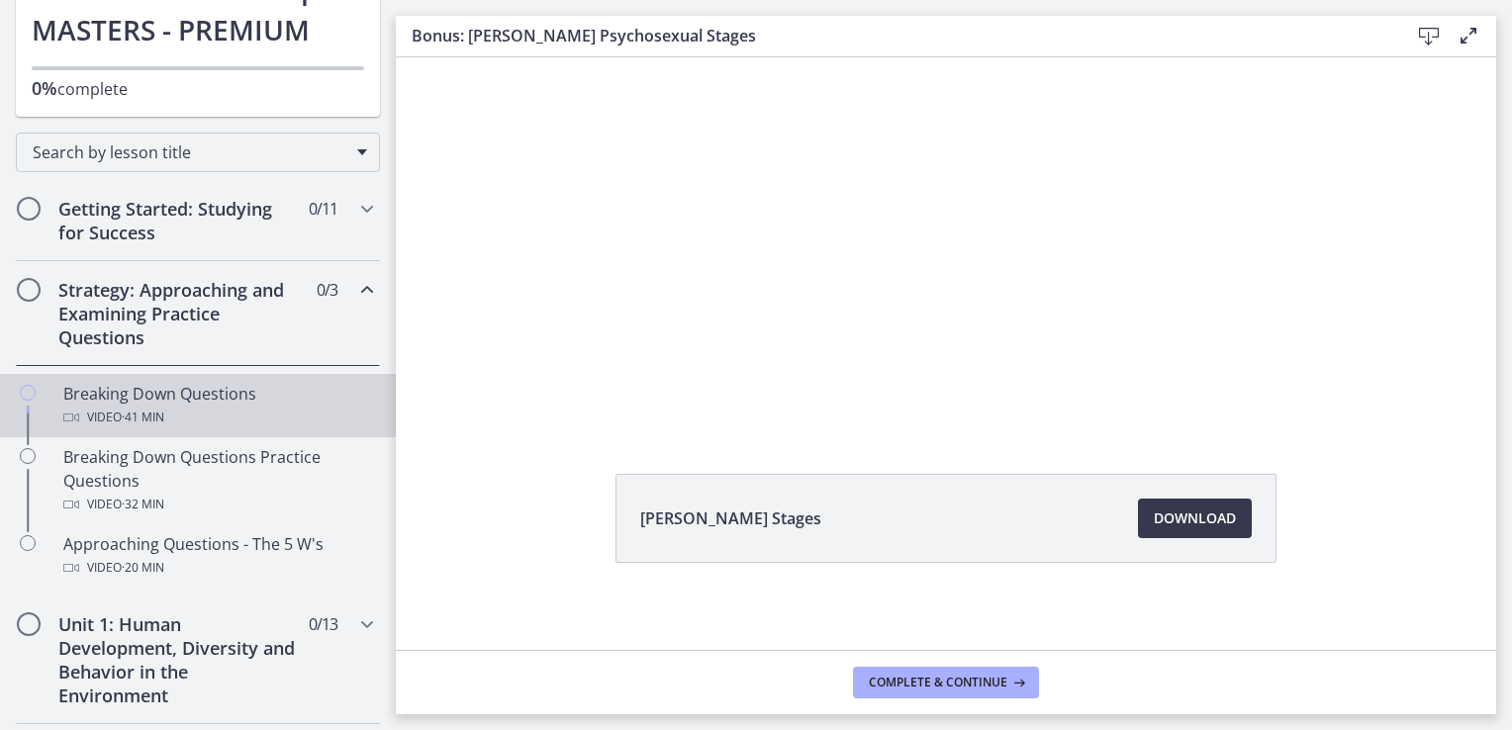
click at [241, 387] on div "Breaking Down Questions Video · 41 min" at bounding box center [217, 406] width 309 height 48
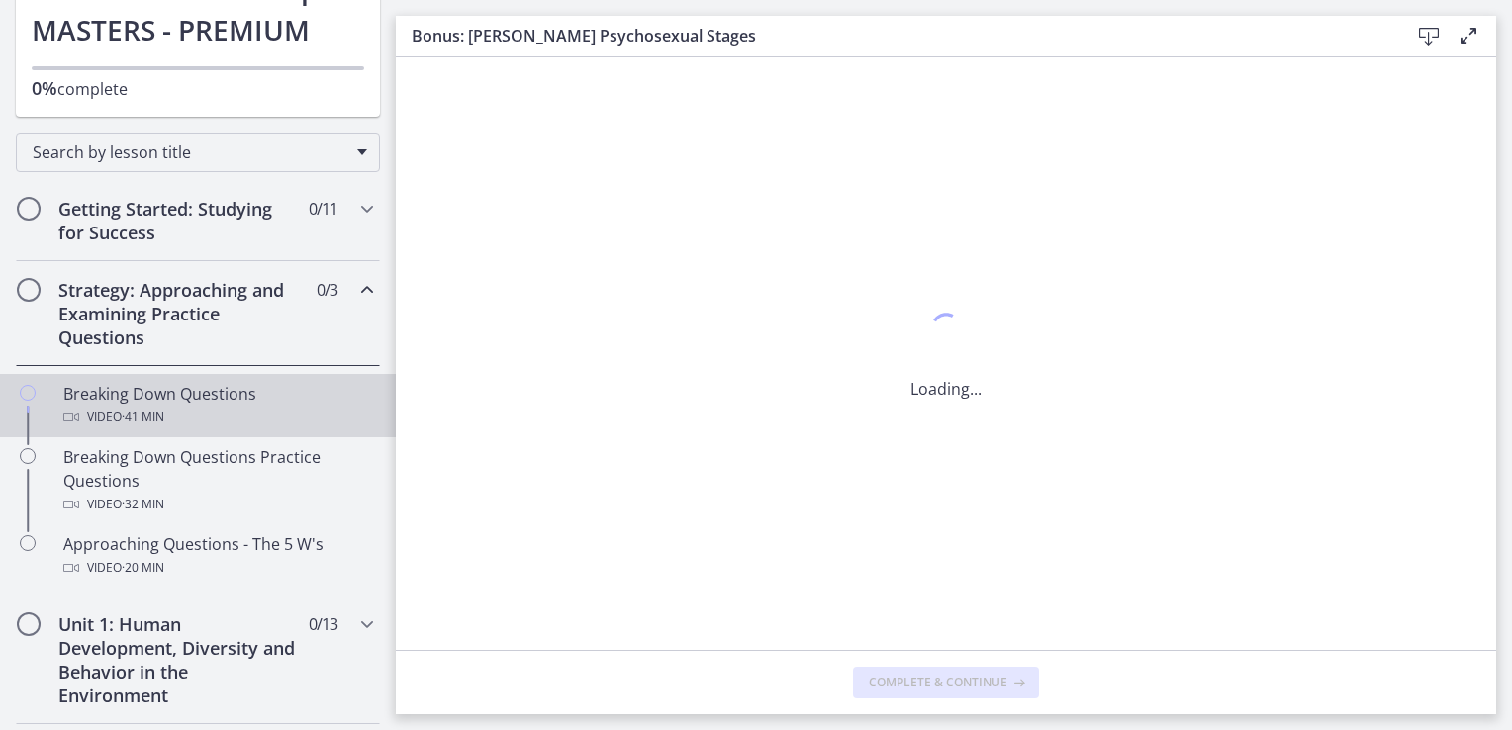
scroll to position [0, 0]
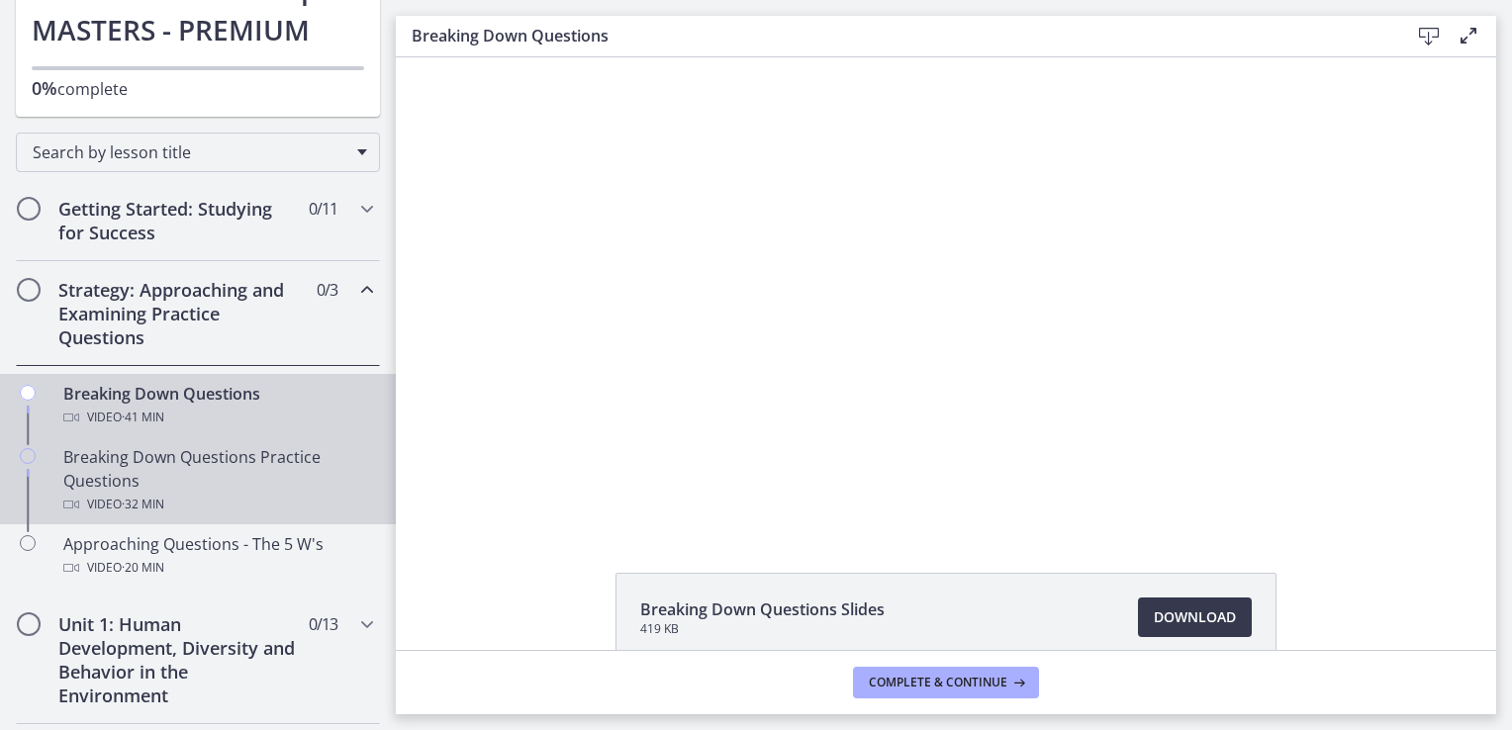
click at [175, 455] on div "Breaking Down Questions Practice Questions Video · 32 min" at bounding box center [217, 480] width 309 height 71
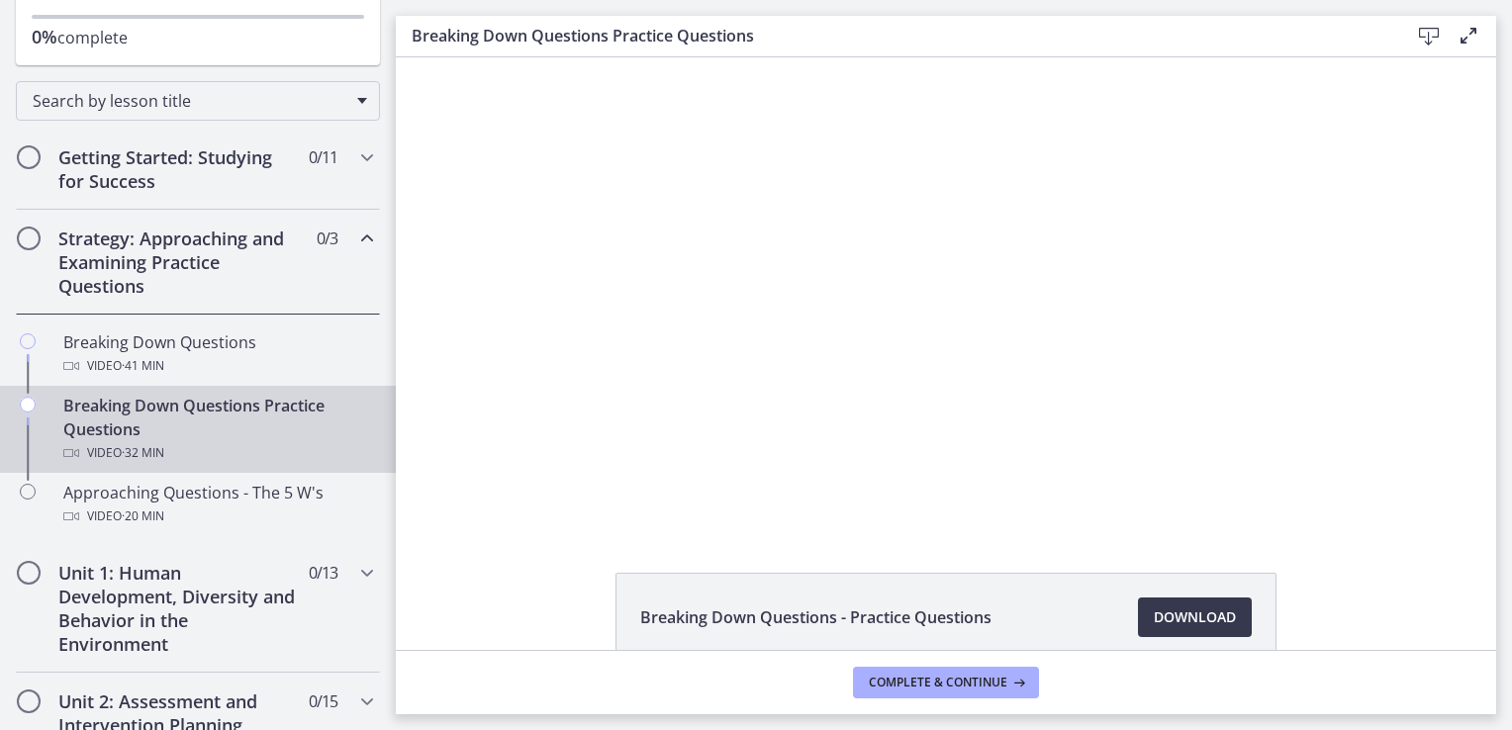
scroll to position [296, 0]
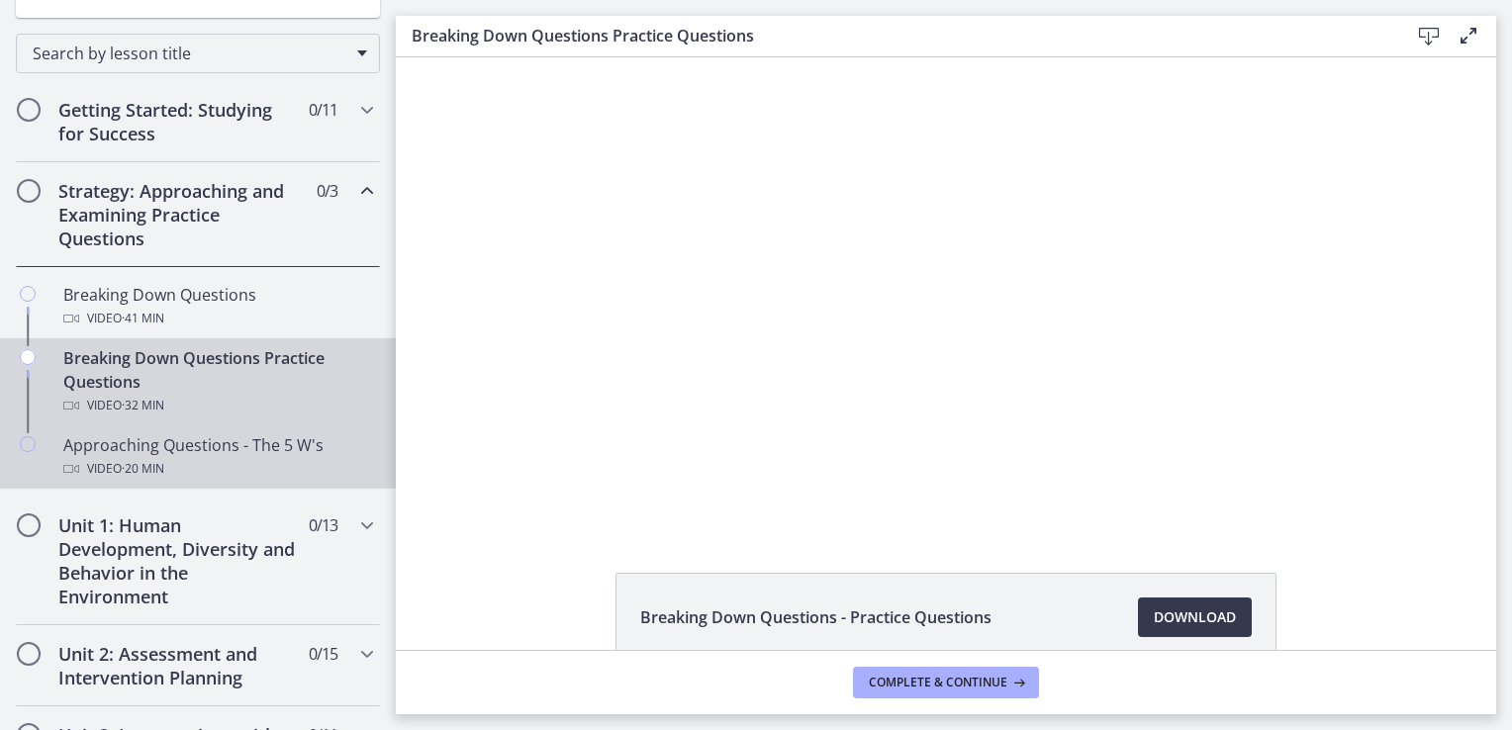
click at [177, 441] on div "Approaching Questions - The 5 W's Video · 20 min" at bounding box center [217, 457] width 309 height 48
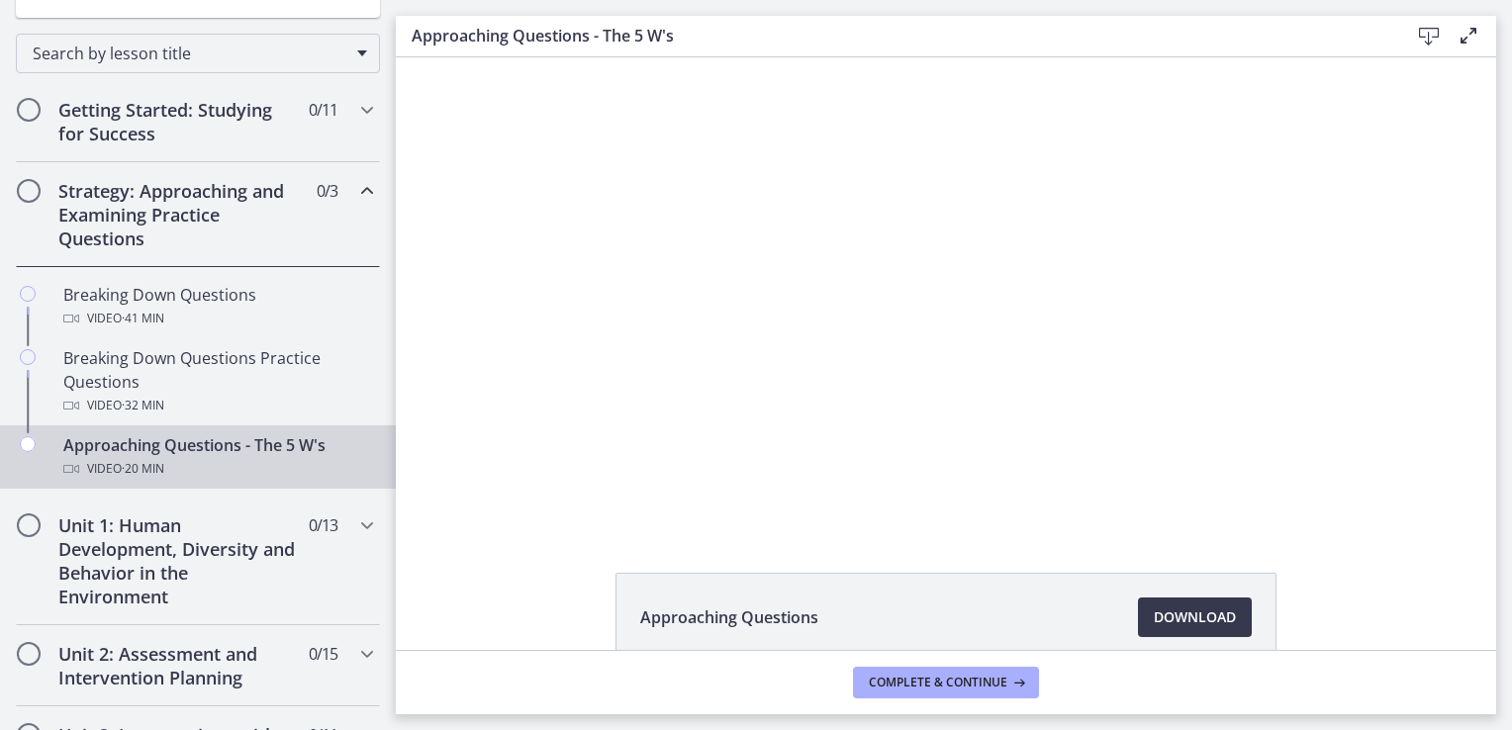
click at [356, 189] on icon "Chapters" at bounding box center [367, 191] width 24 height 24
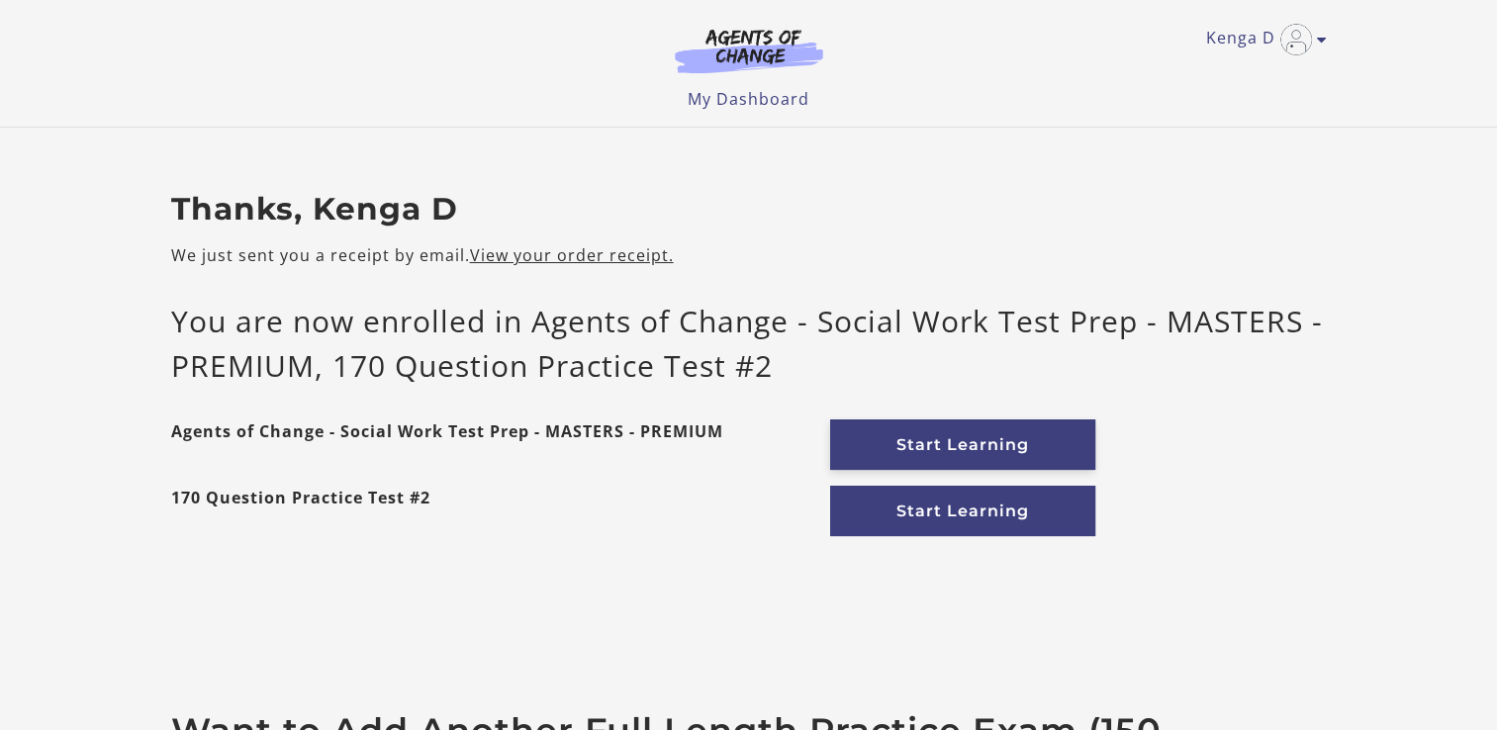
click at [987, 444] on link "Start Learning" at bounding box center [962, 445] width 265 height 50
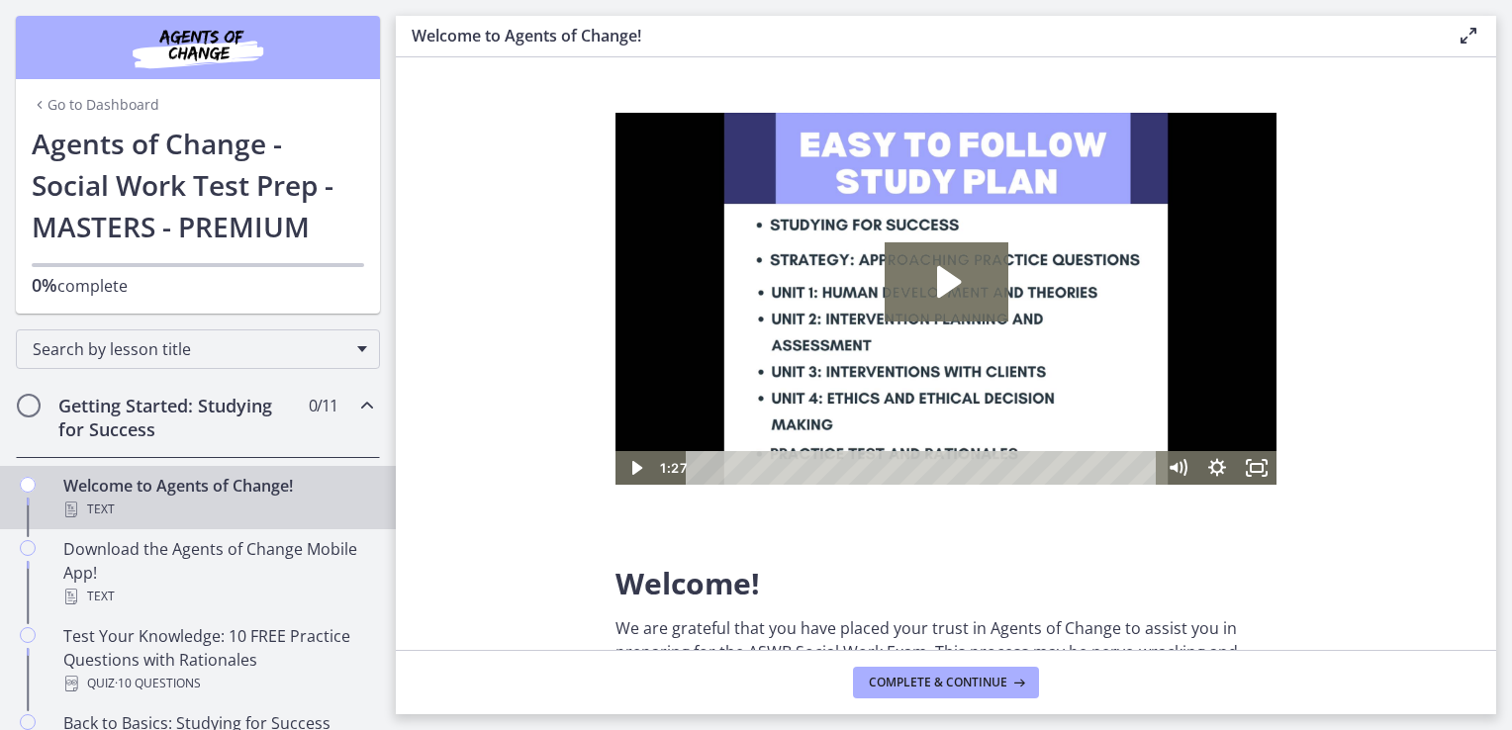
click at [359, 404] on icon "Chapters" at bounding box center [367, 406] width 24 height 24
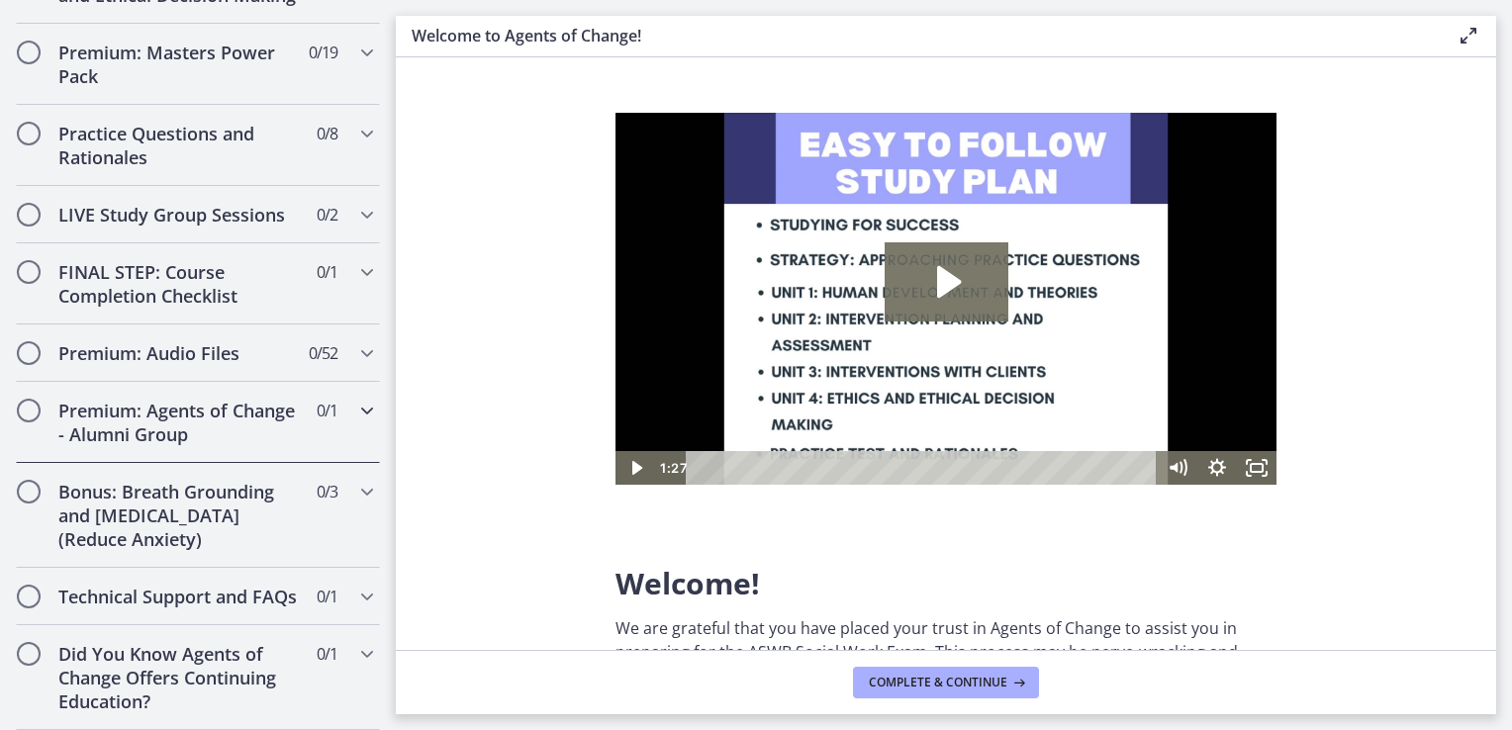
scroll to position [976, 0]
click at [356, 341] on icon "Chapters" at bounding box center [367, 353] width 24 height 24
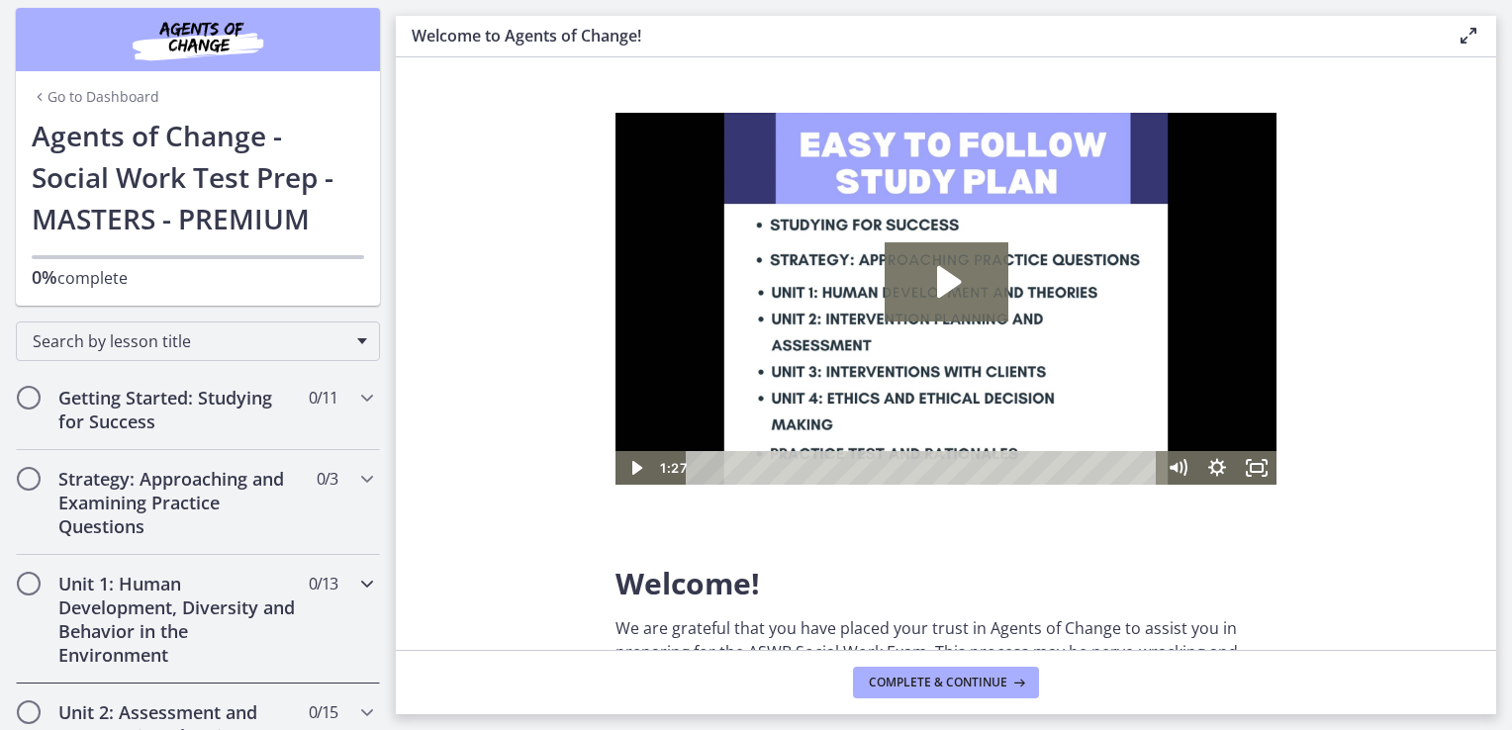
scroll to position [0, 0]
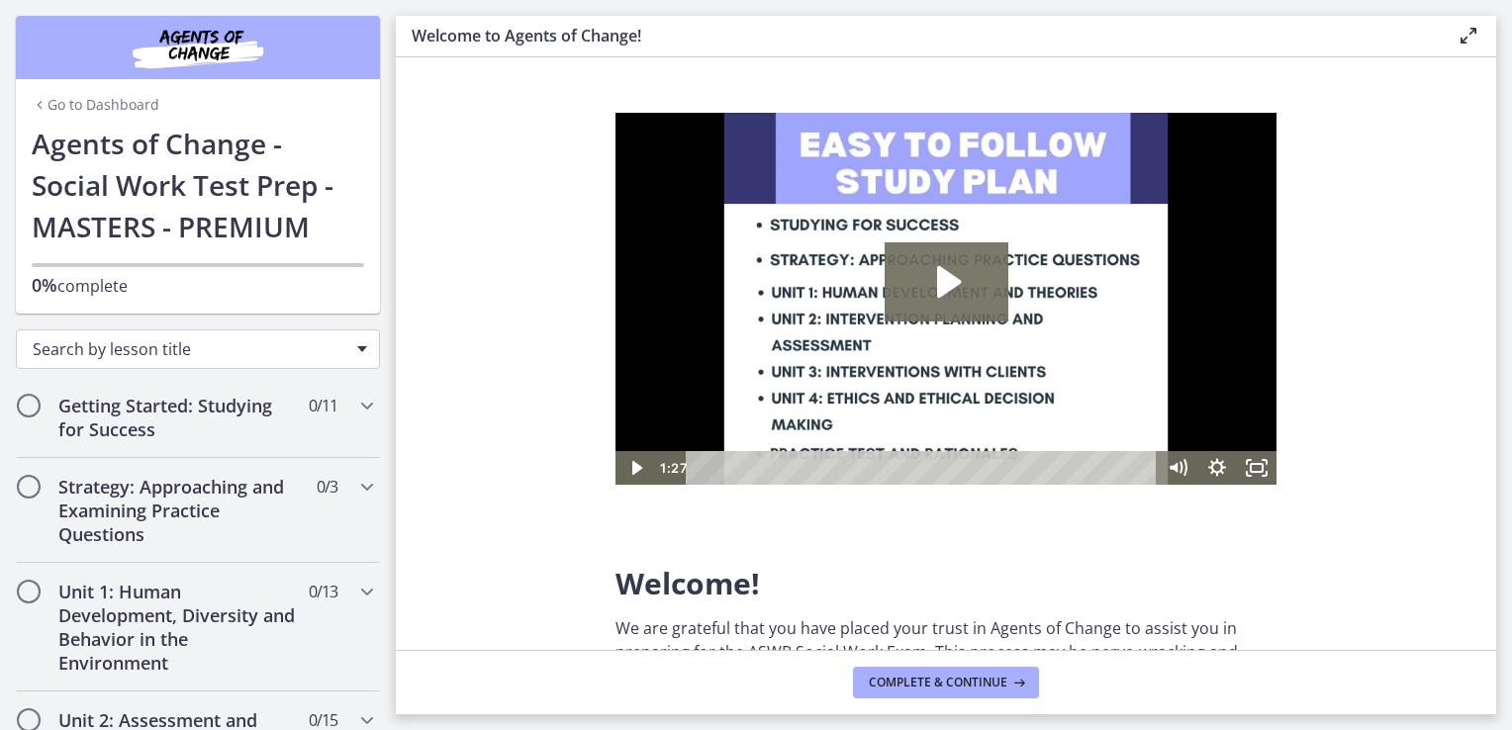
click at [340, 347] on div "Search by lesson title" at bounding box center [198, 350] width 364 height 40
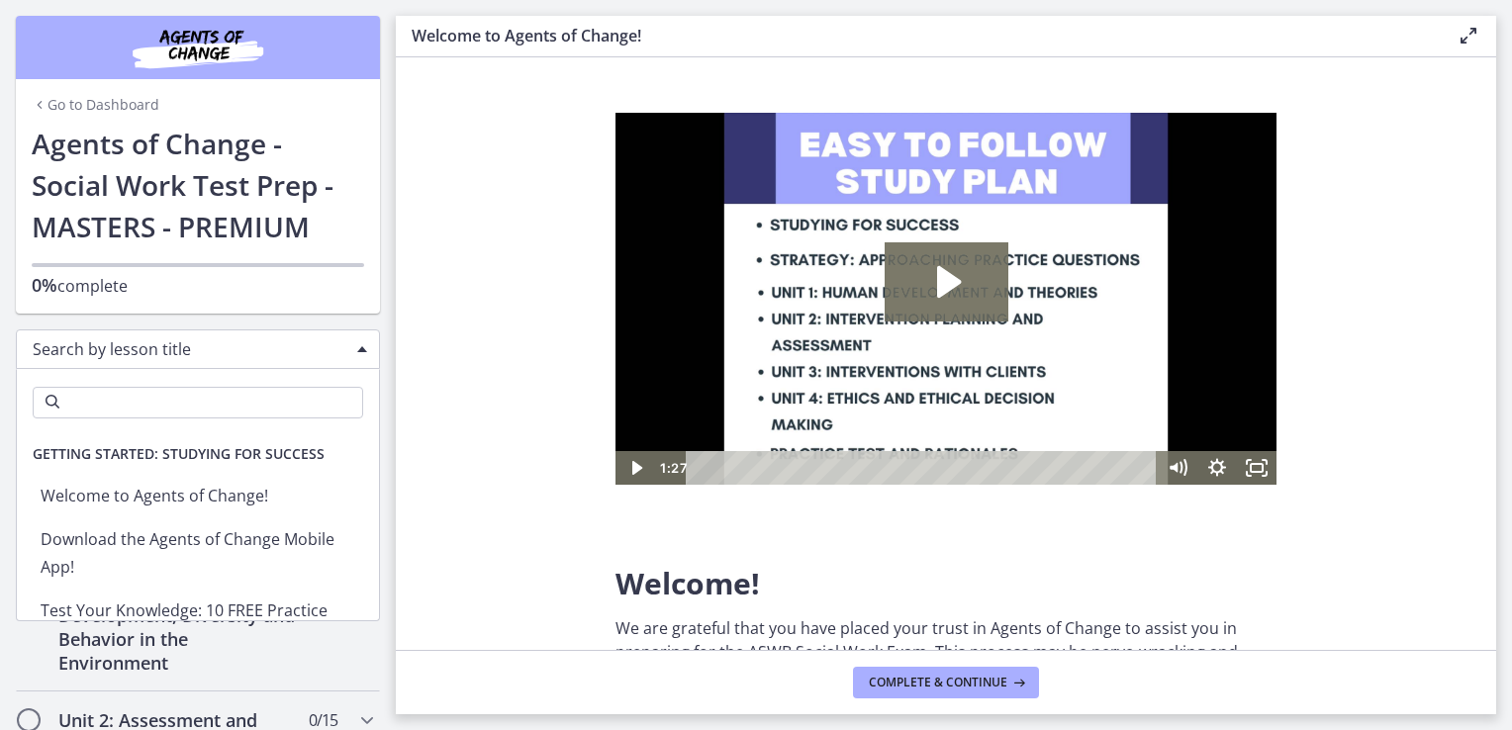
click at [327, 300] on div "Go to Dashboard Agents of Change - Social Work Test Prep - MASTERS - PREMIUM 0%…" at bounding box center [198, 218] width 364 height 191
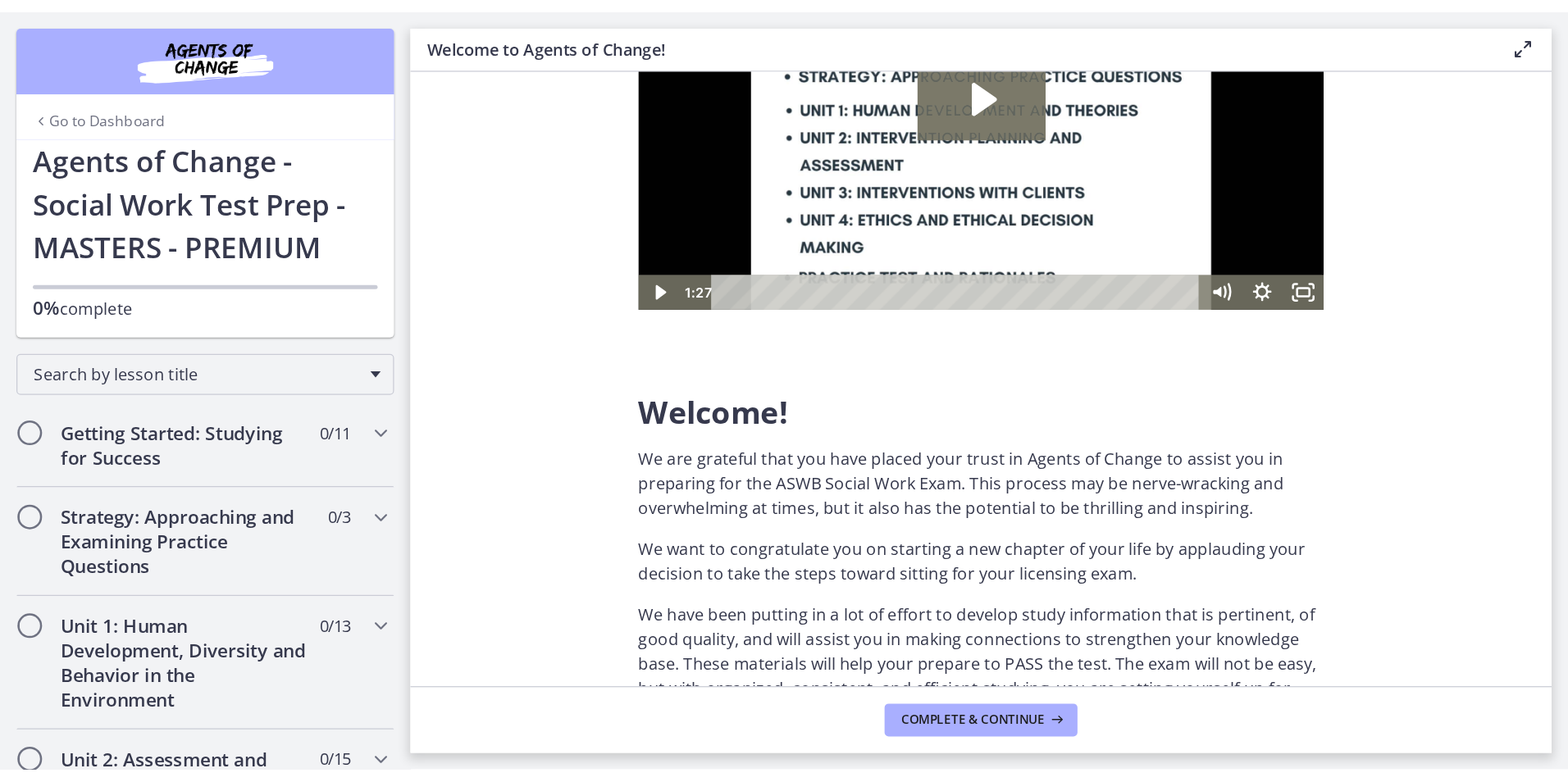
scroll to position [164, 0]
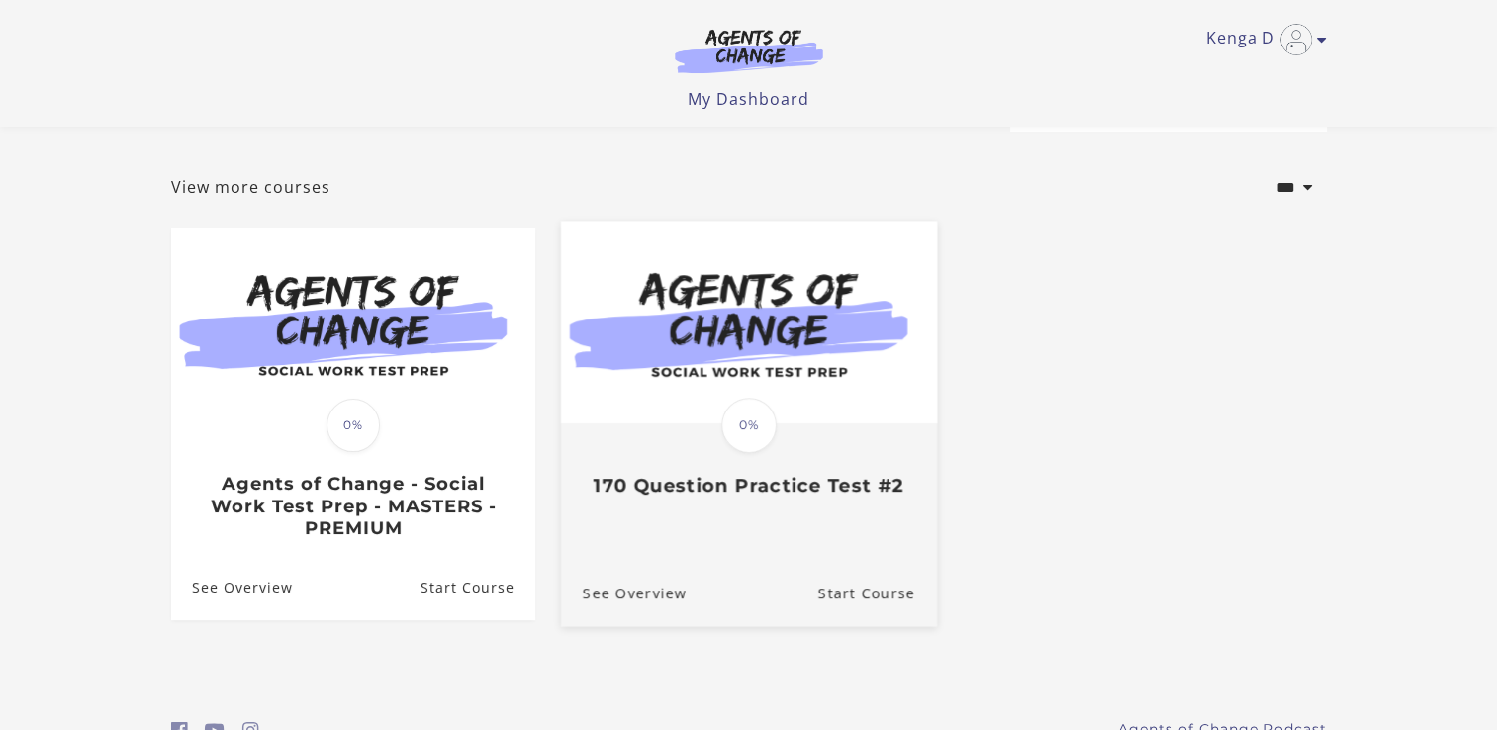
scroll to position [174, 0]
